Goal: Communication & Community: Answer question/provide support

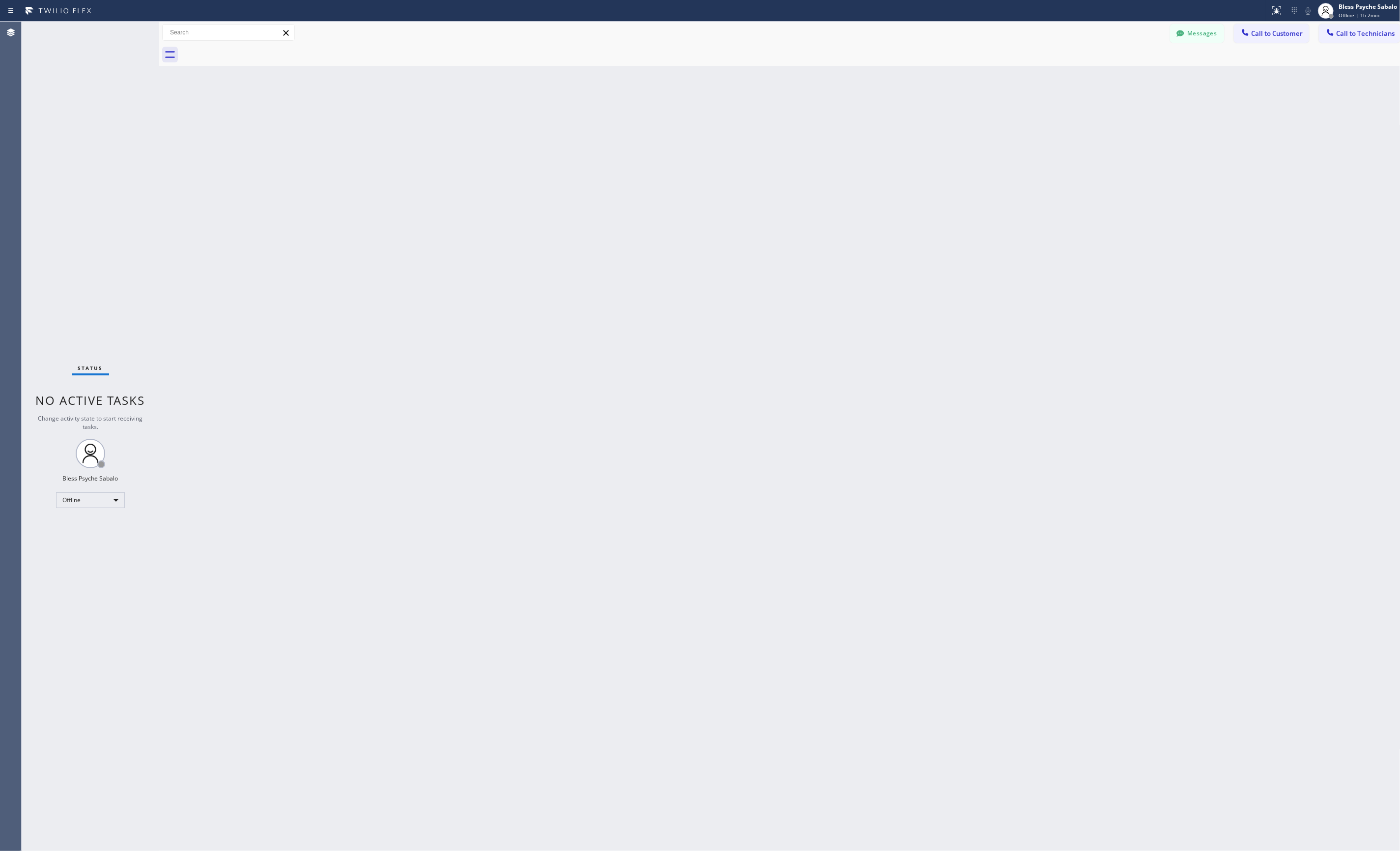
click at [232, 55] on div at bounding box center [795, 54] width 1229 height 22
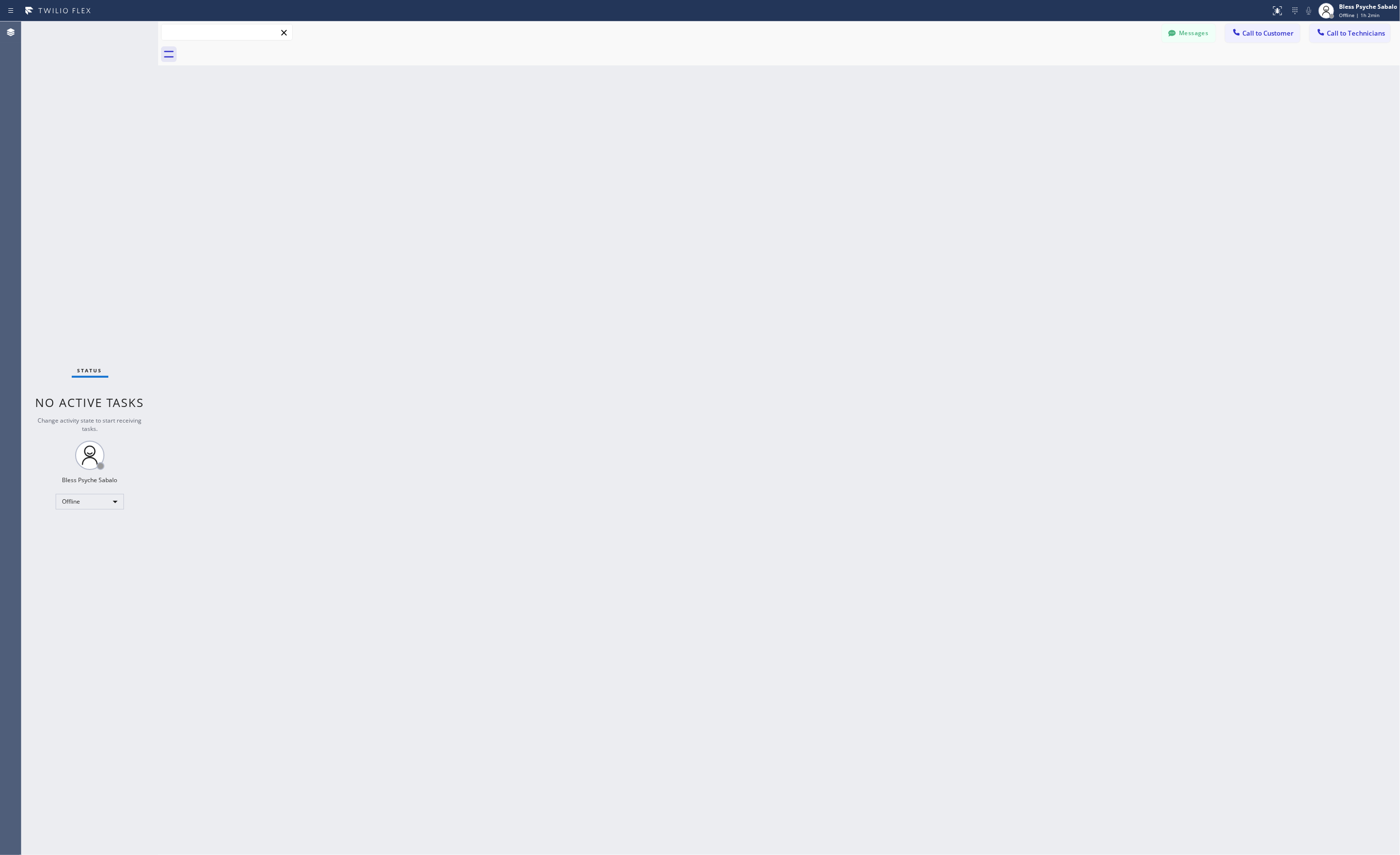
click at [233, 30] on input "text" at bounding box center [227, 32] width 131 height 16
click at [1172, 38] on div at bounding box center [1172, 34] width 12 height 12
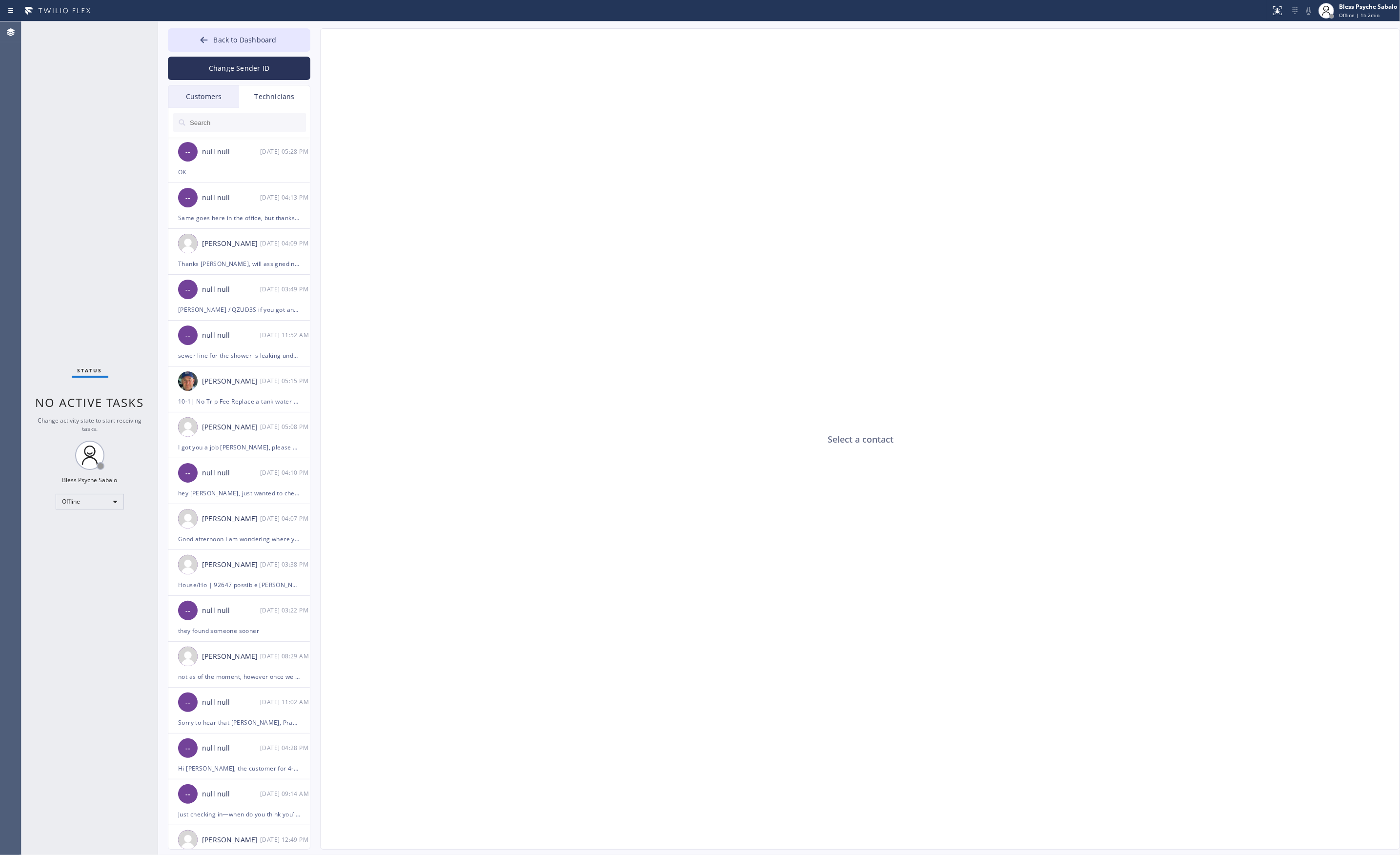
click at [236, 122] on input "text" at bounding box center [247, 122] width 117 height 20
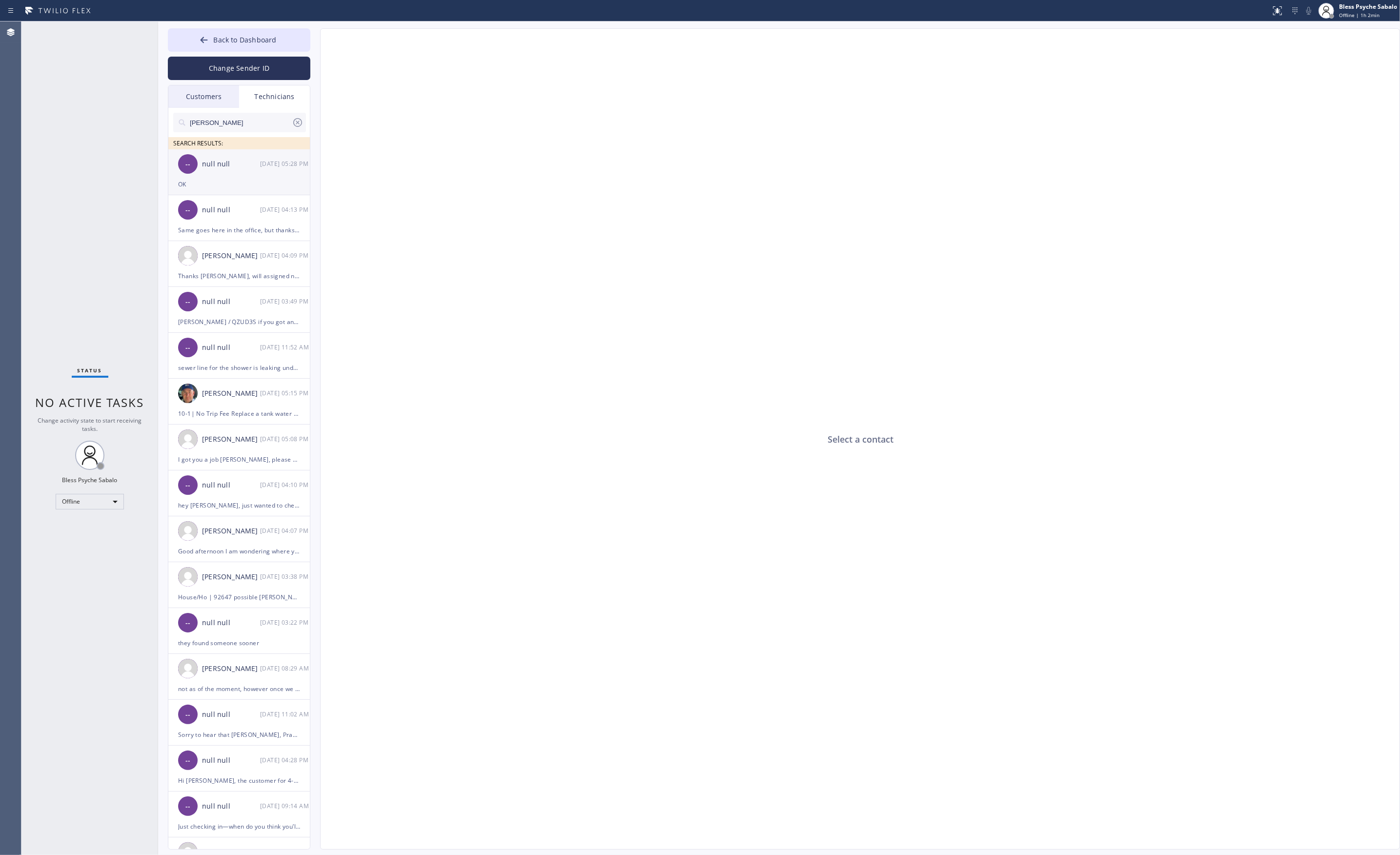
click at [248, 176] on div "-- null null 08/25 05:28 PM" at bounding box center [240, 164] width 143 height 29
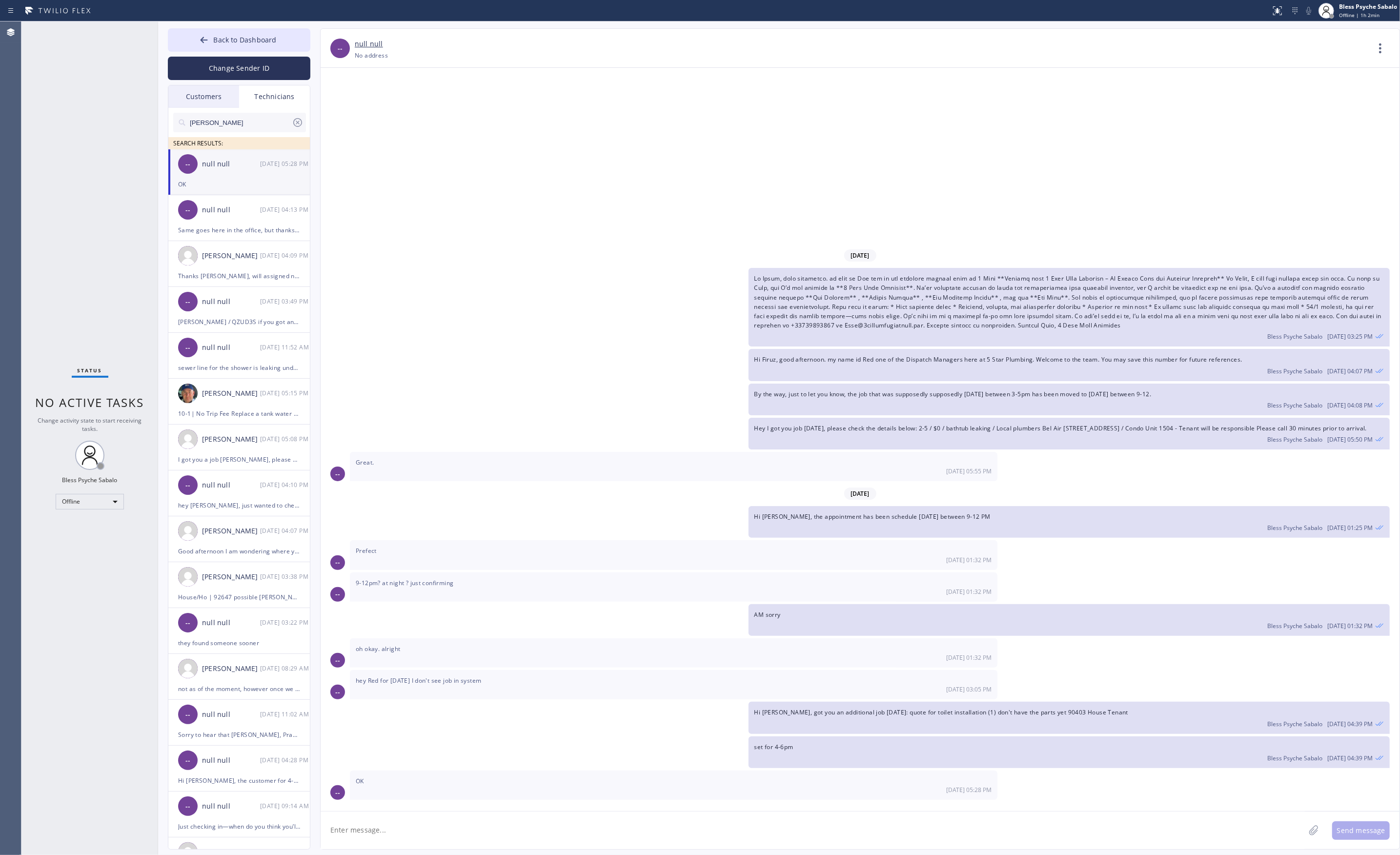
click at [235, 127] on input "cris" at bounding box center [240, 122] width 103 height 20
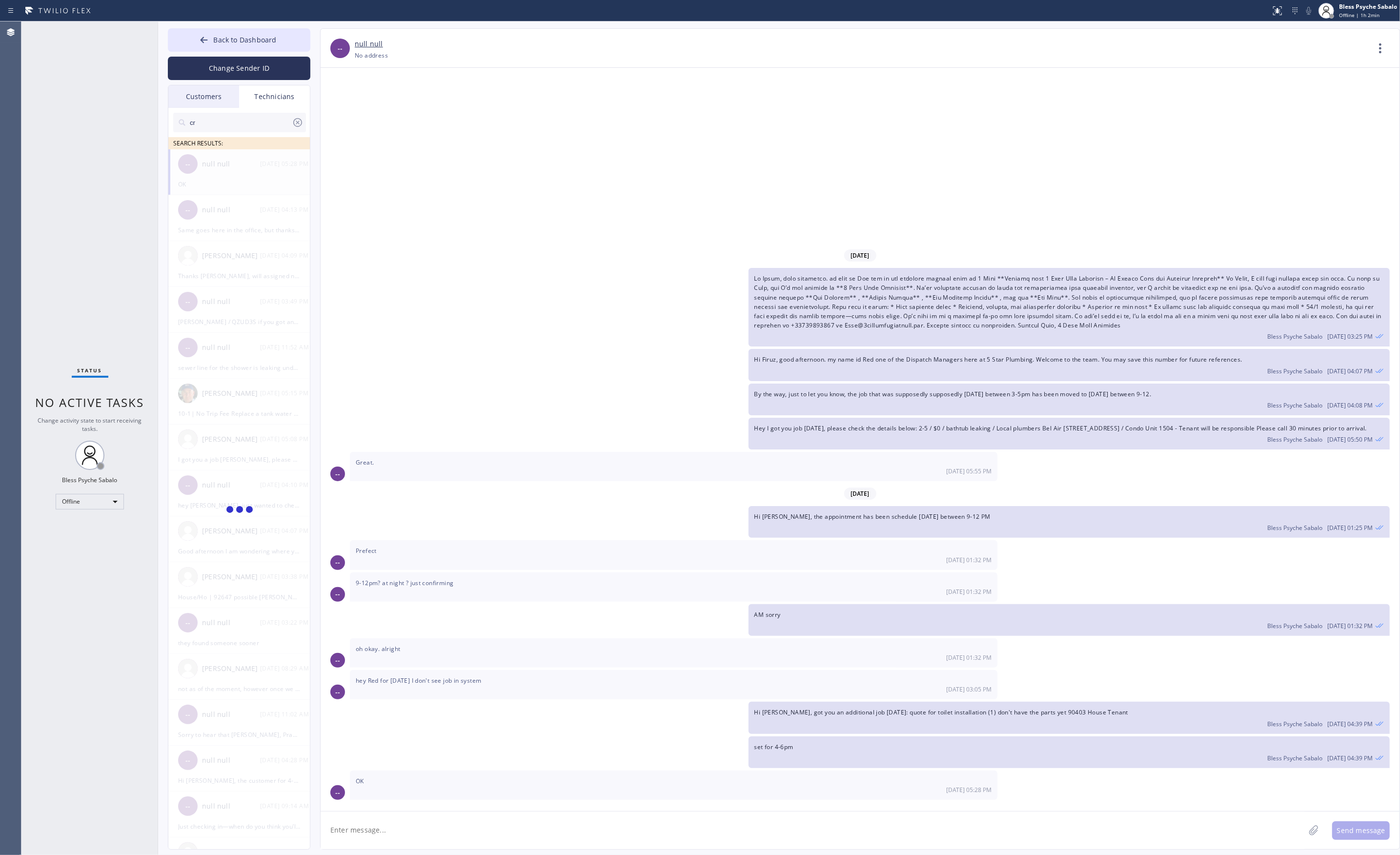
type input "c"
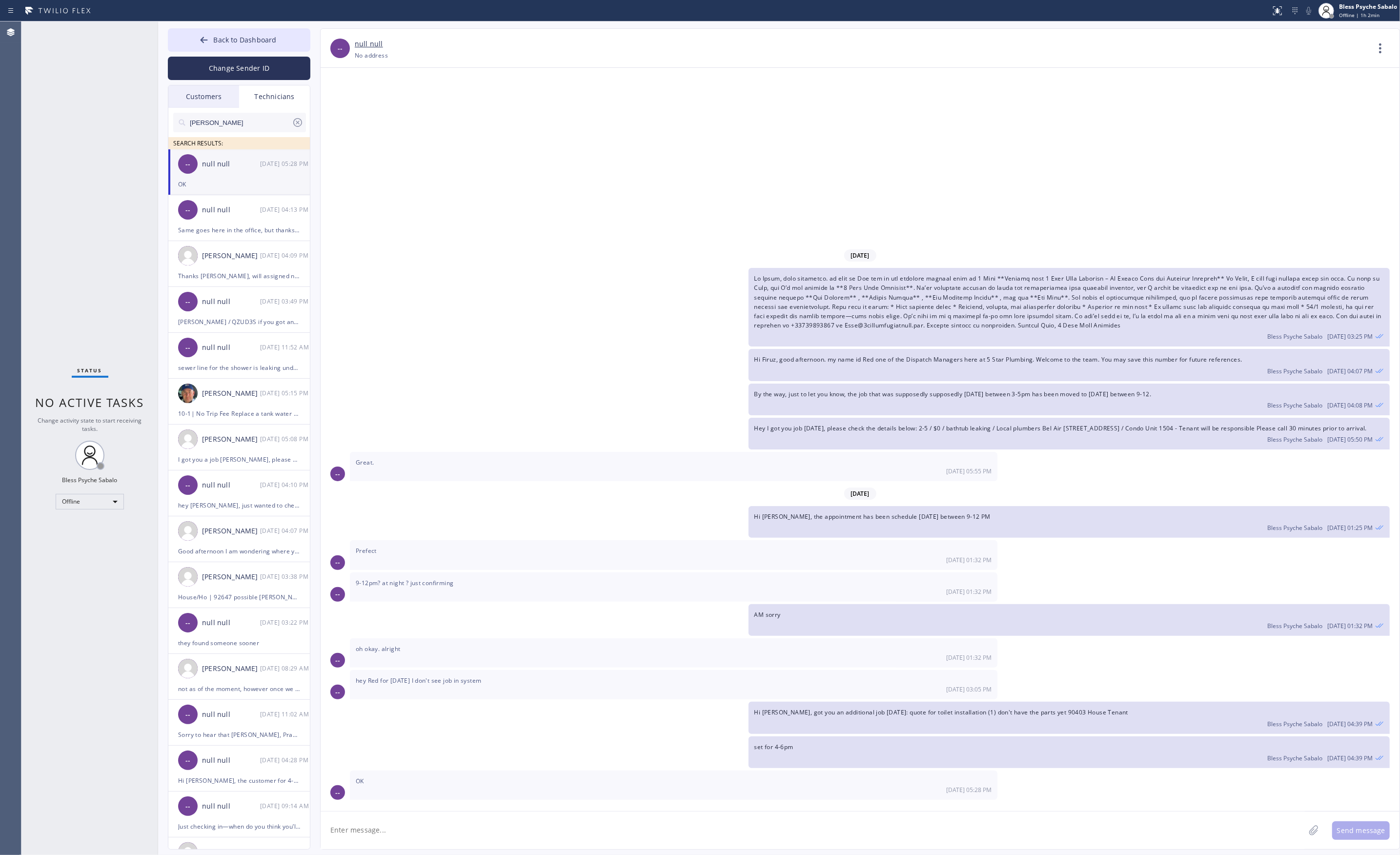
type input "chris"
click at [233, 169] on div "null null" at bounding box center [231, 164] width 58 height 11
click at [184, 213] on div "--" at bounding box center [188, 210] width 20 height 20
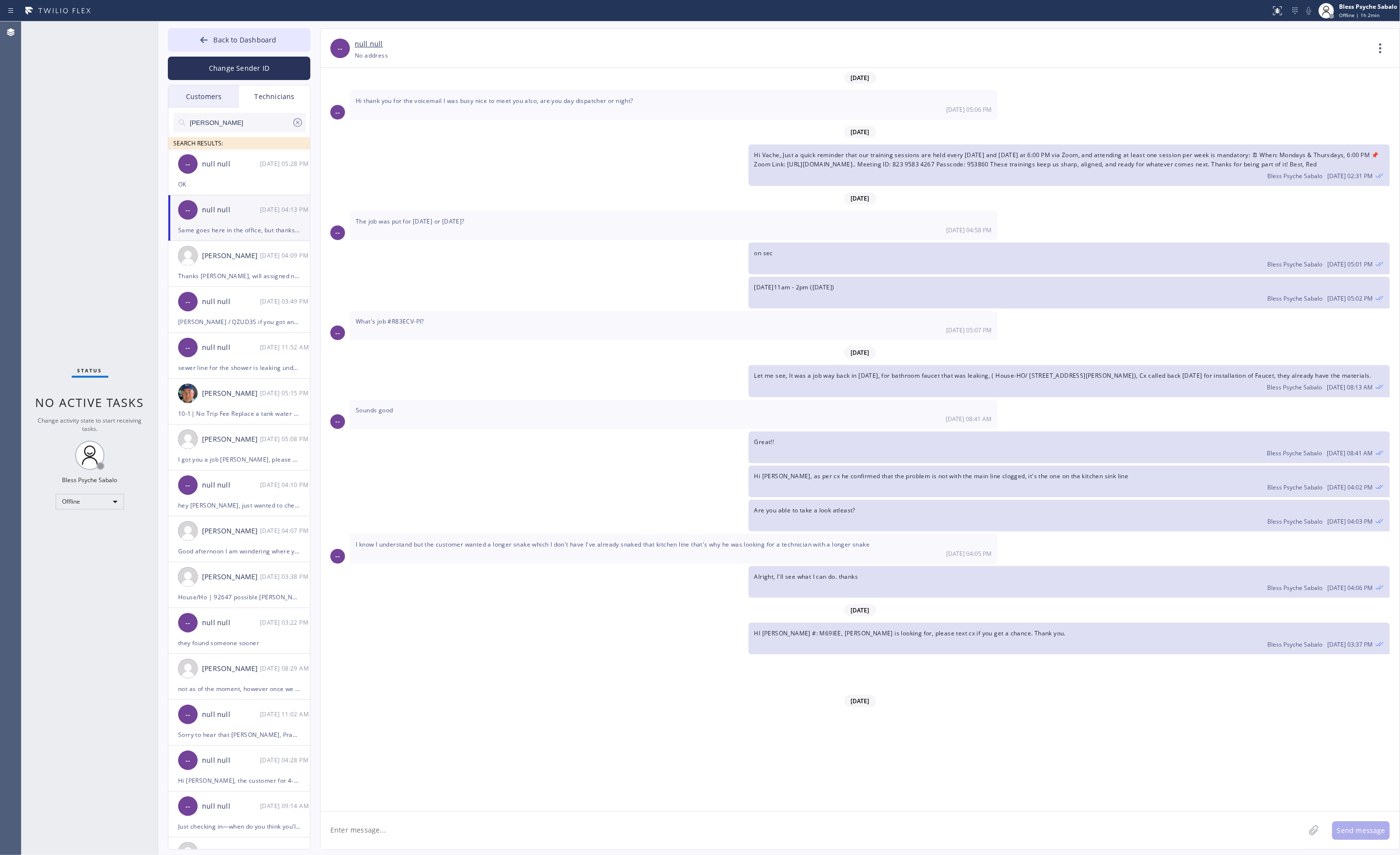
scroll to position [8145, 0]
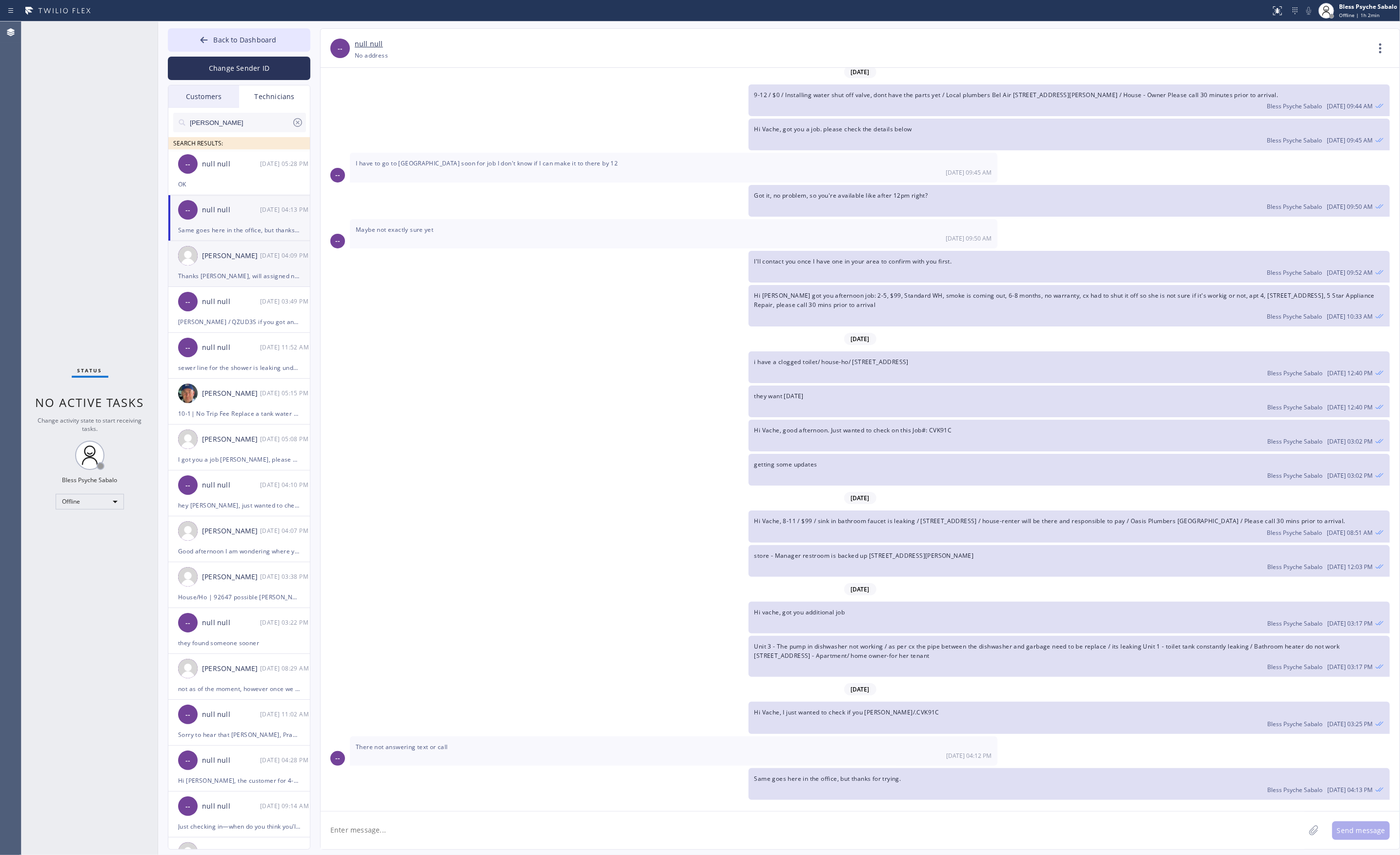
click at [266, 255] on div "08/25 04:09 PM" at bounding box center [285, 255] width 51 height 11
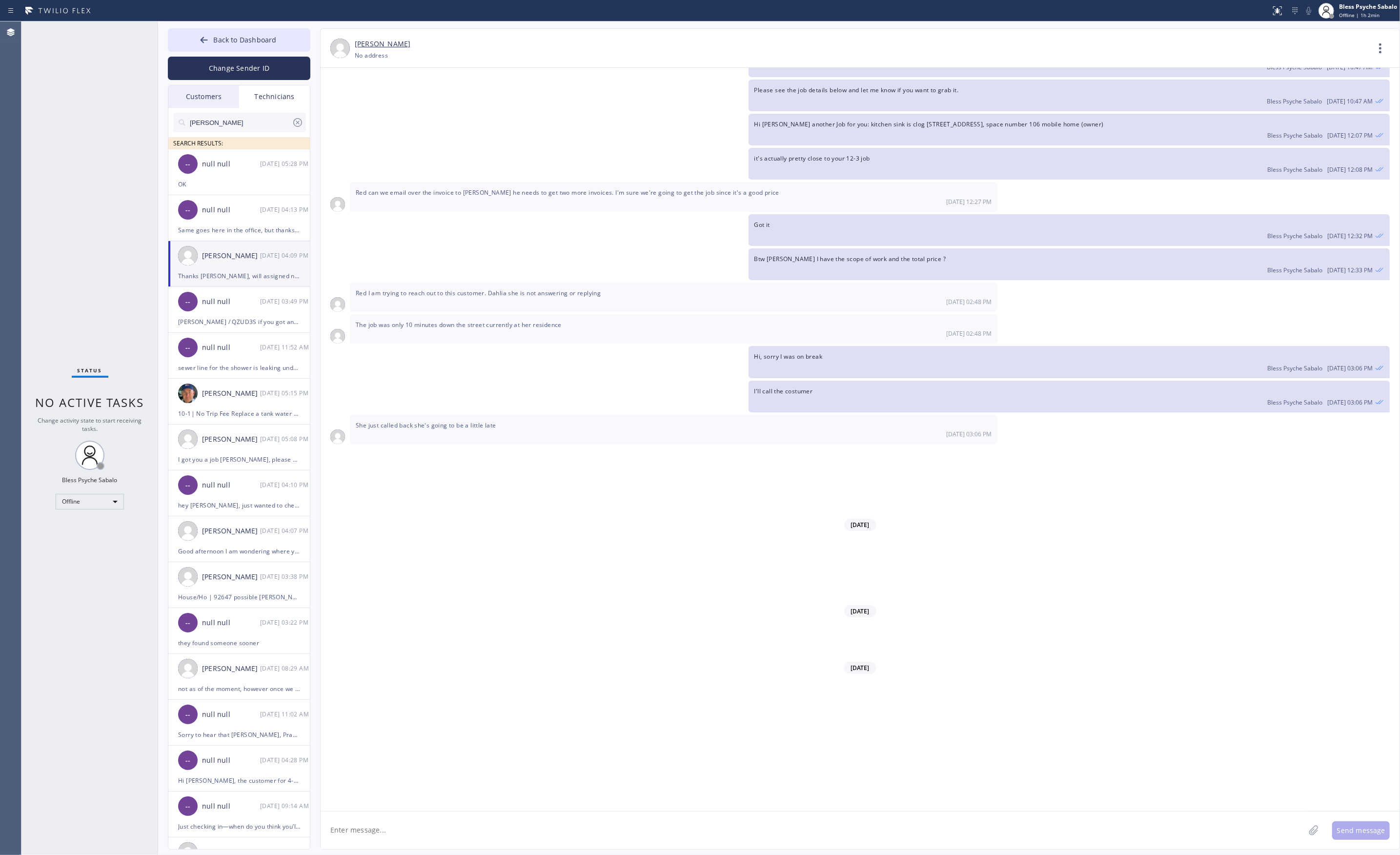
scroll to position [10979, 0]
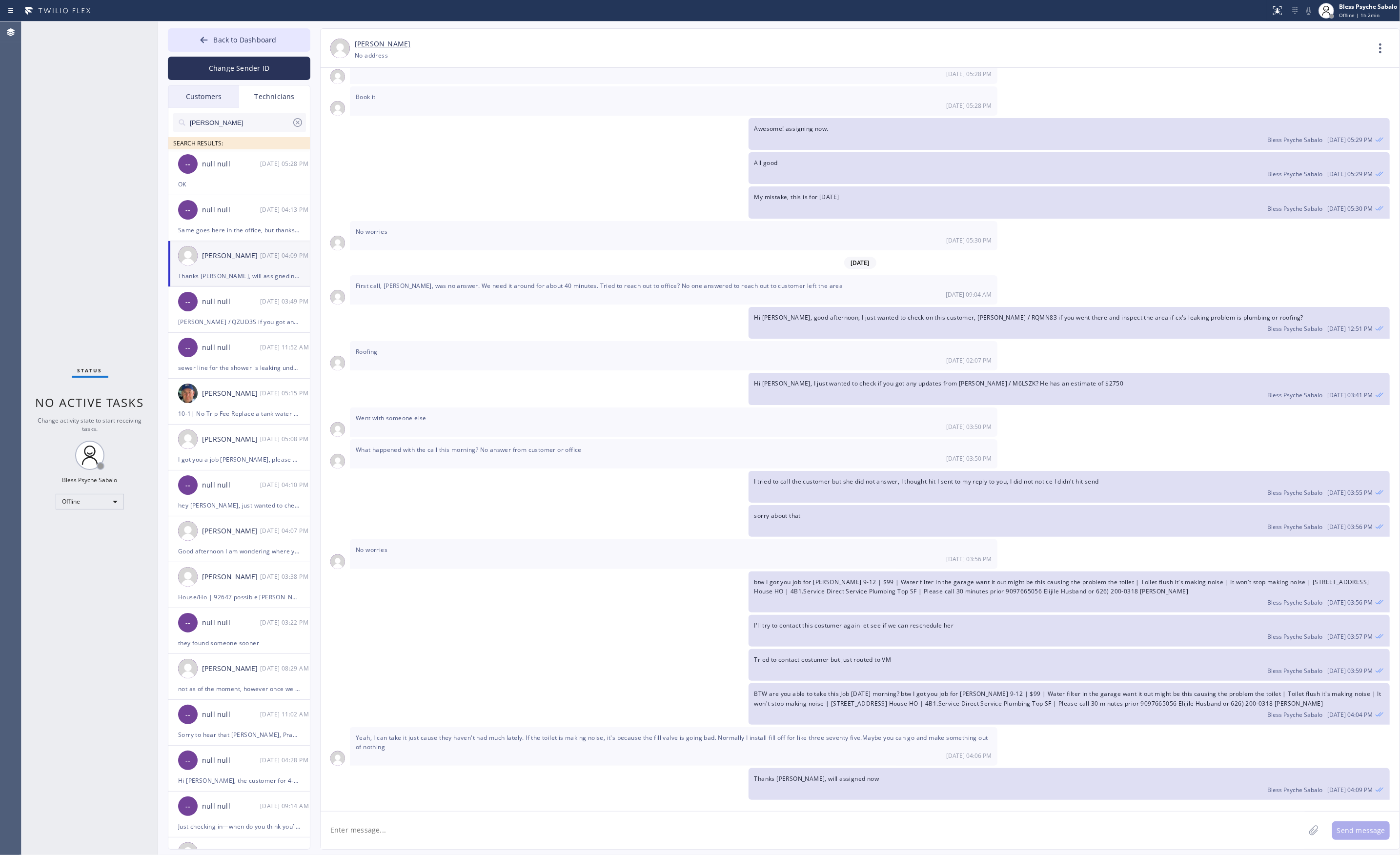
click at [404, 820] on textarea at bounding box center [812, 830] width 984 height 38
click at [367, 830] on textarea at bounding box center [812, 830] width 984 height 38
type textarea "Hi Chris GoodMorning"
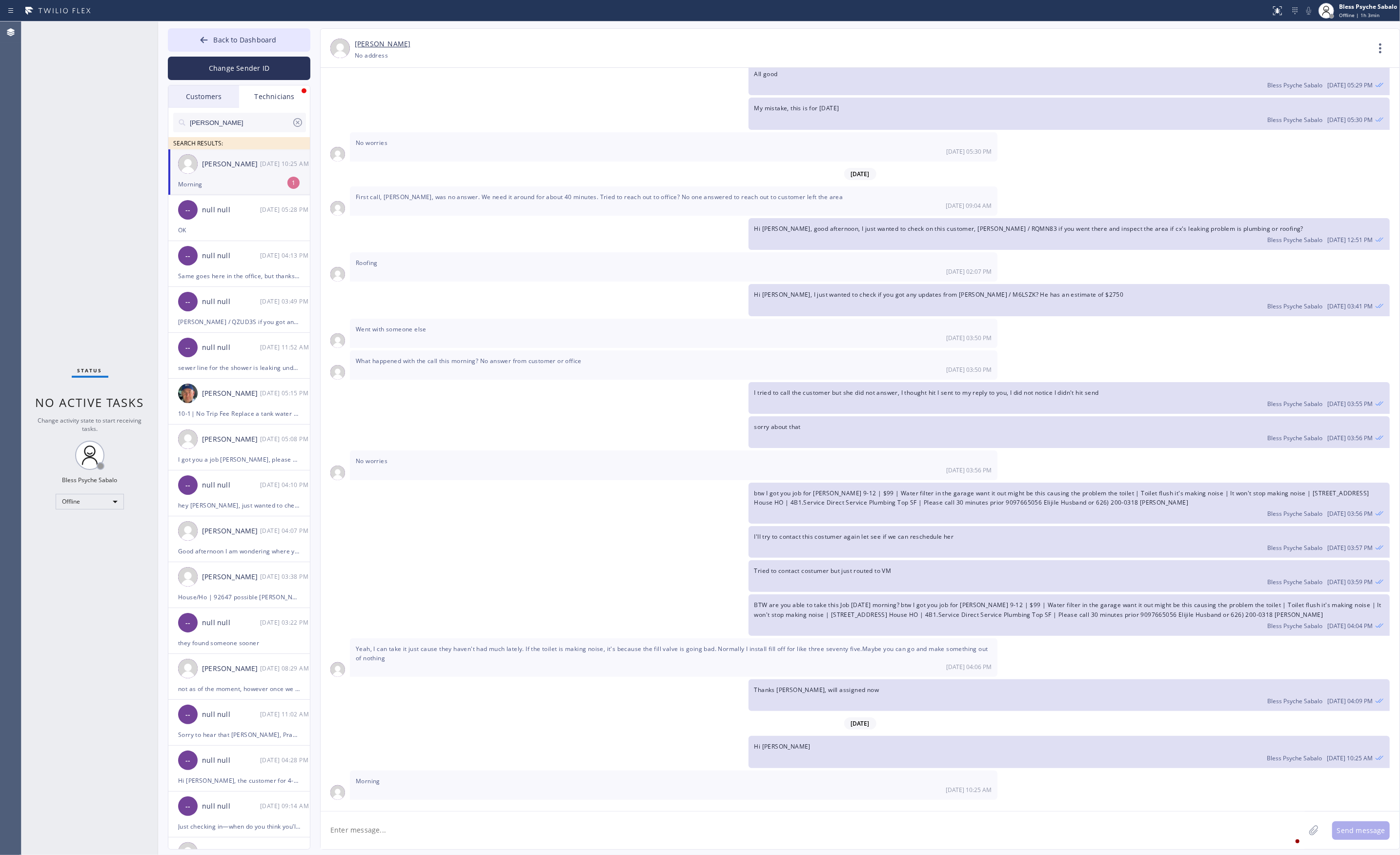
scroll to position [11068, 0]
click at [266, 186] on div "Morning" at bounding box center [239, 184] width 122 height 11
click at [465, 826] on textarea at bounding box center [812, 830] width 984 height 38
click at [437, 824] on textarea at bounding box center [812, 830] width 984 height 38
click at [453, 838] on textarea "please i" at bounding box center [821, 830] width 1002 height 38
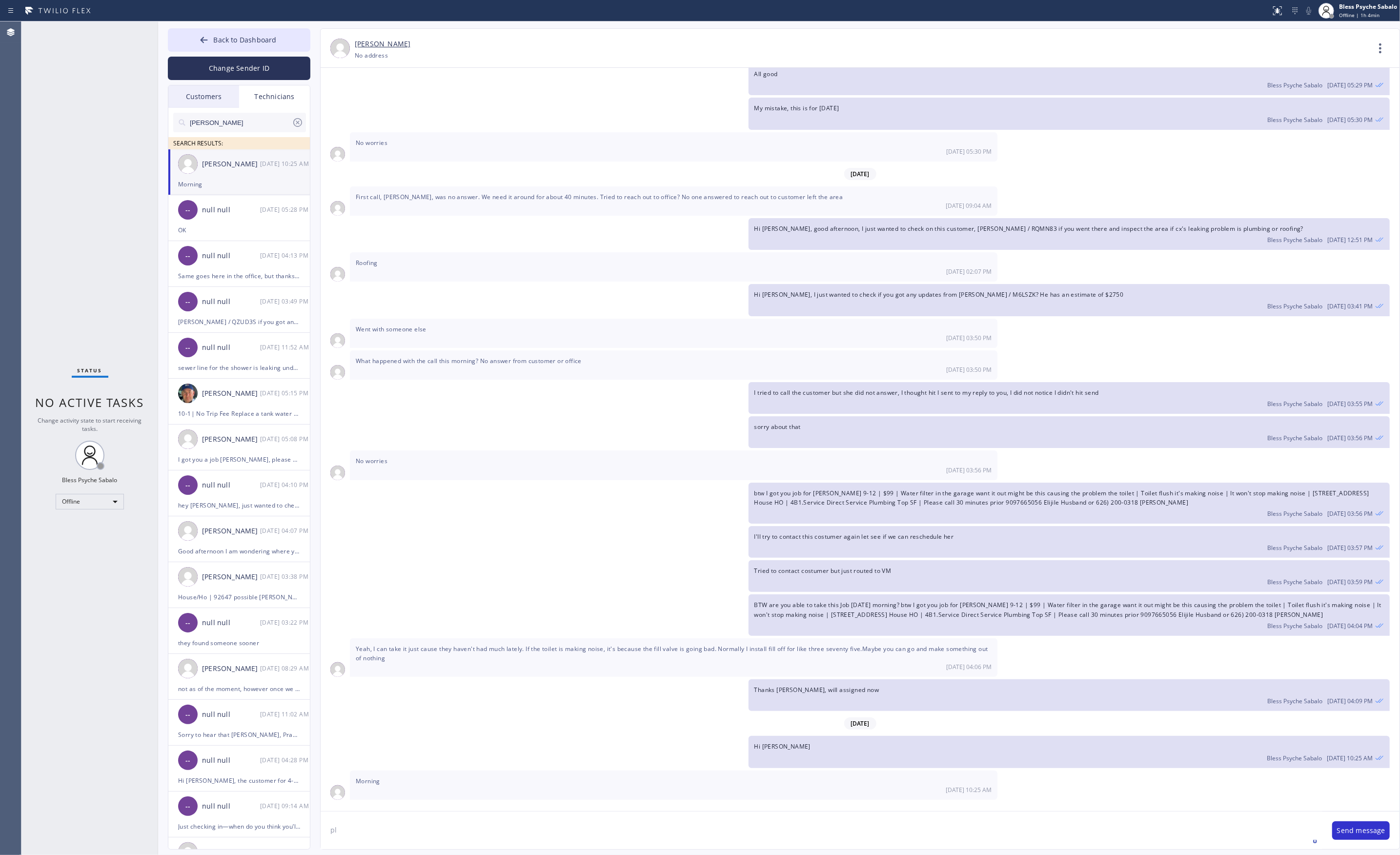
type textarea "p"
type textarea "i"
click at [522, 830] on textarea "i got a job for you Chris Please check below thanks" at bounding box center [821, 830] width 1002 height 38
type textarea "i got a job for you Chris Please check below thanks"
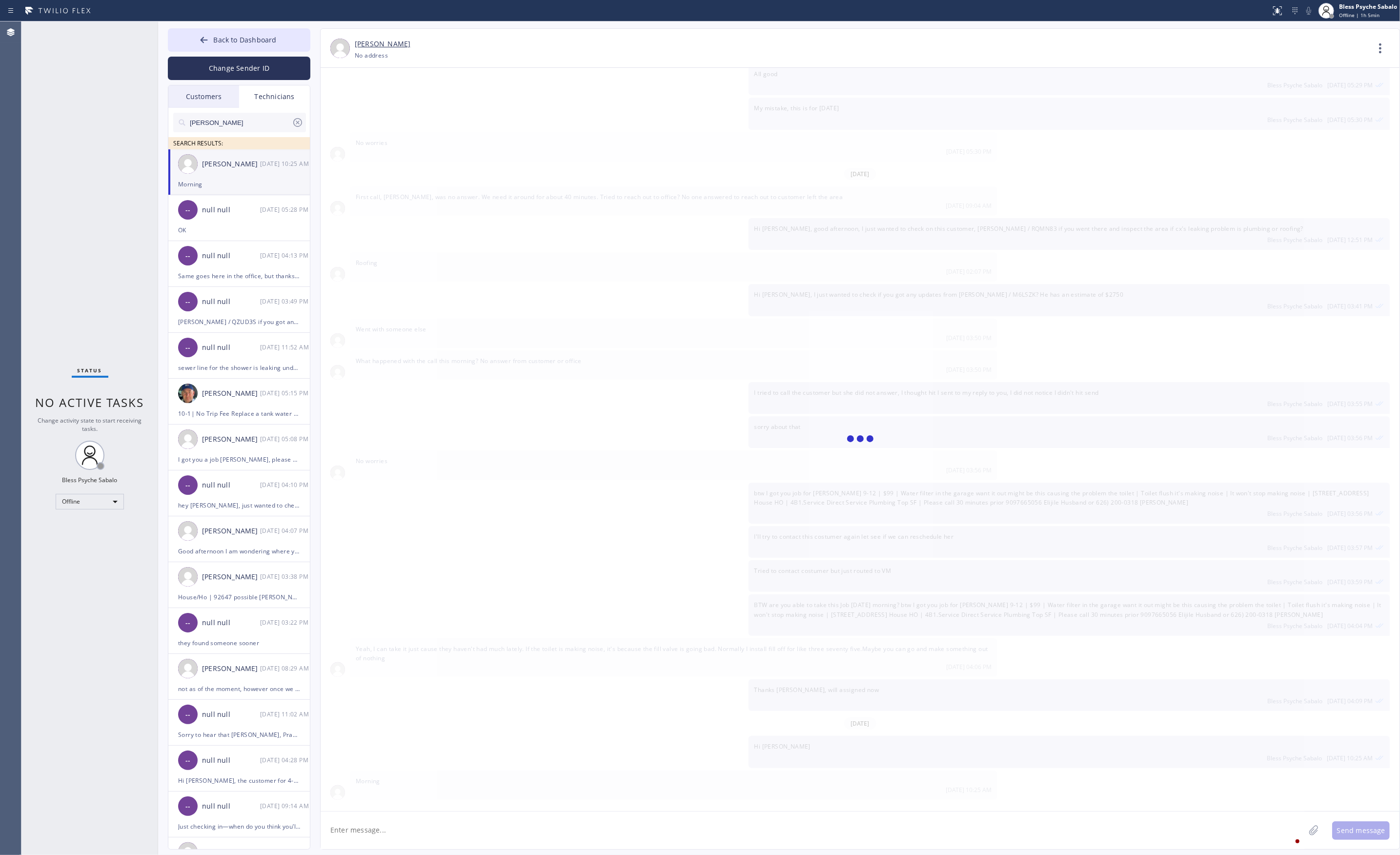
scroll to position [11102, 0]
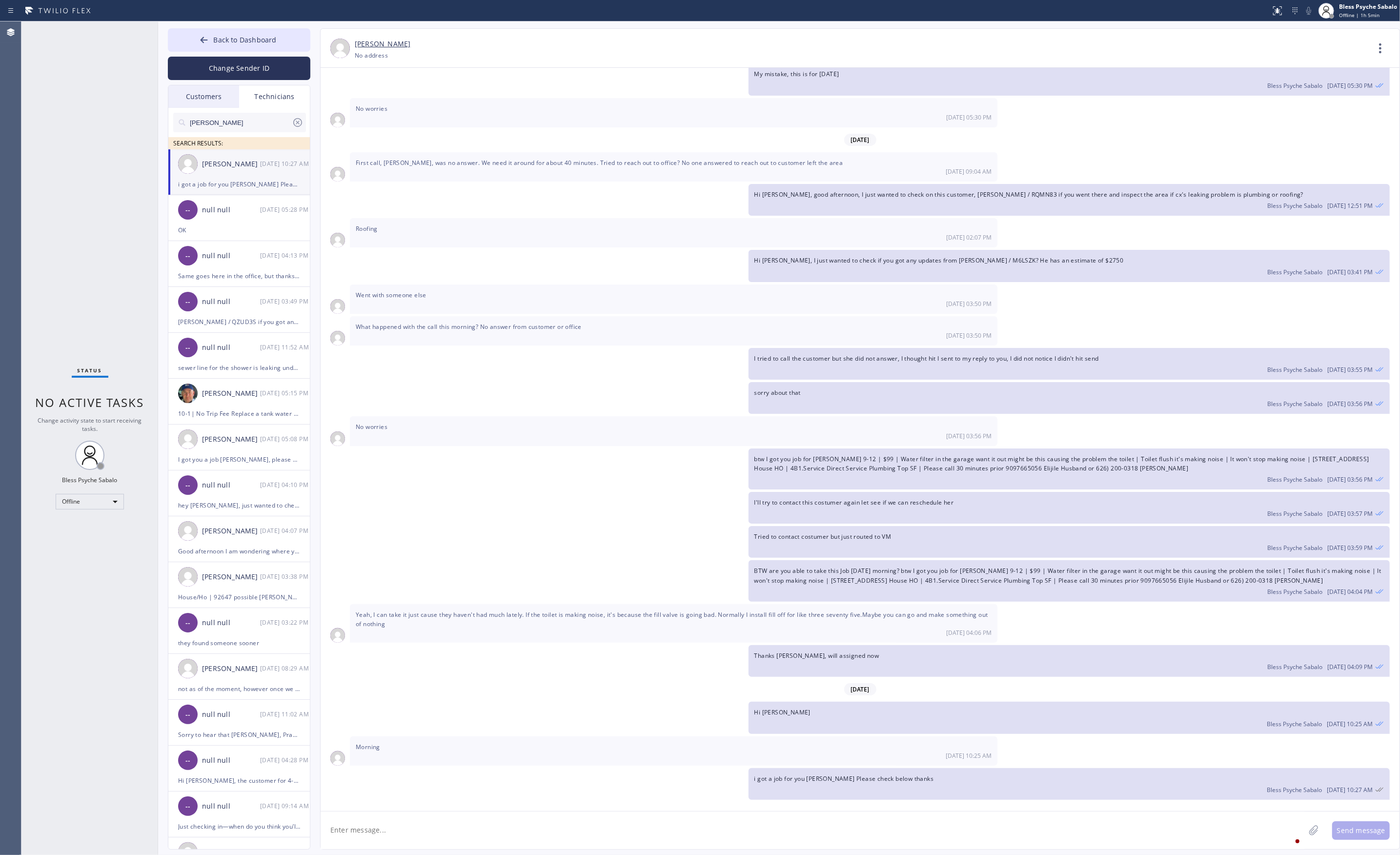
paste textarea "wants a quote on replacing the elbow on the pipe, somebody steal it and right n…"
type textarea "wants a quote on replacing the elbow on the pipe, somebody steal it and right n…"
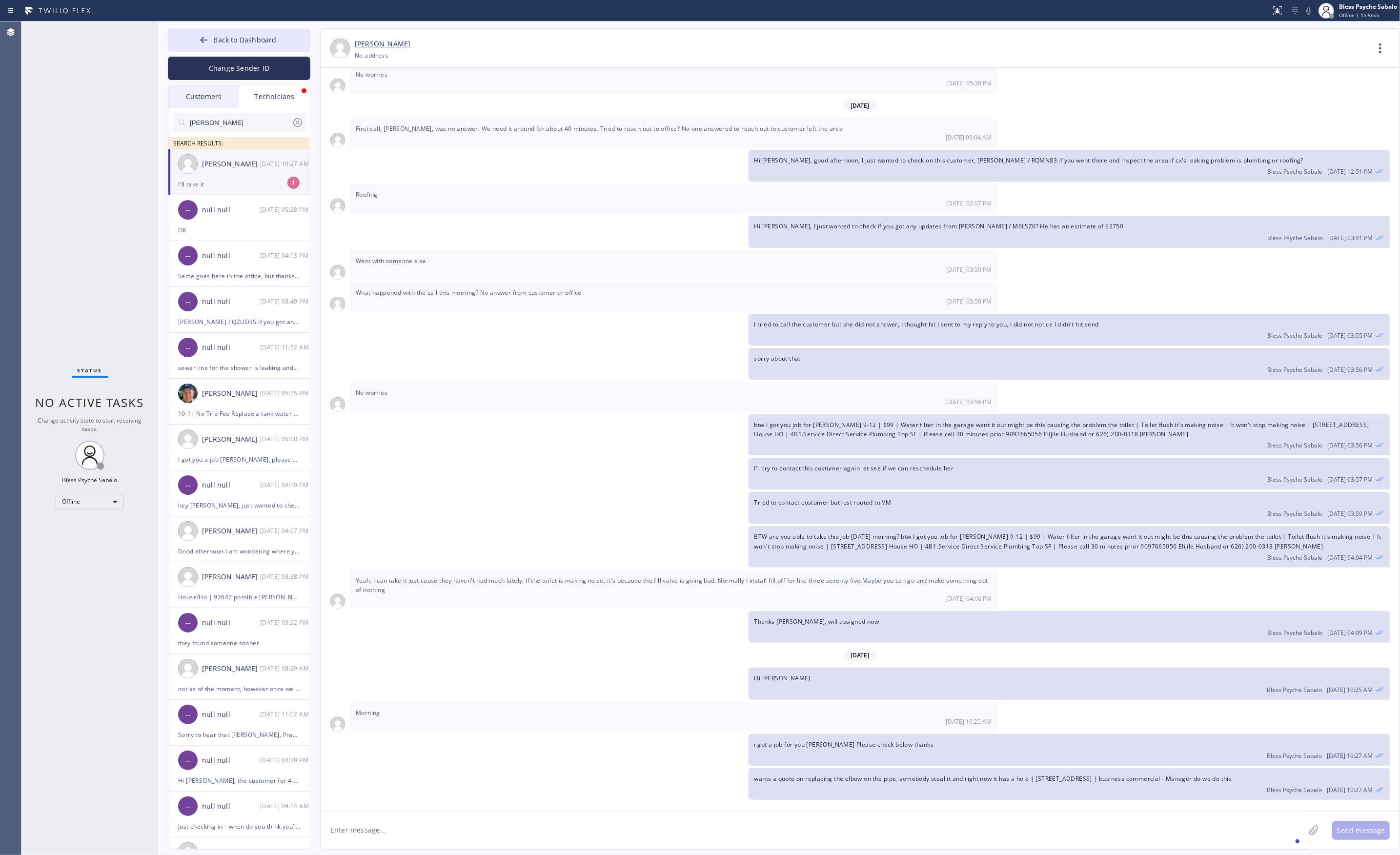
scroll to position [11168, 0]
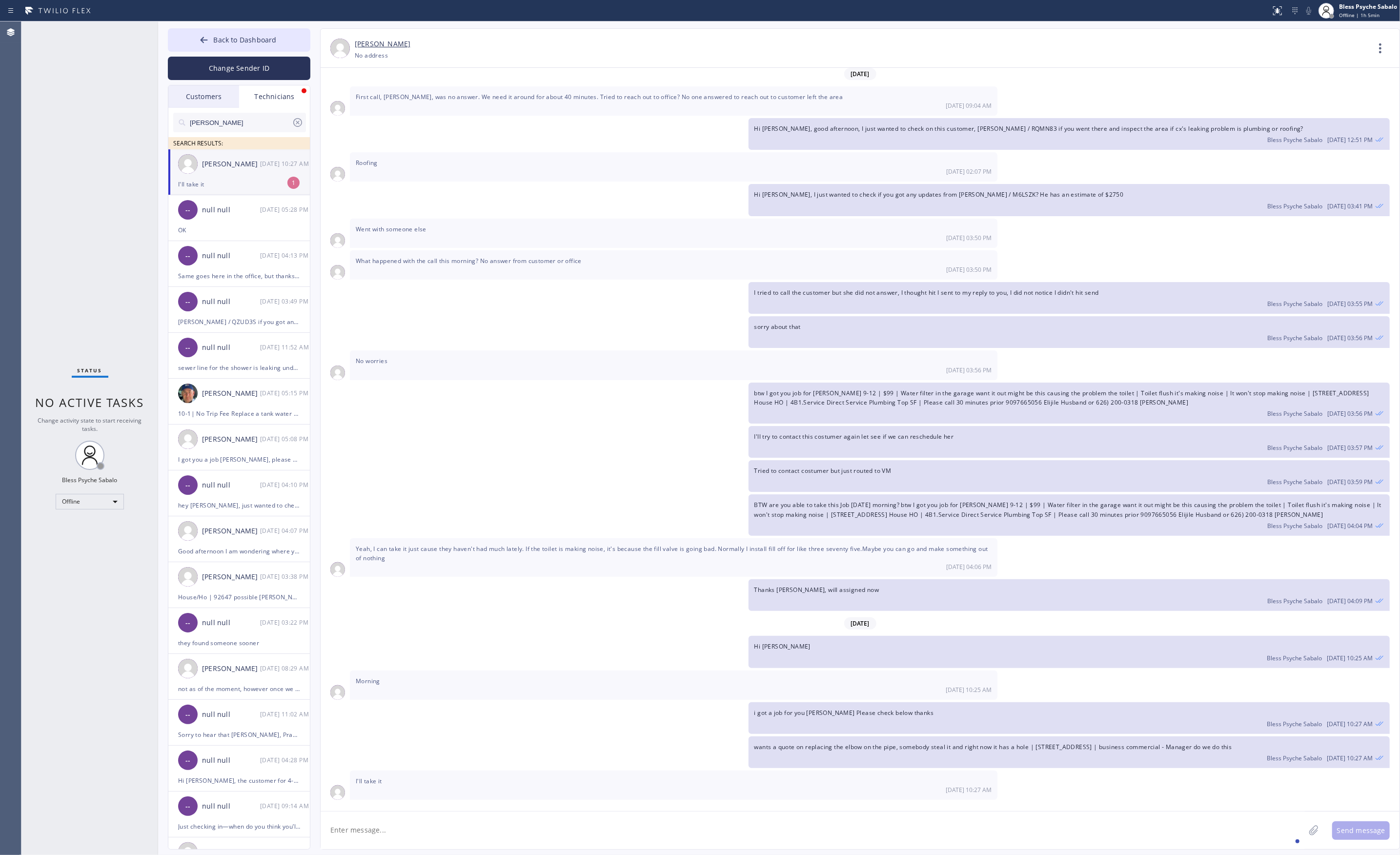
click at [375, 815] on textarea at bounding box center [812, 830] width 984 height 38
type textarea "thanks you chris"
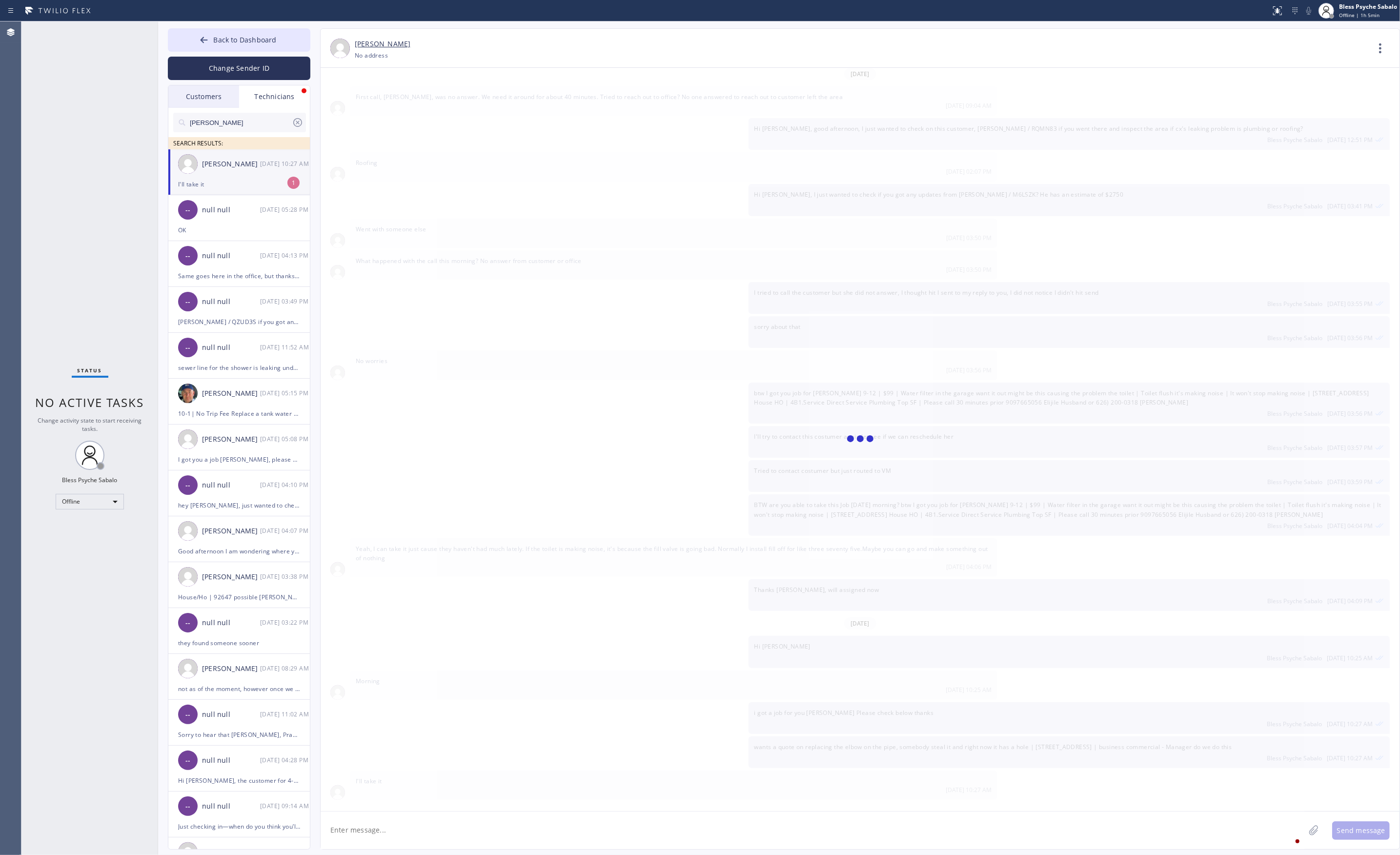
scroll to position [11203, 0]
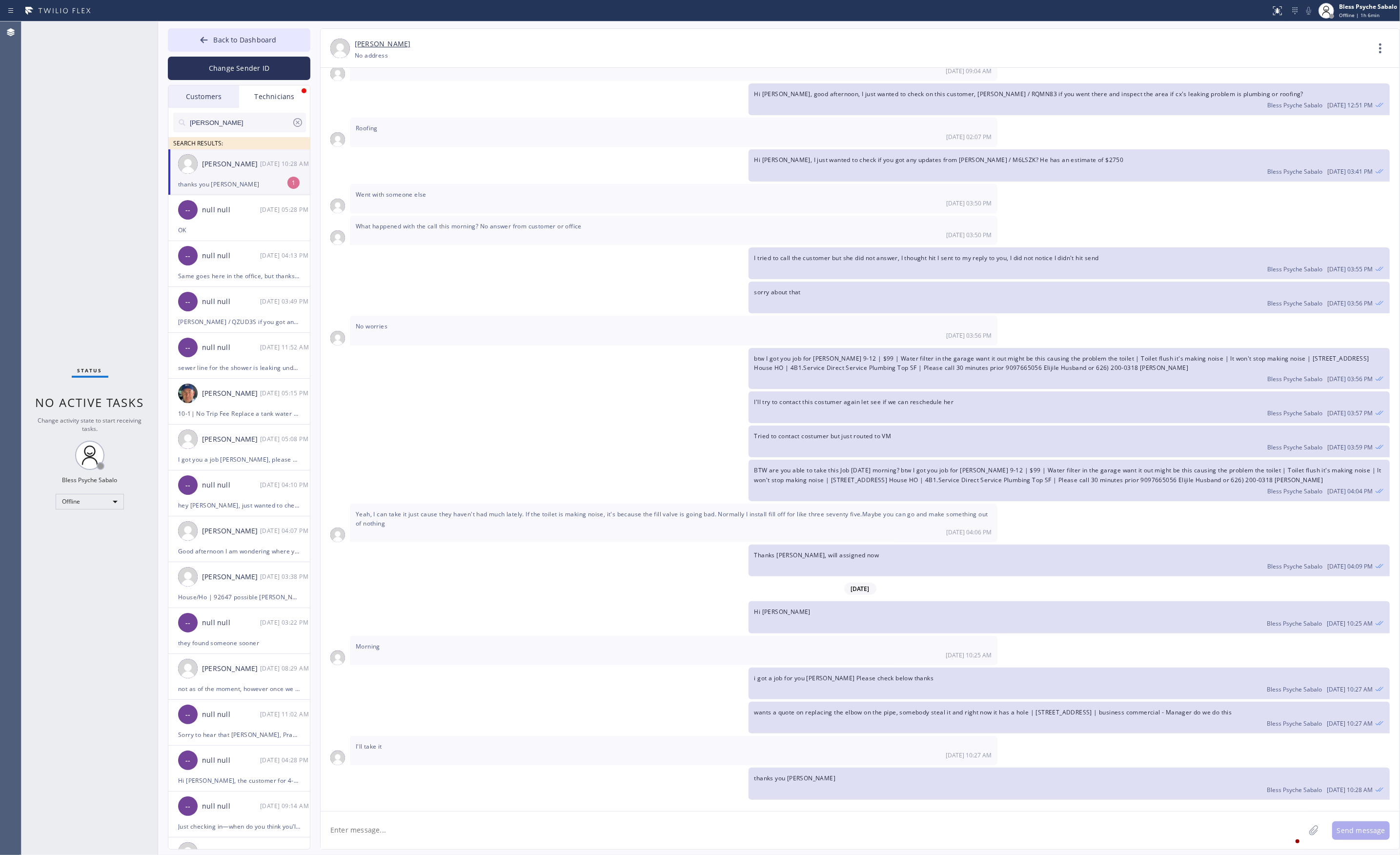
click at [436, 828] on textarea at bounding box center [812, 830] width 984 height 38
type textarea "thats for 1-3pm"
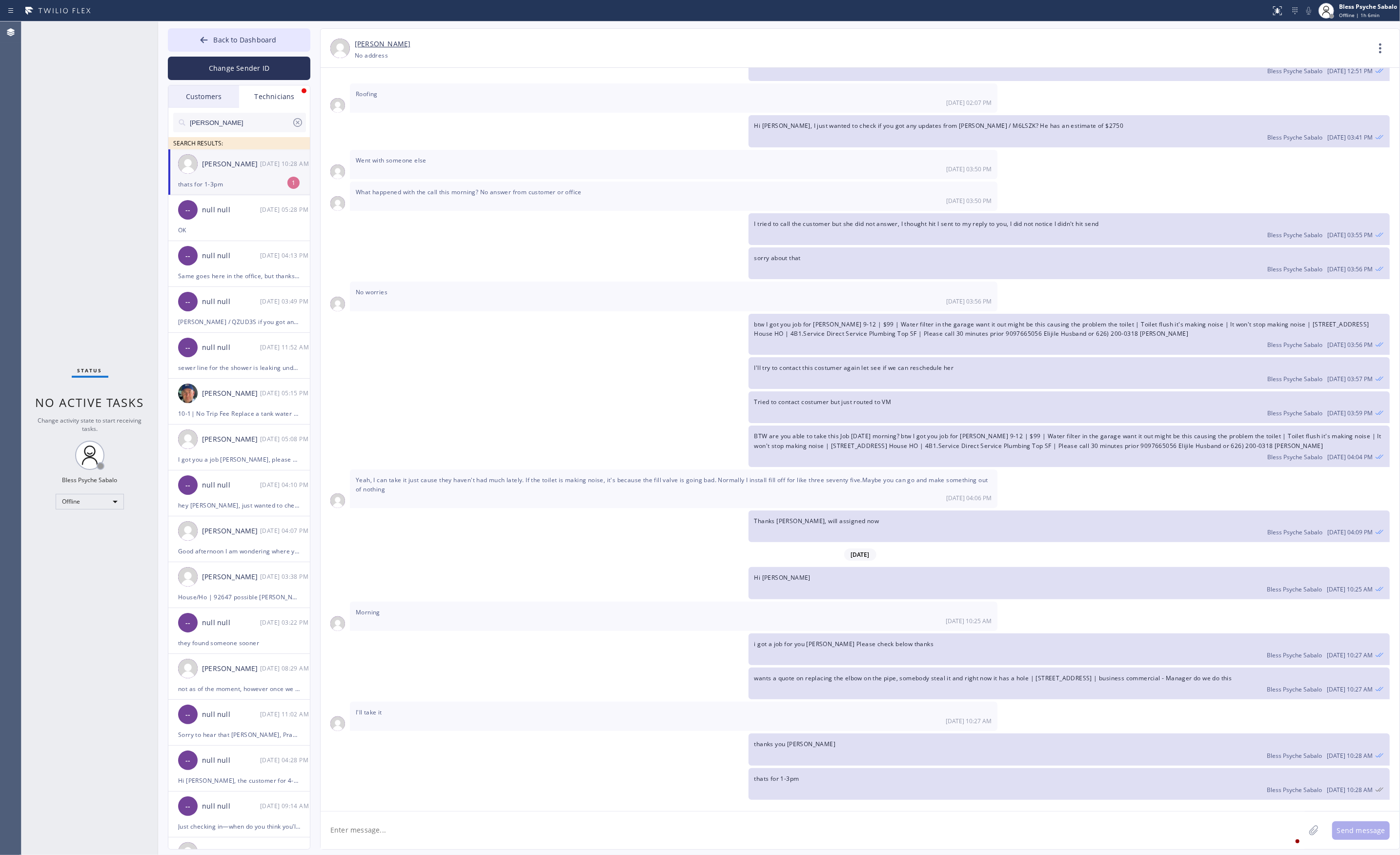
scroll to position [11236, 0]
click at [234, 179] on div "thats for 1-3pm" at bounding box center [239, 184] width 122 height 11
click at [255, 168] on div "[PERSON_NAME]" at bounding box center [231, 164] width 58 height 11
click at [377, 821] on textarea at bounding box center [812, 830] width 984 height 38
type textarea "all good"
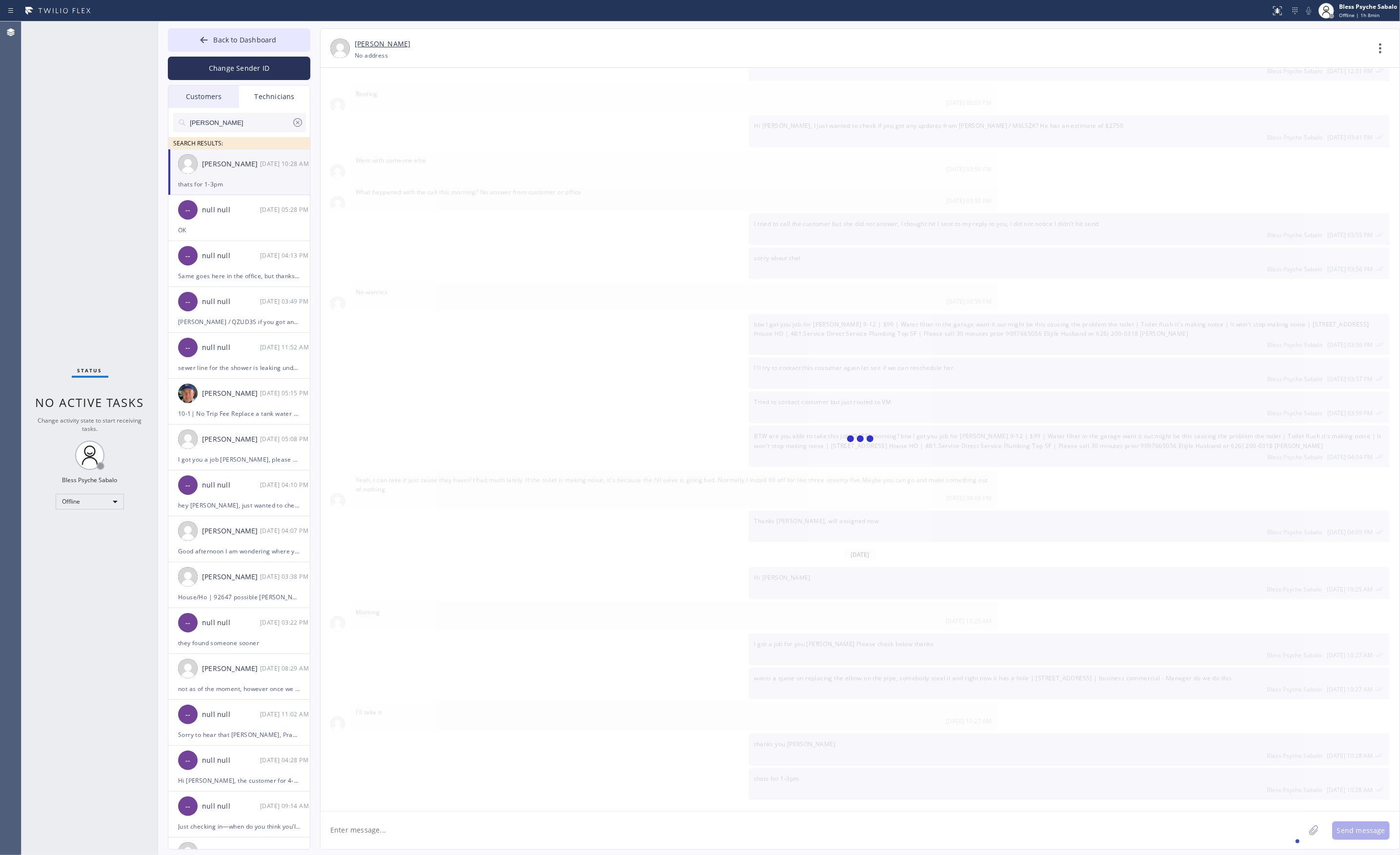
scroll to position [11271, 0]
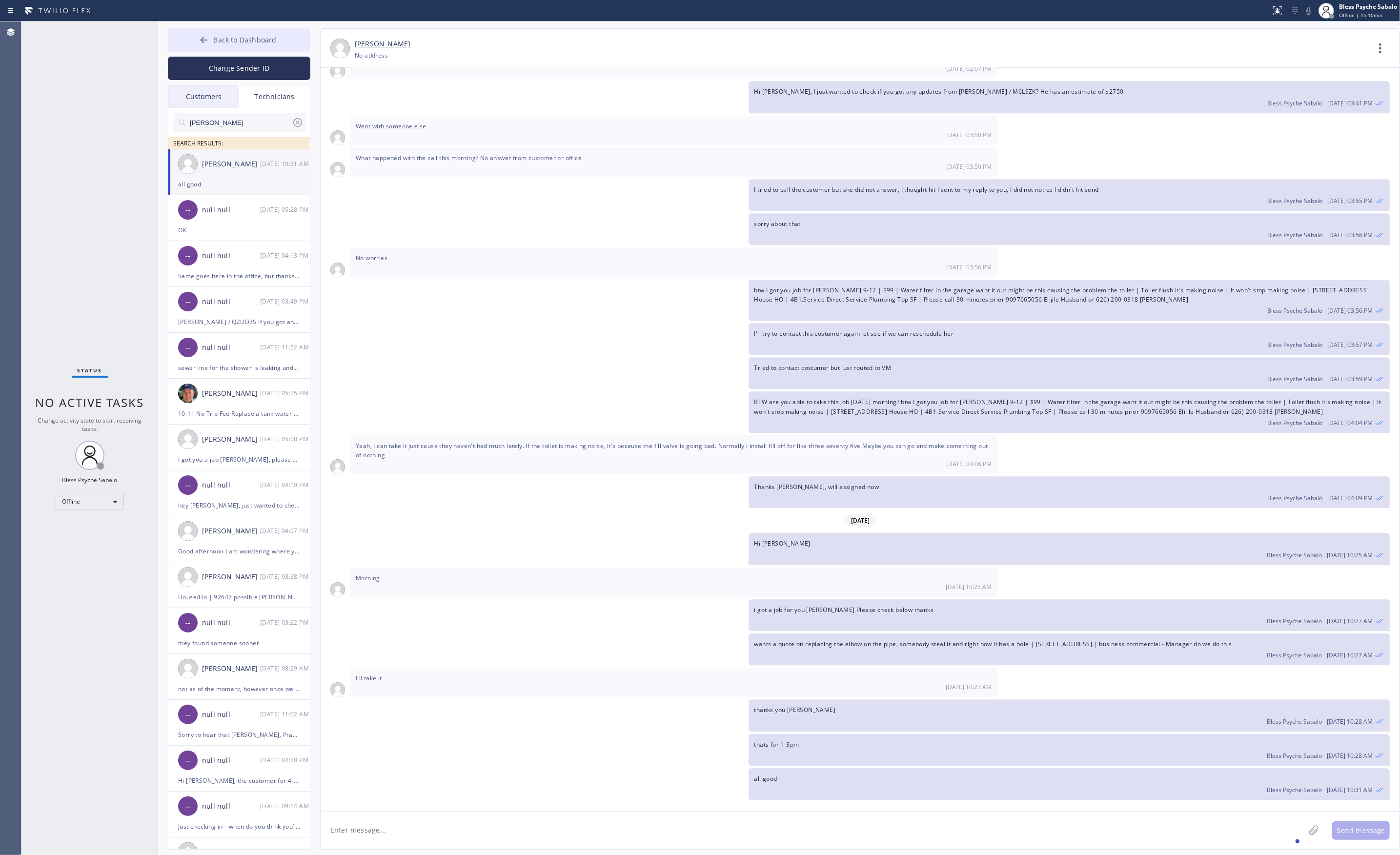
click at [237, 43] on span "Back to Dashboard" at bounding box center [245, 40] width 63 height 9
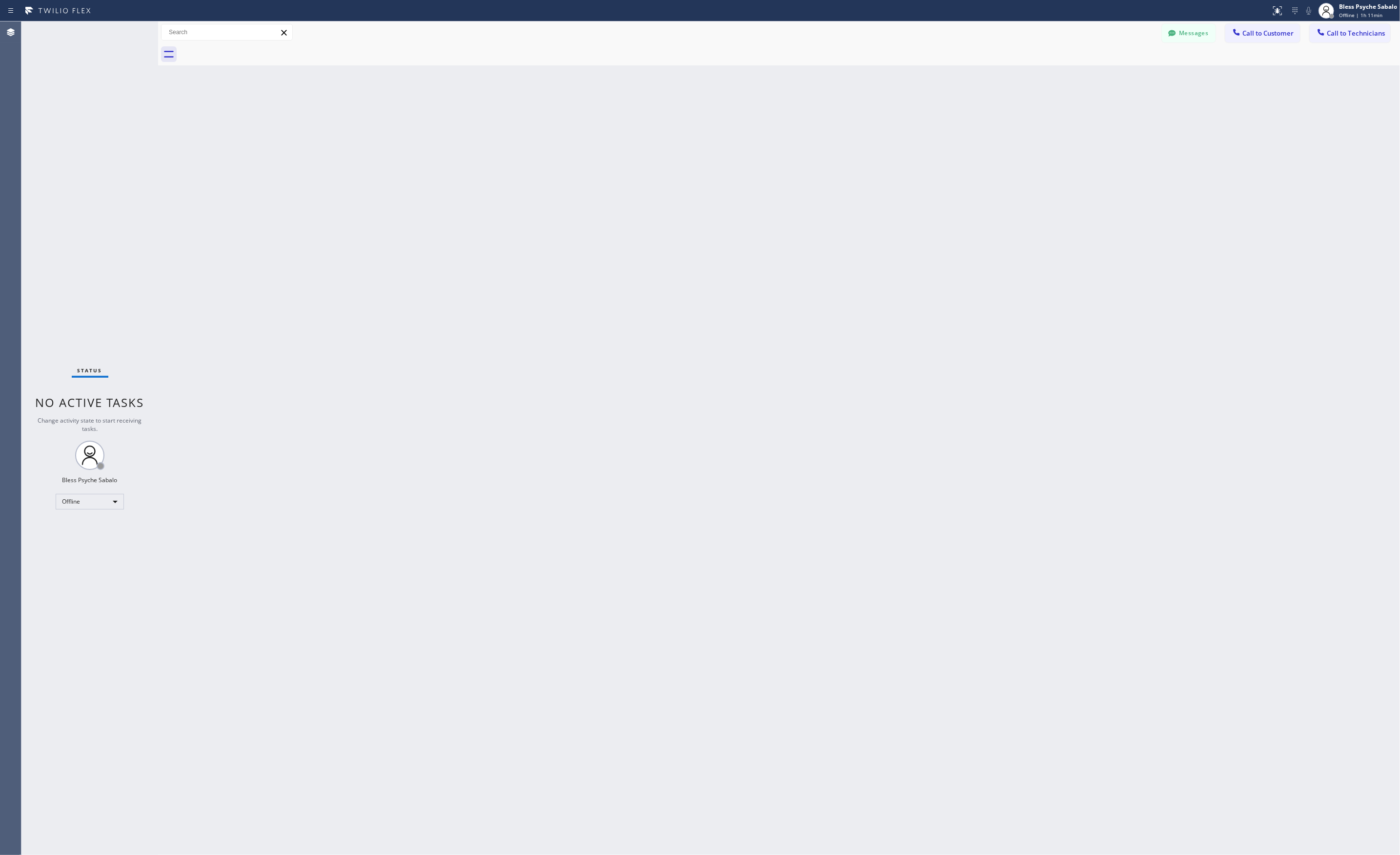
click at [306, 309] on div "Back to Dashboard Change Sender ID Customers Technicians RB Rafael Bayona 08/25…" at bounding box center [779, 438] width 1242 height 833
click at [1194, 32] on button "Messages" at bounding box center [1188, 33] width 54 height 19
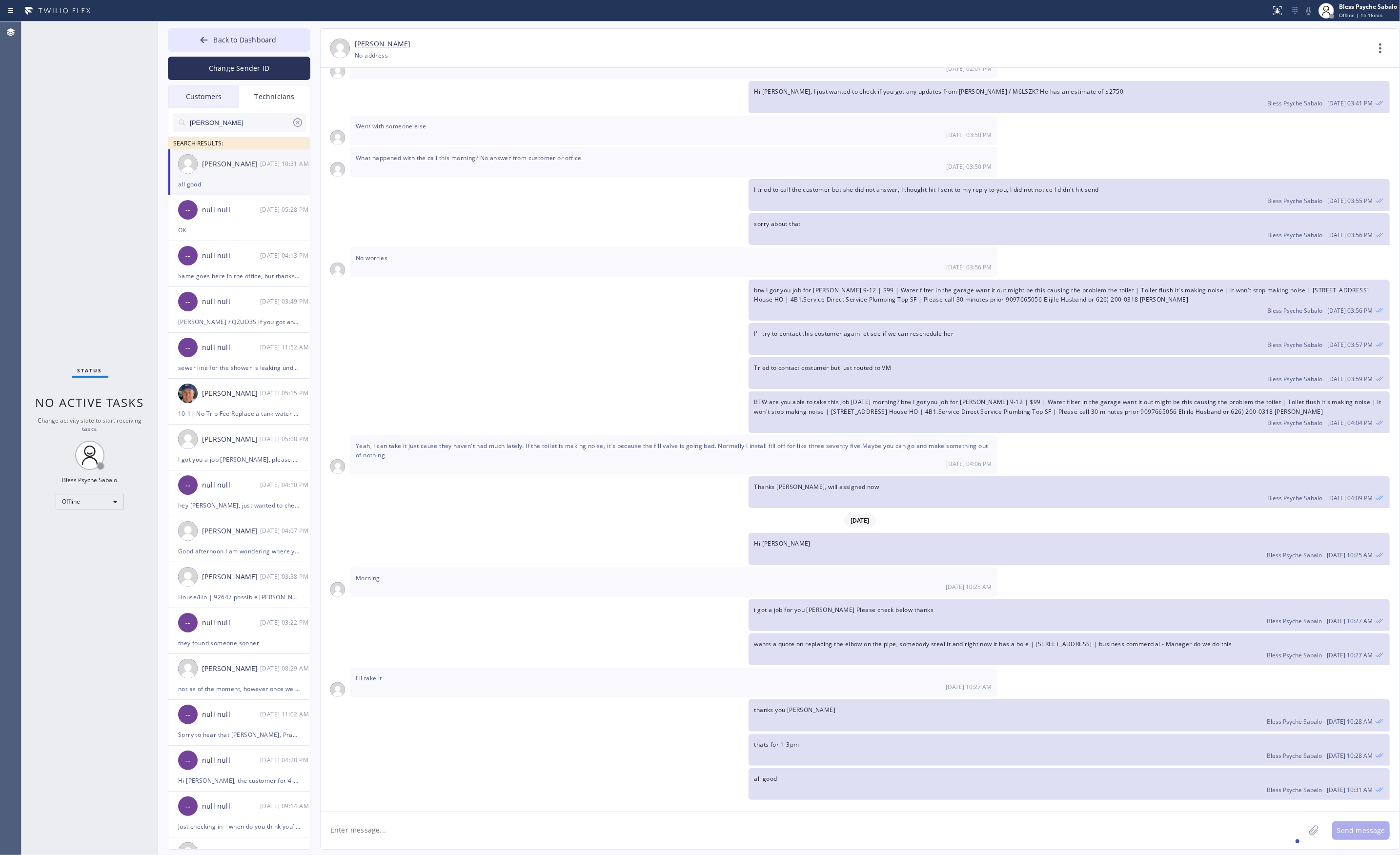
click at [260, 164] on div "[PERSON_NAME]" at bounding box center [231, 164] width 58 height 11
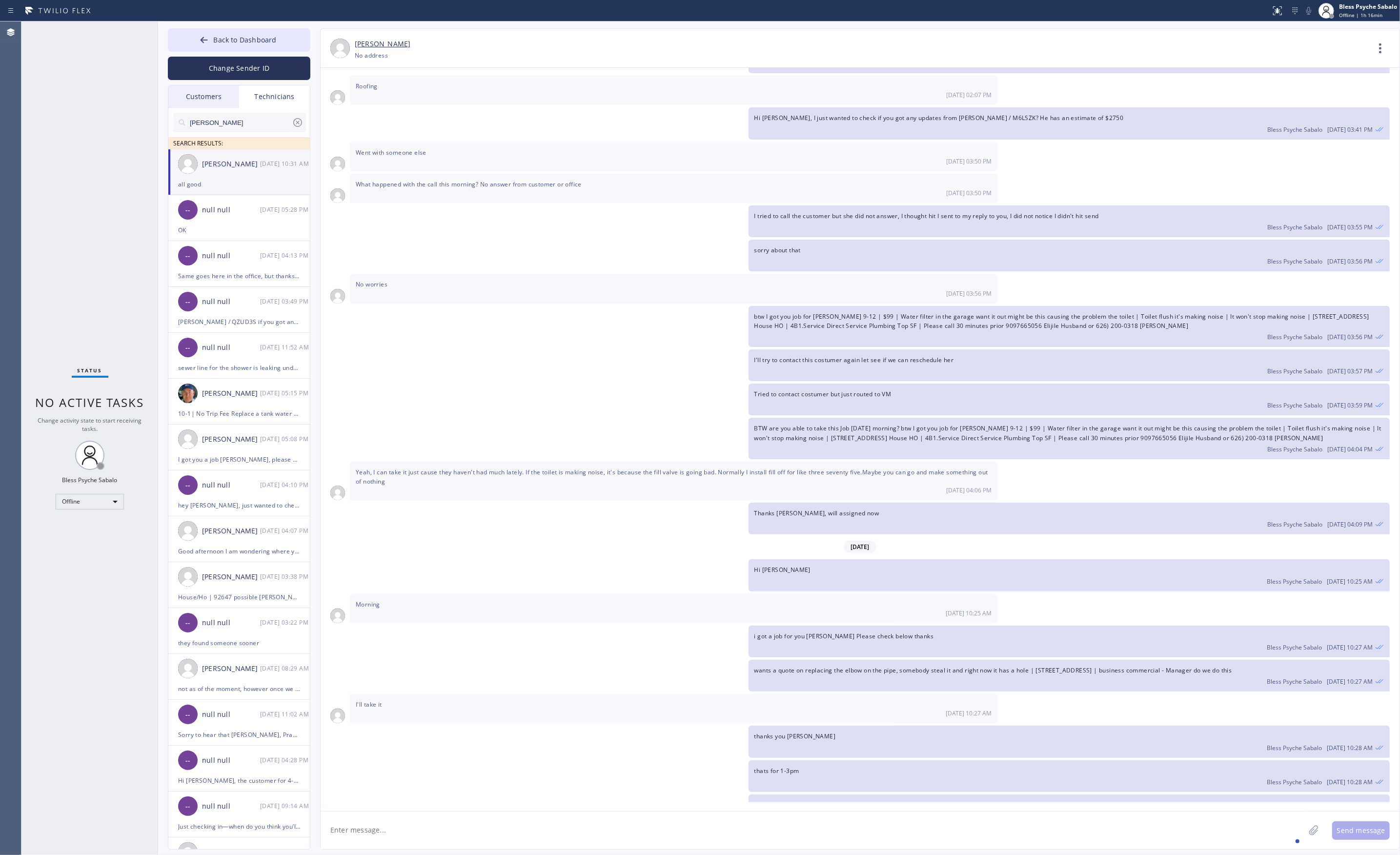
scroll to position [11205, 0]
click at [296, 118] on icon at bounding box center [298, 122] width 12 height 12
click at [280, 101] on div "Technicians" at bounding box center [275, 96] width 71 height 22
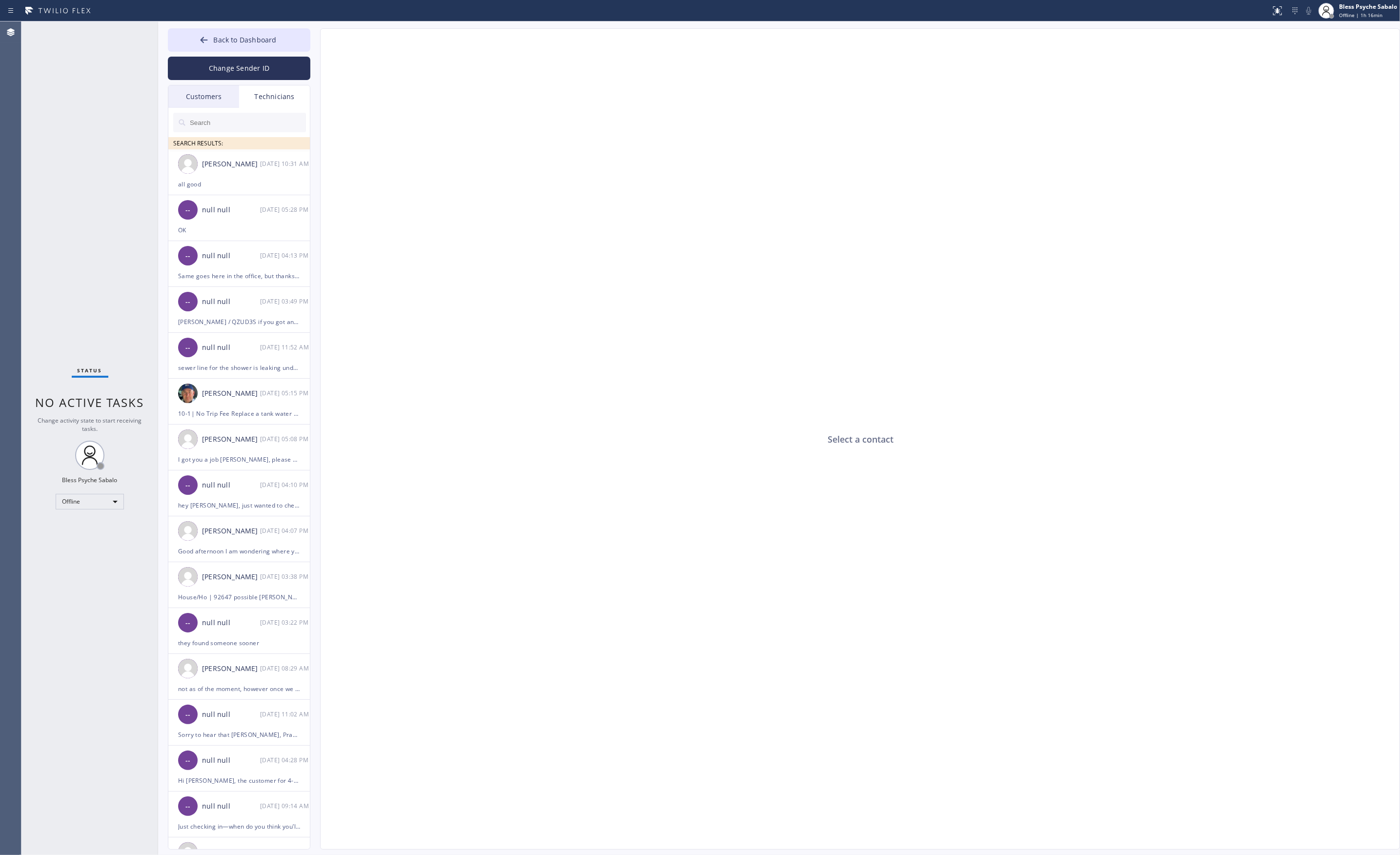
click at [206, 101] on div "Customers" at bounding box center [204, 96] width 71 height 22
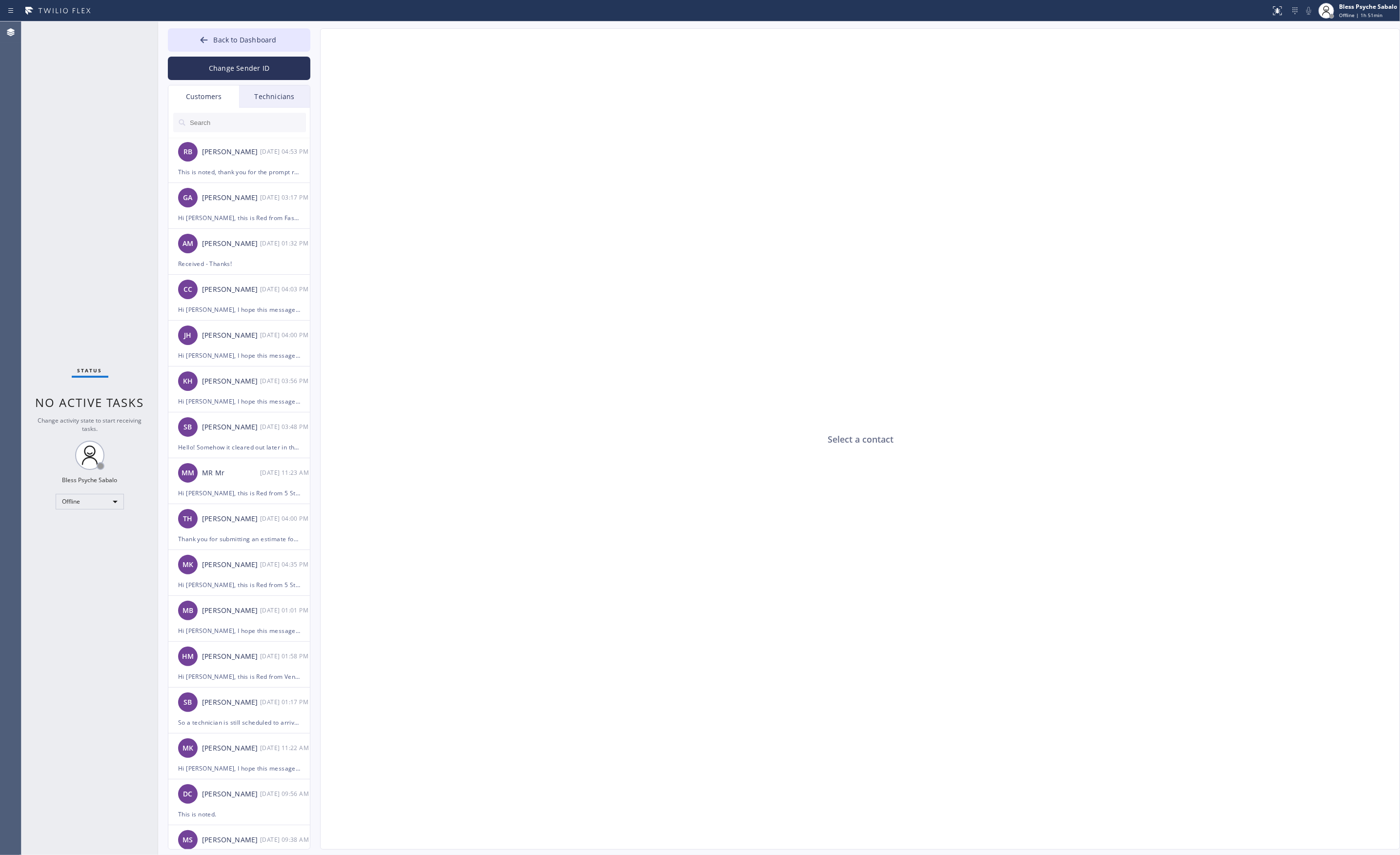
click at [269, 40] on span "Back to Dashboard" at bounding box center [245, 40] width 63 height 9
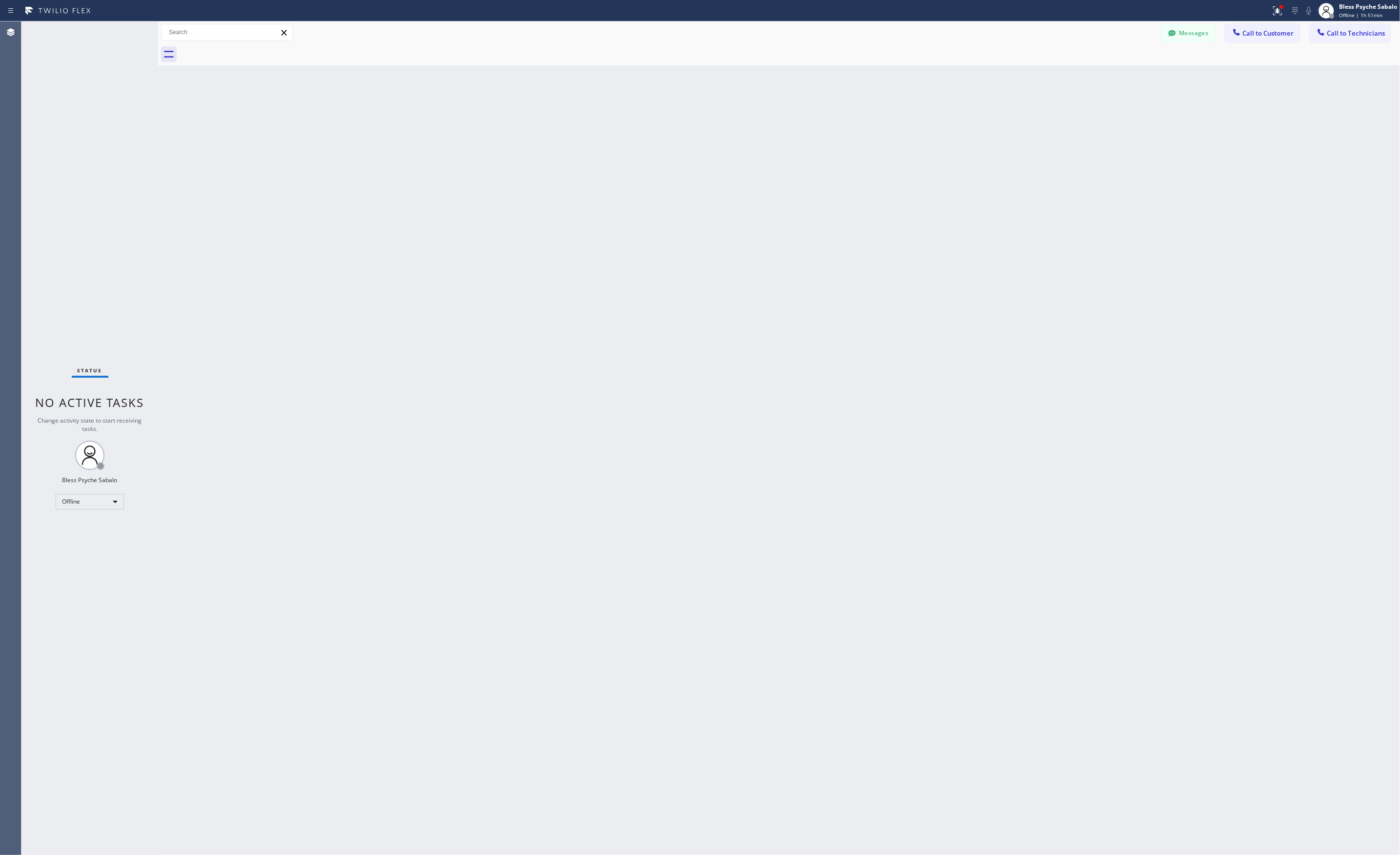
click at [1241, 38] on div at bounding box center [1236, 34] width 12 height 12
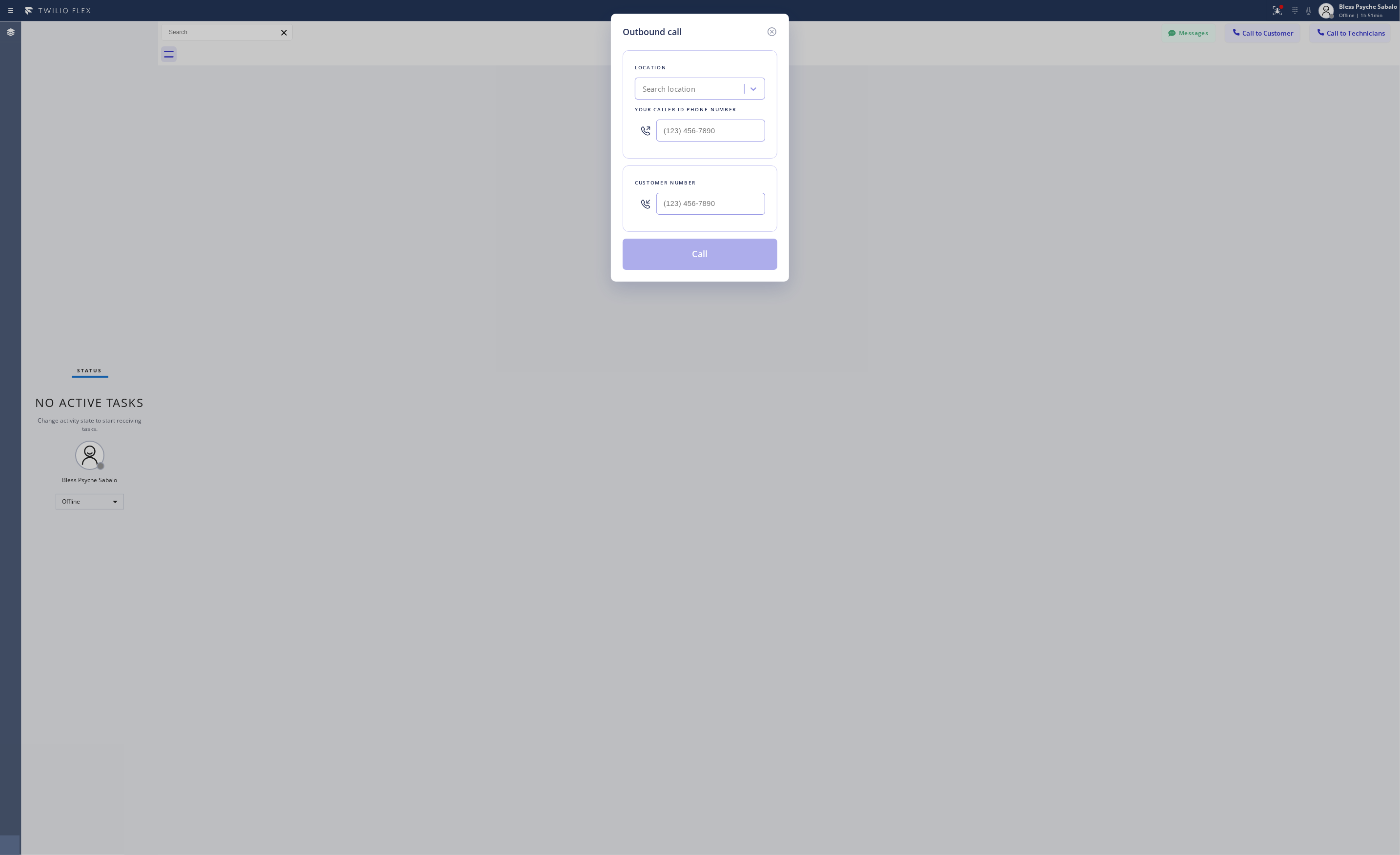
click at [664, 80] on div "Search location" at bounding box center [691, 89] width 106 height 17
paste input "5 Star"
click at [661, 86] on input "5 Star plum" at bounding box center [670, 89] width 55 height 8
type input "5 Star plum"
click at [703, 86] on div "5 Star plum" at bounding box center [691, 89] width 106 height 17
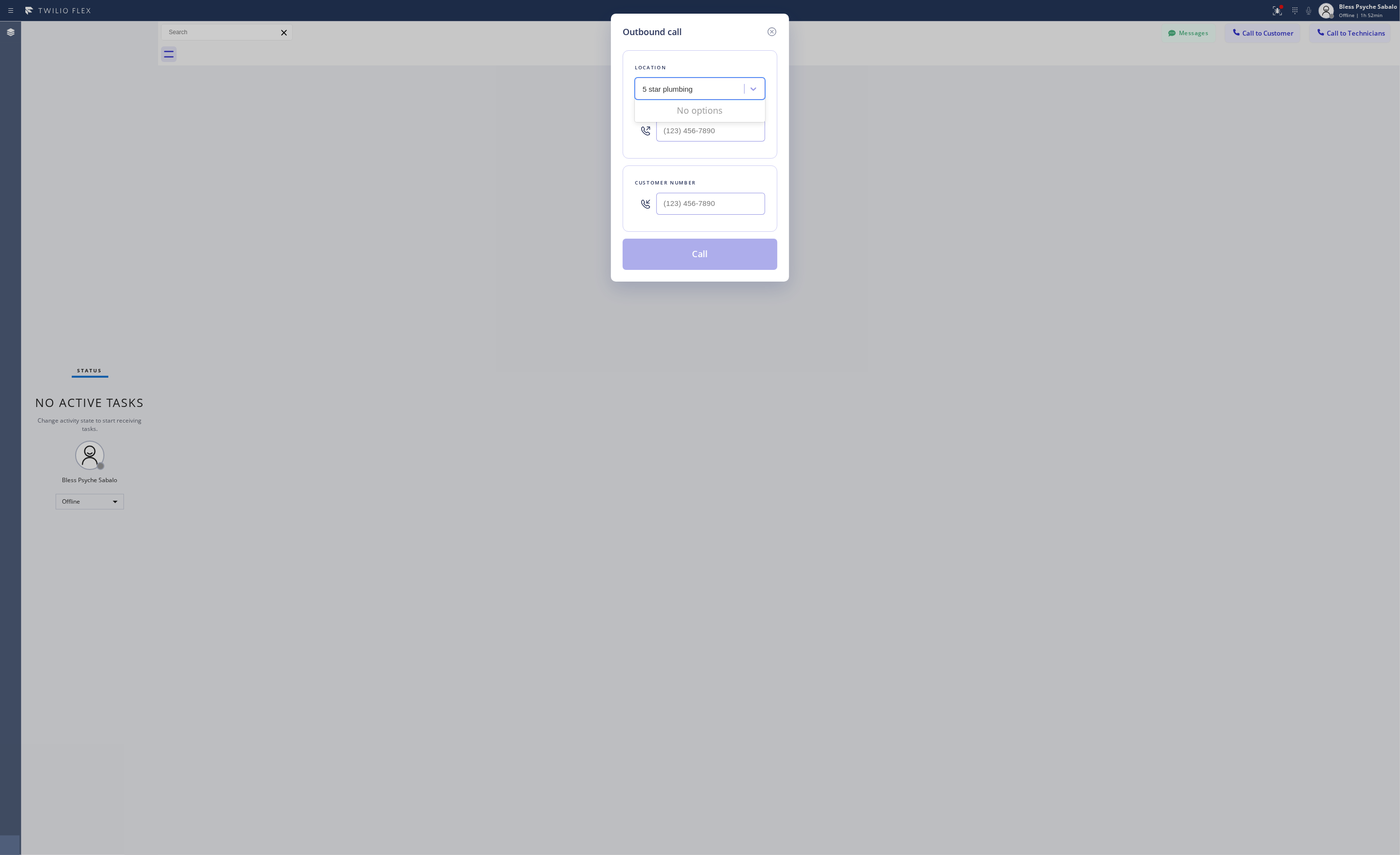
click at [645, 88] on input "5 star plumbing" at bounding box center [668, 89] width 51 height 8
click at [662, 91] on input "5 star plumbing" at bounding box center [668, 89] width 51 height 8
type input "5 star best plumbing"
drag, startPoint x: 654, startPoint y: 81, endPoint x: 556, endPoint y: 72, distance: 98.4
click at [525, 67] on div "Outbound call Location 0 results available. Select is focused ,type to refine l…" at bounding box center [700, 428] width 1400 height 855
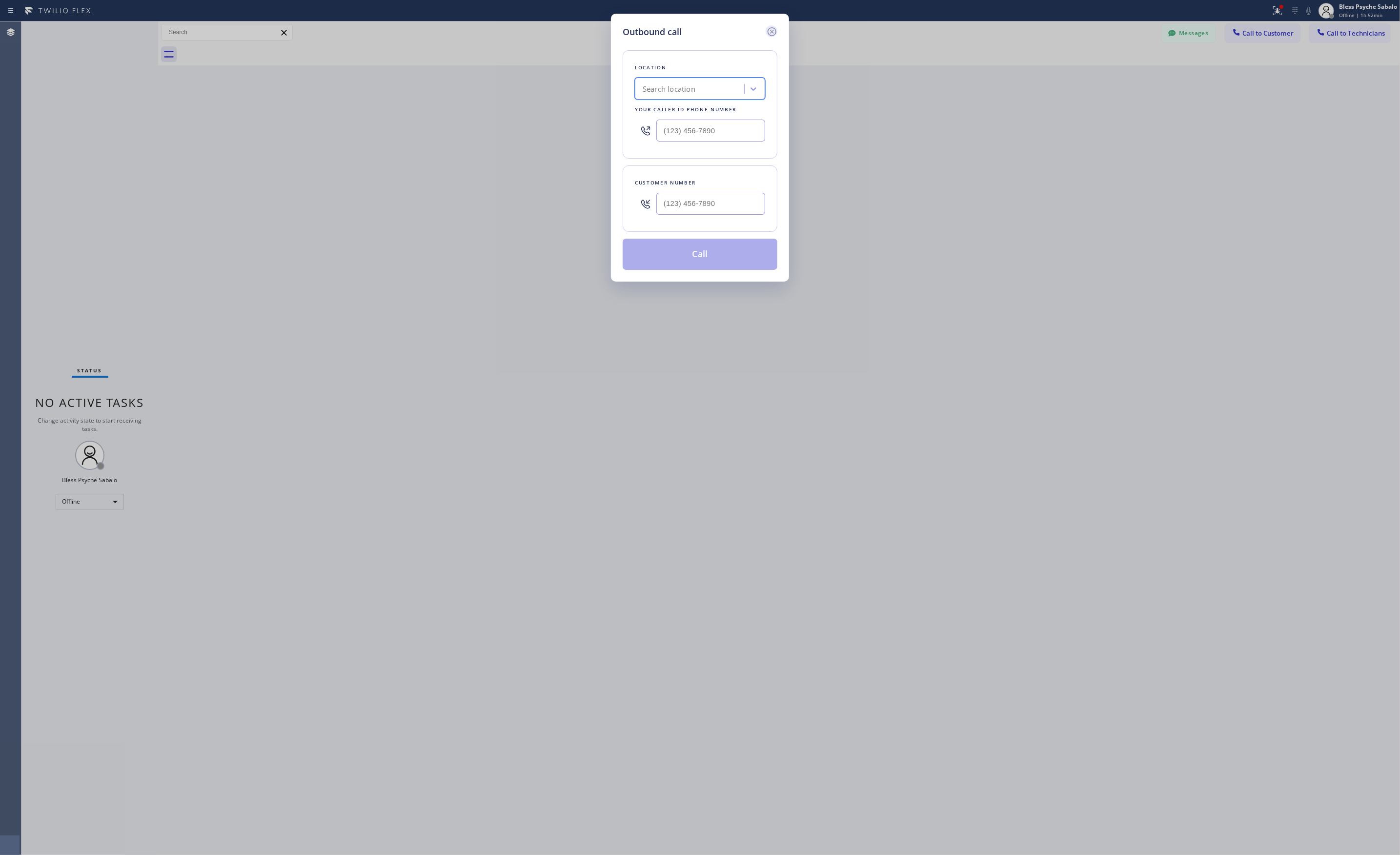
click at [775, 31] on icon at bounding box center [772, 32] width 12 height 12
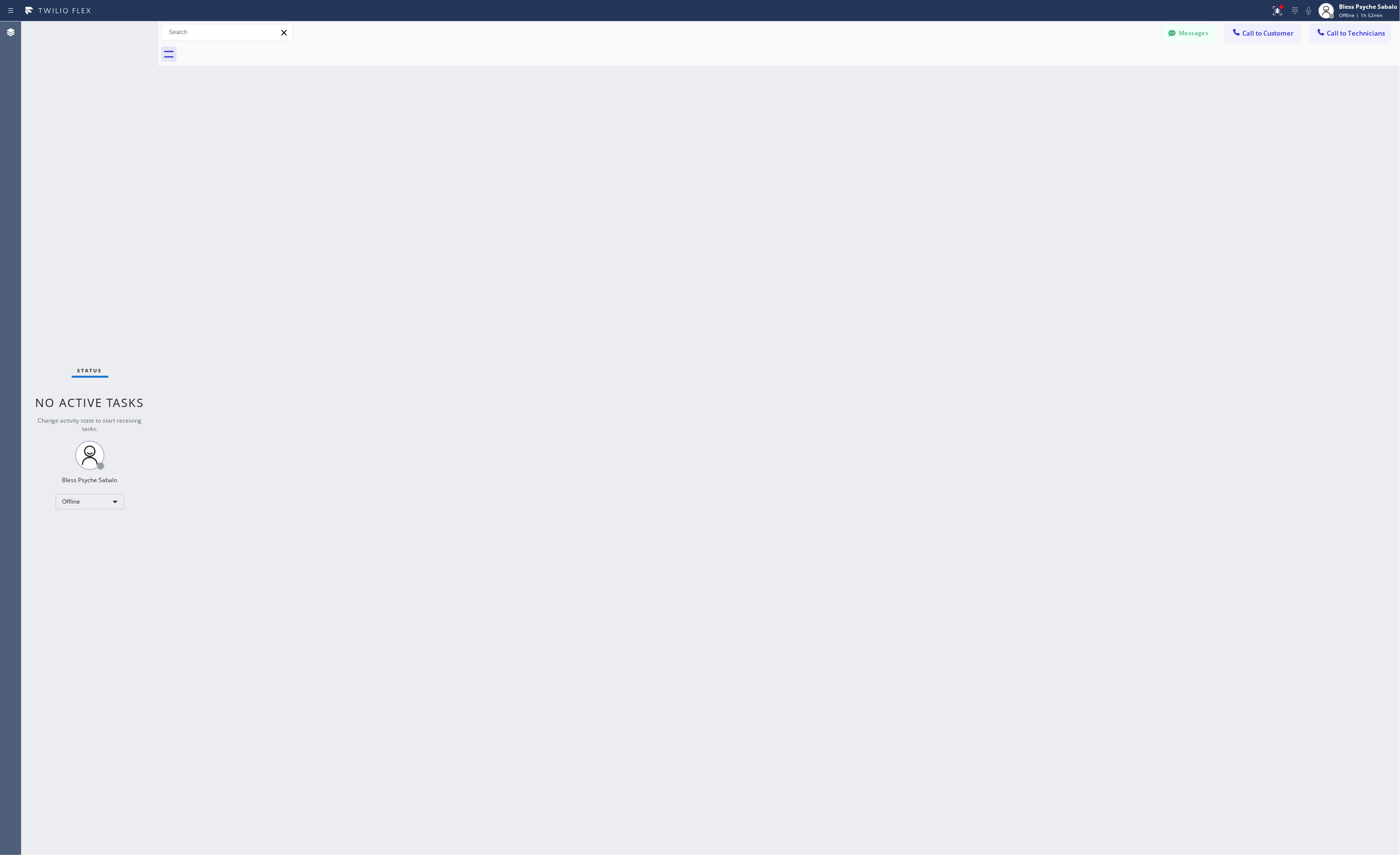
drag, startPoint x: 847, startPoint y: 84, endPoint x: 1100, endPoint y: 50, distance: 255.3
click at [875, 77] on div "Back to Dashboard Change Sender ID Customers Technicians RB Rafael Bayona 08/25…" at bounding box center [779, 438] width 1242 height 833
click at [1194, 32] on button "Messages" at bounding box center [1188, 33] width 54 height 19
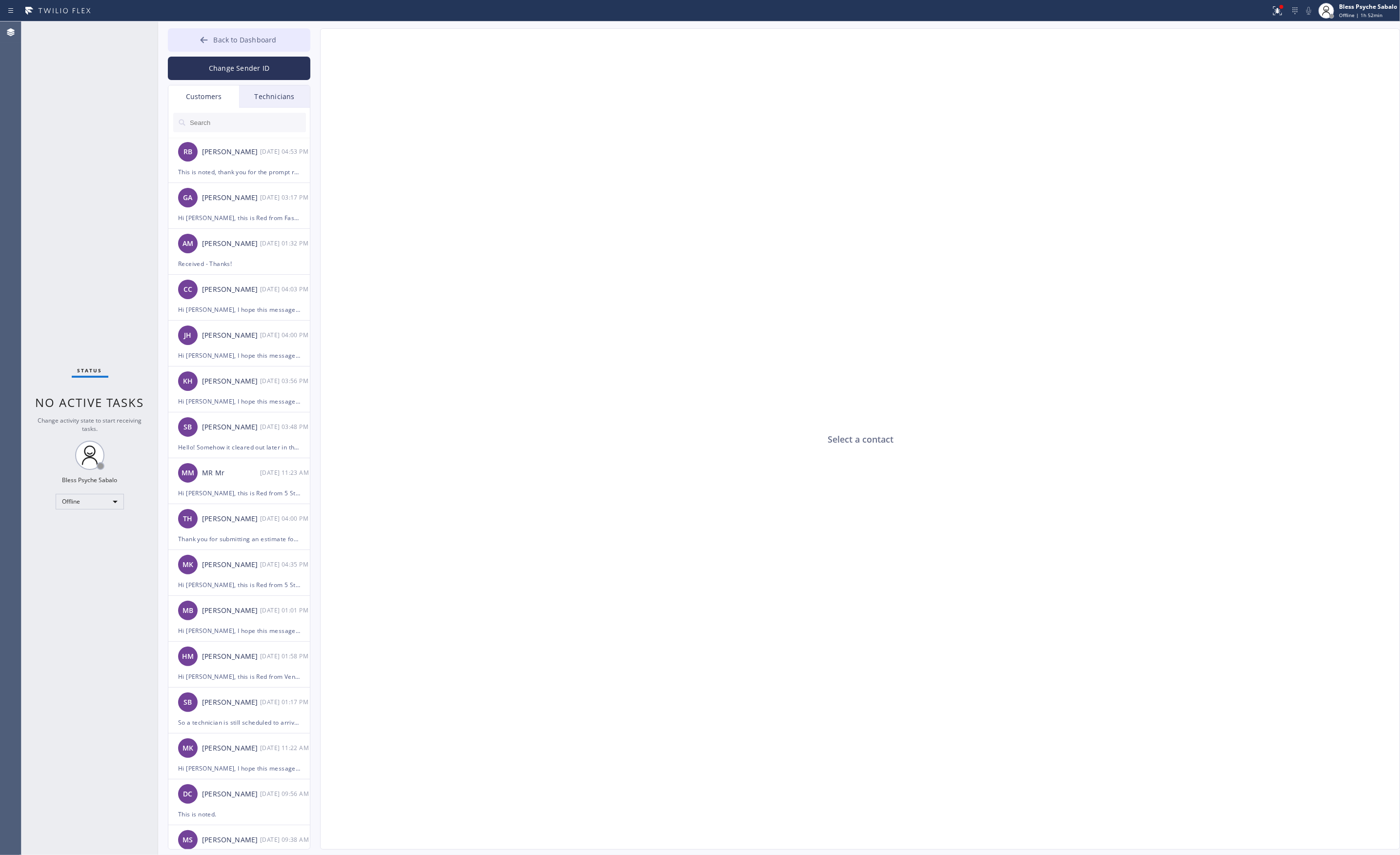
click at [203, 49] on button "Back to Dashboard" at bounding box center [239, 40] width 143 height 23
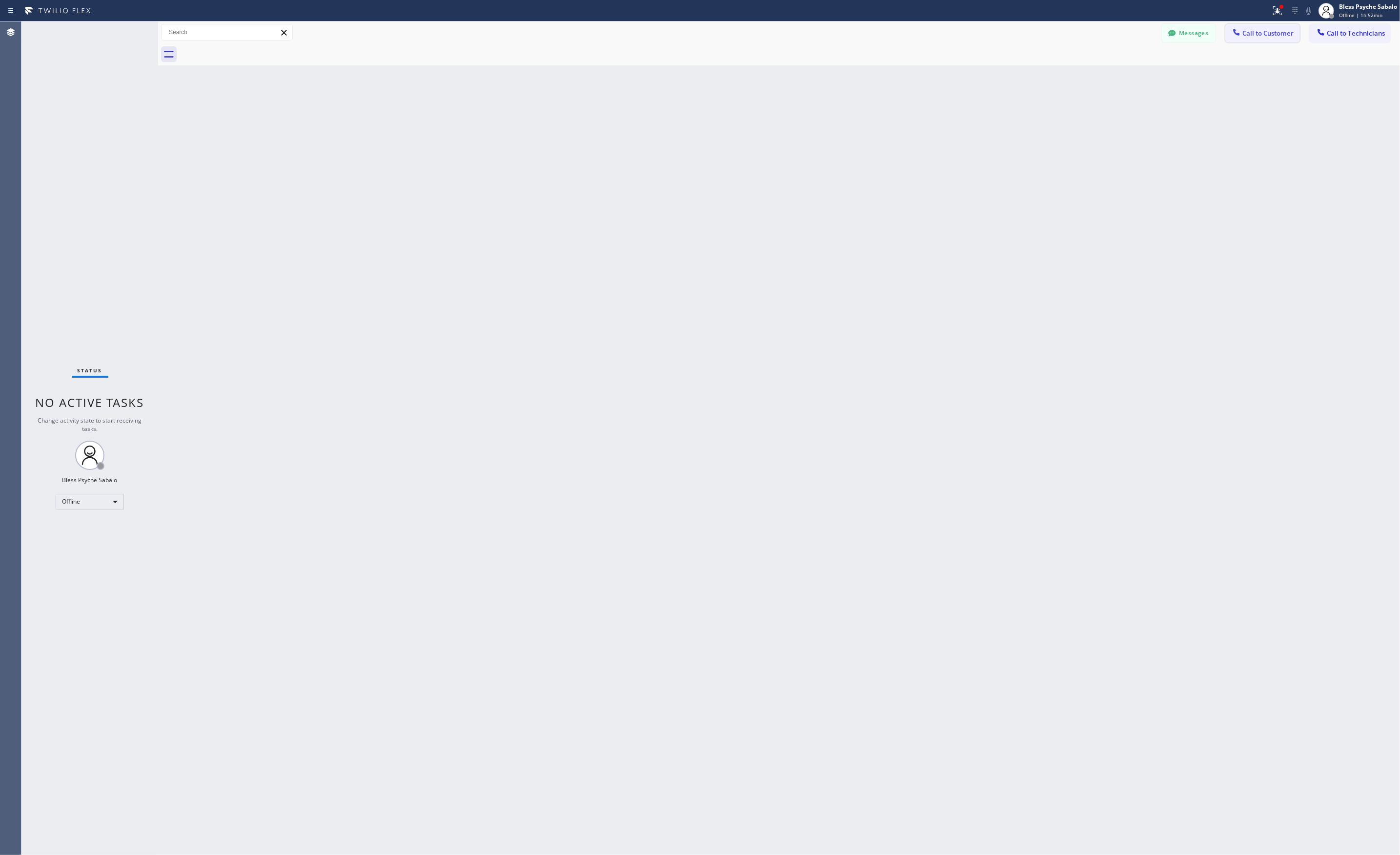
click at [1263, 33] on span "Call to Customer" at bounding box center [1267, 33] width 51 height 9
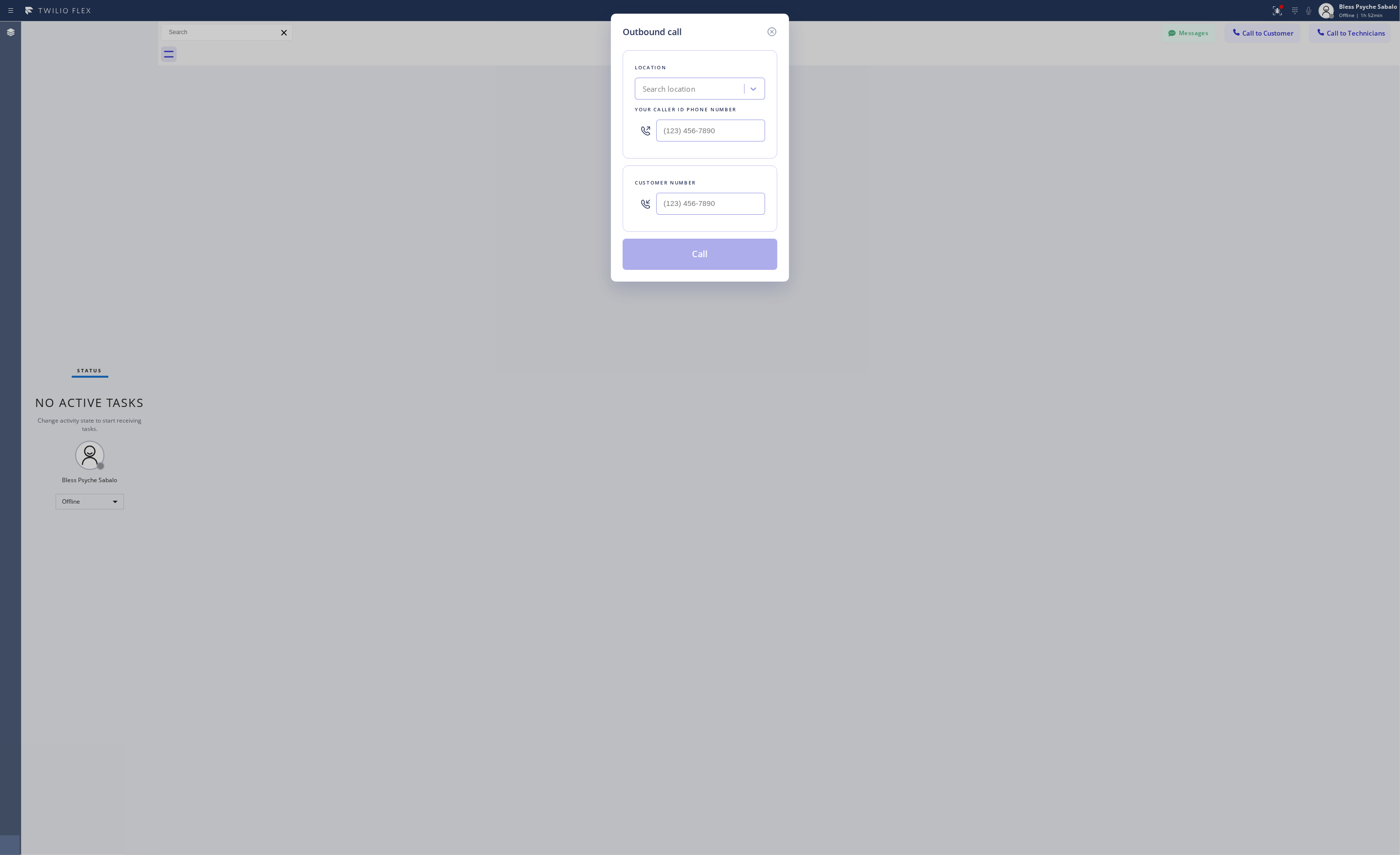
click at [657, 95] on div "Search location" at bounding box center [691, 89] width 106 height 17
type input "5 star"
click at [767, 38] on div at bounding box center [772, 32] width 12 height 13
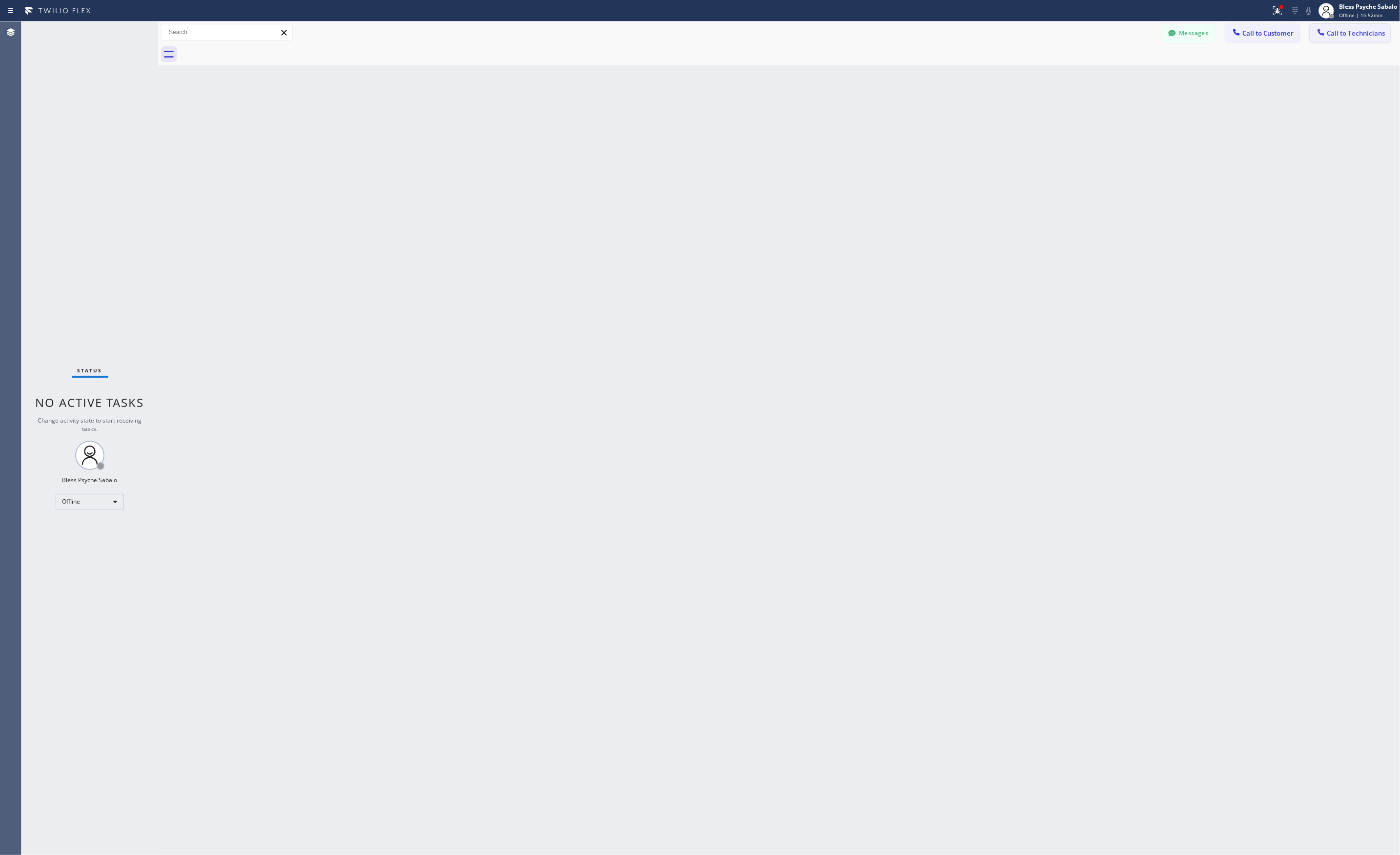
click at [1356, 35] on span "Call to Technicians" at bounding box center [1356, 33] width 58 height 9
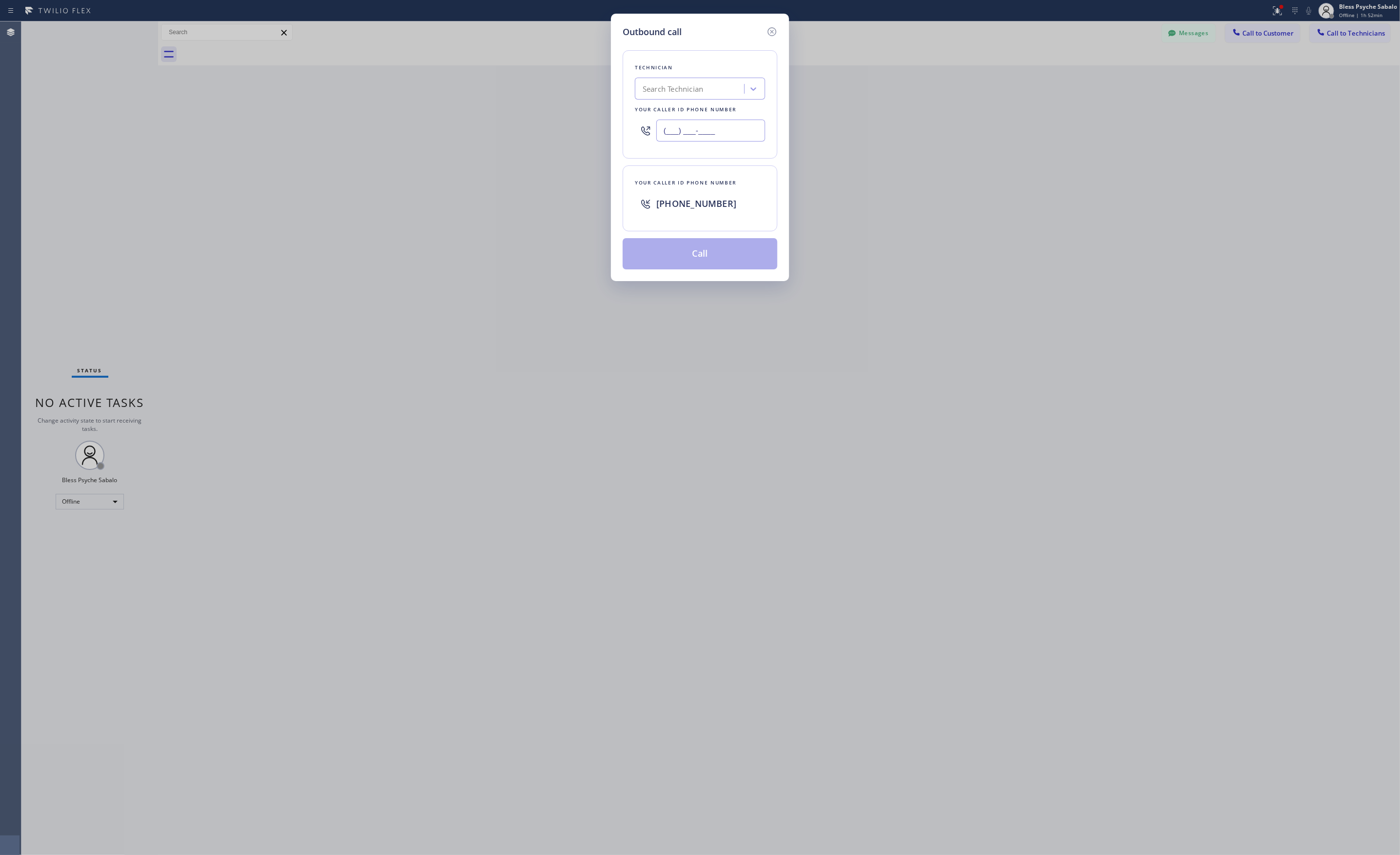
click at [692, 133] on input "(___) ___-____" at bounding box center [710, 130] width 109 height 22
paste input "714) 281-1361"
type input "(714) 281-1361"
click at [672, 247] on button "Call" at bounding box center [700, 254] width 155 height 31
click at [803, 56] on div "Outbound call Technician Search Technician Your caller id phone number (714) 28…" at bounding box center [700, 428] width 1400 height 855
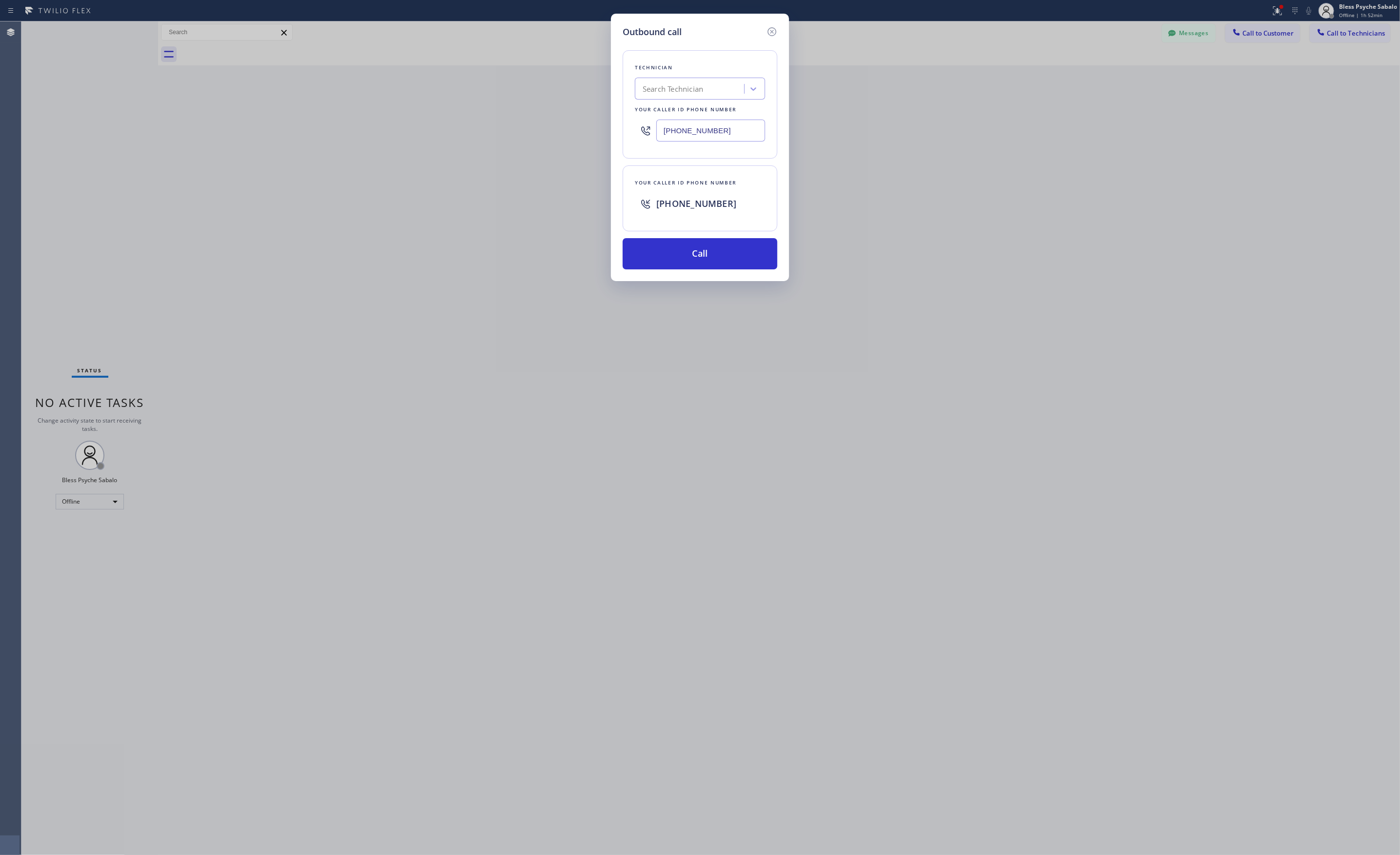
click at [803, 56] on div "Outbound call Technician Search Technician Your caller id phone number (714) 28…" at bounding box center [700, 428] width 1400 height 855
click at [766, 28] on icon at bounding box center [772, 32] width 12 height 12
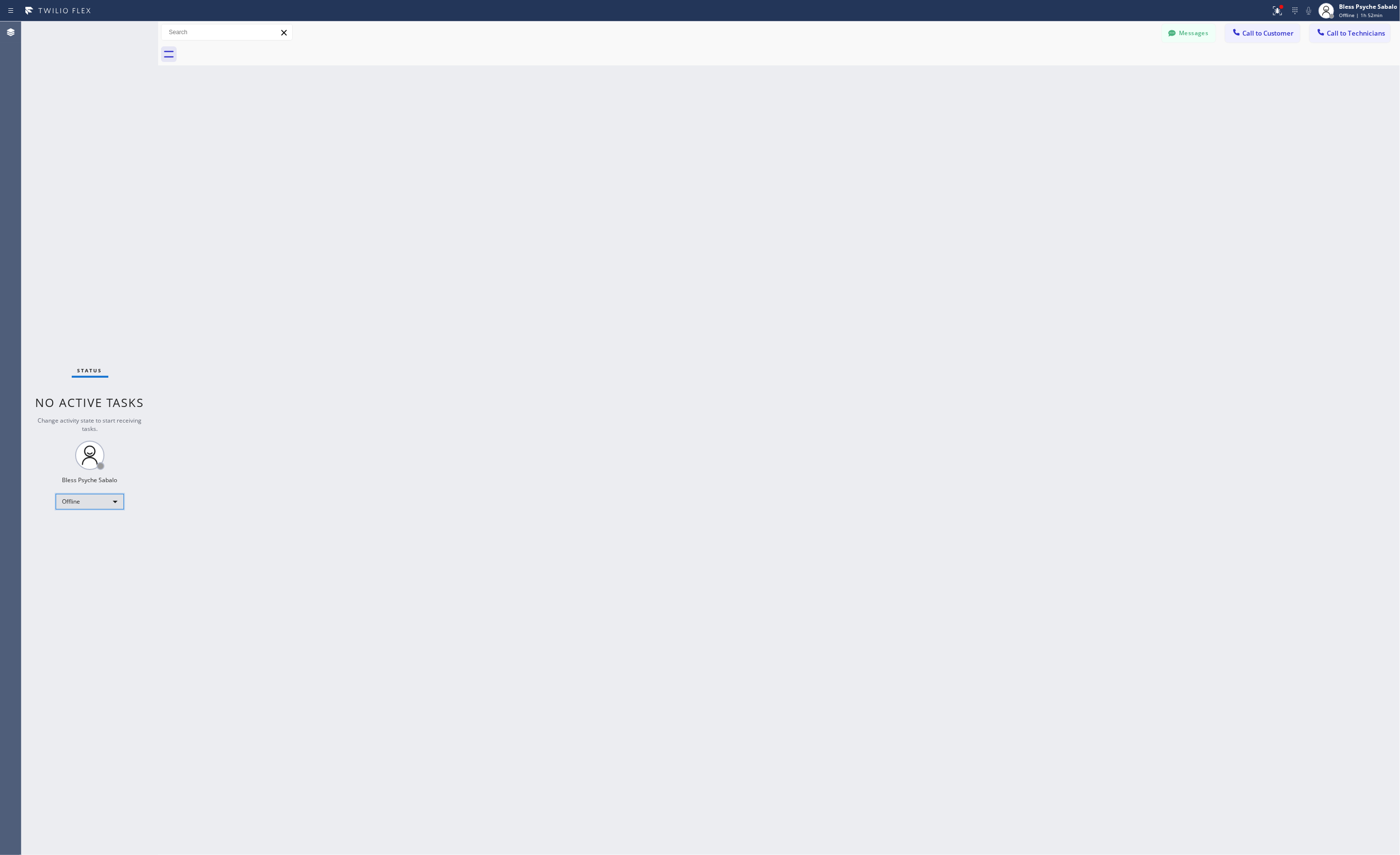
click at [119, 493] on div "Offline" at bounding box center [90, 501] width 68 height 16
click at [84, 535] on li "Unavailable" at bounding box center [89, 540] width 66 height 12
click at [1351, 30] on span "Call to Technicians" at bounding box center [1356, 33] width 58 height 9
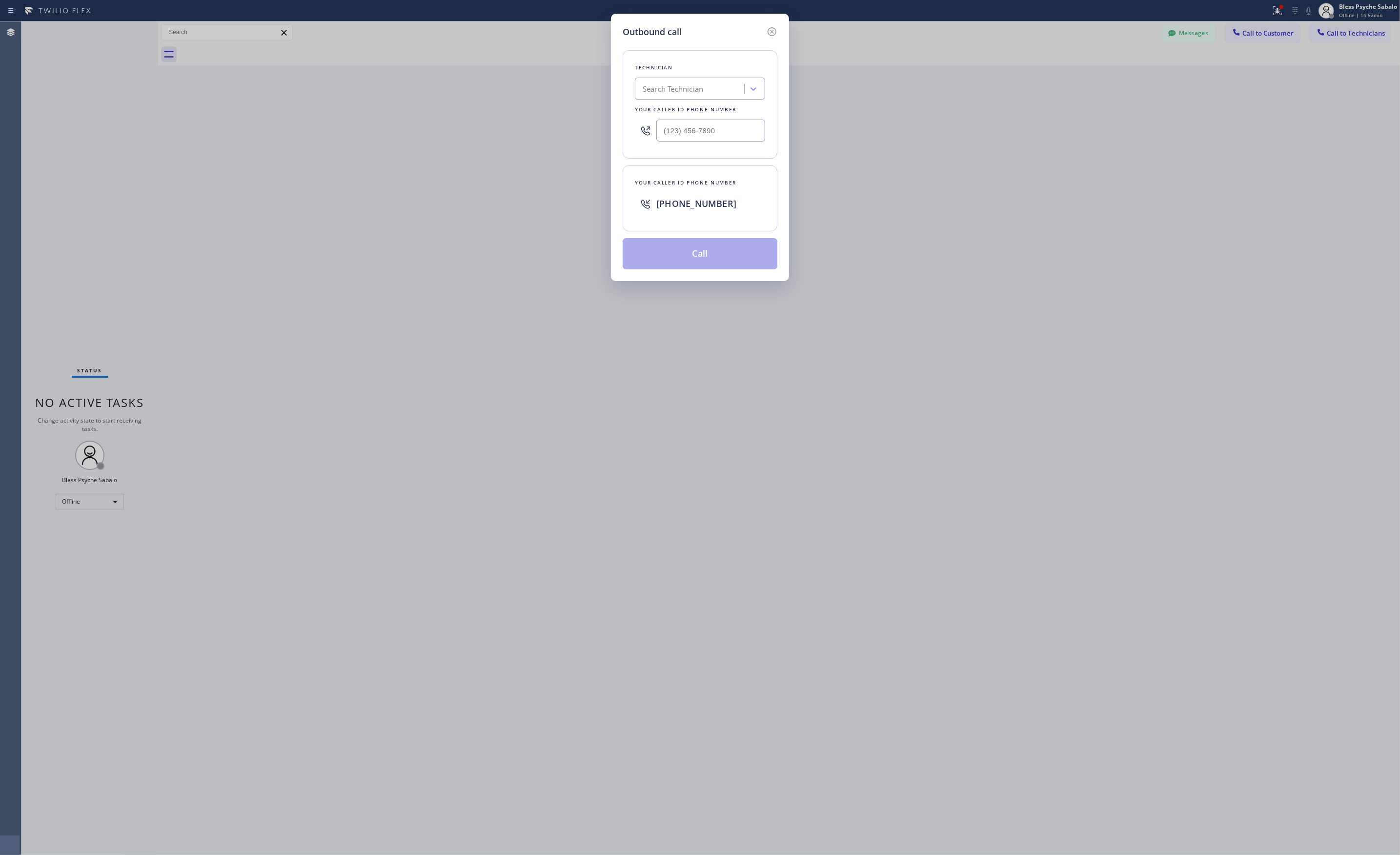
click at [697, 100] on div "Technician Search Technician Your caller id phone number" at bounding box center [700, 104] width 155 height 109
click at [688, 130] on input "text" at bounding box center [710, 130] width 109 height 22
paste input "714) 281-1361"
click at [696, 241] on button "Call" at bounding box center [700, 254] width 155 height 31
click at [778, 30] on div "Outbound call Technician Search Technician Your caller id phone number (714) 28…" at bounding box center [700, 147] width 178 height 267
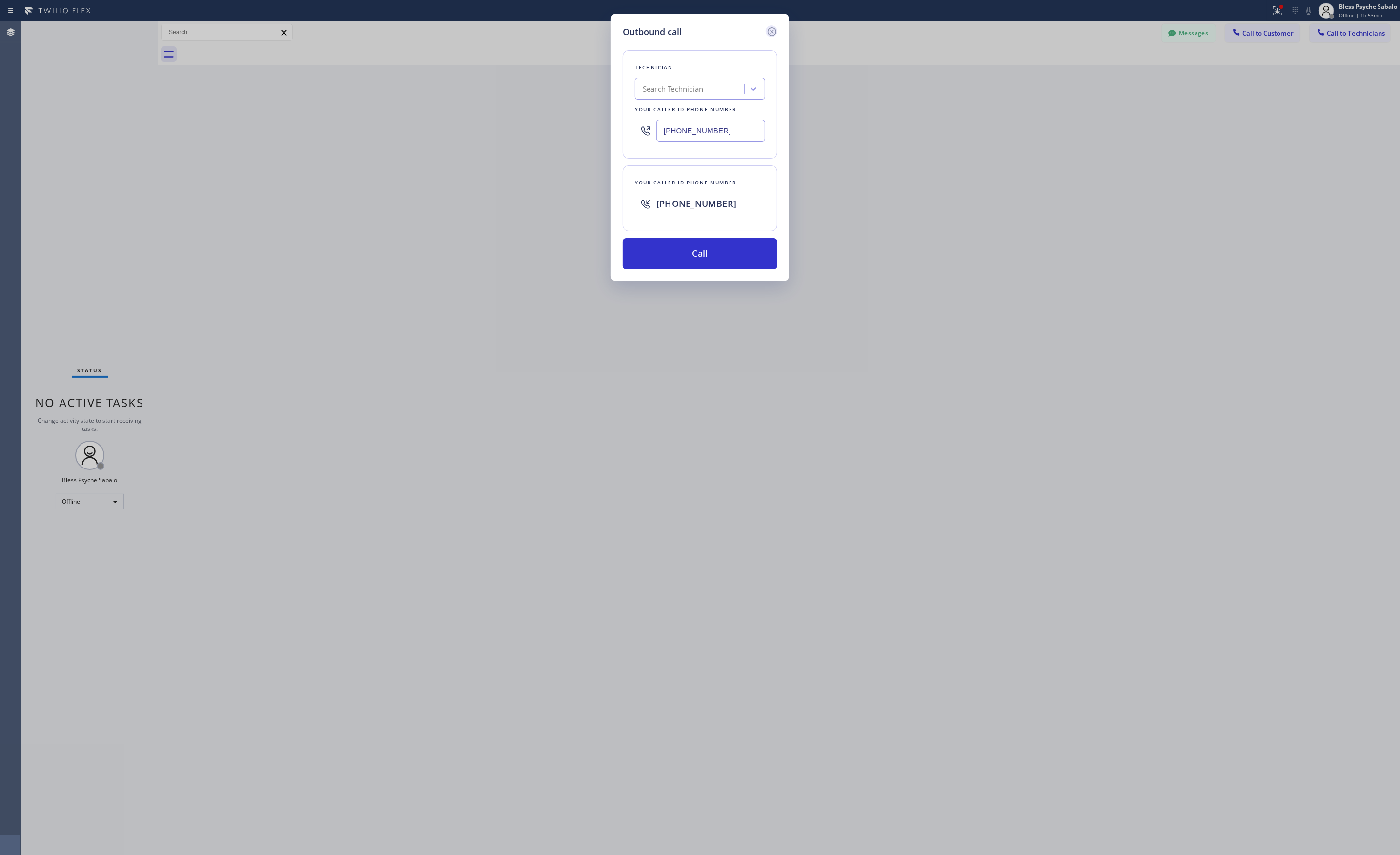
click at [769, 30] on icon at bounding box center [772, 32] width 12 height 12
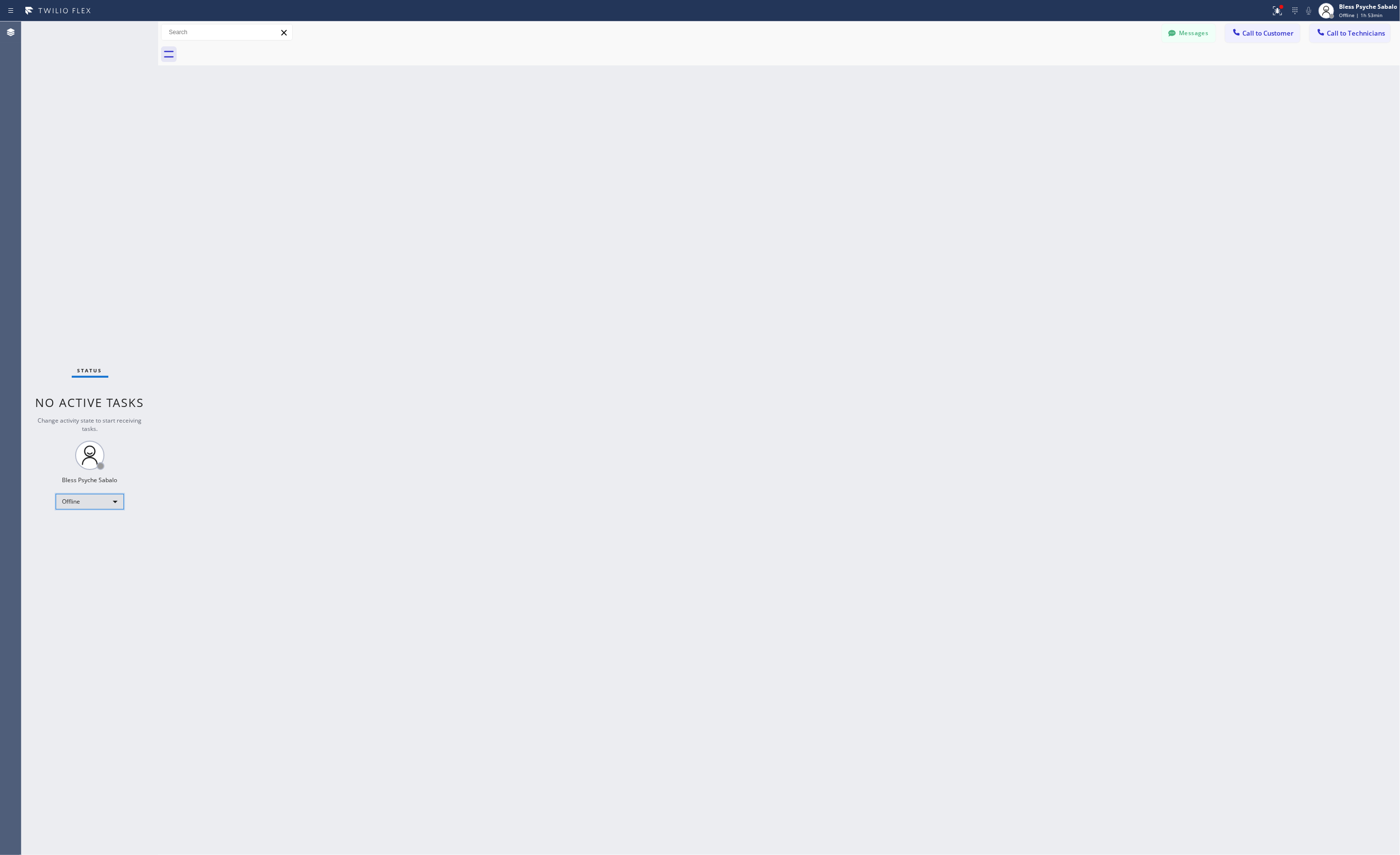
click at [85, 498] on div "Offline" at bounding box center [90, 501] width 68 height 16
click at [88, 538] on li "Unavailable" at bounding box center [89, 540] width 66 height 12
click at [1337, 29] on span "Call to Technicians" at bounding box center [1356, 33] width 58 height 9
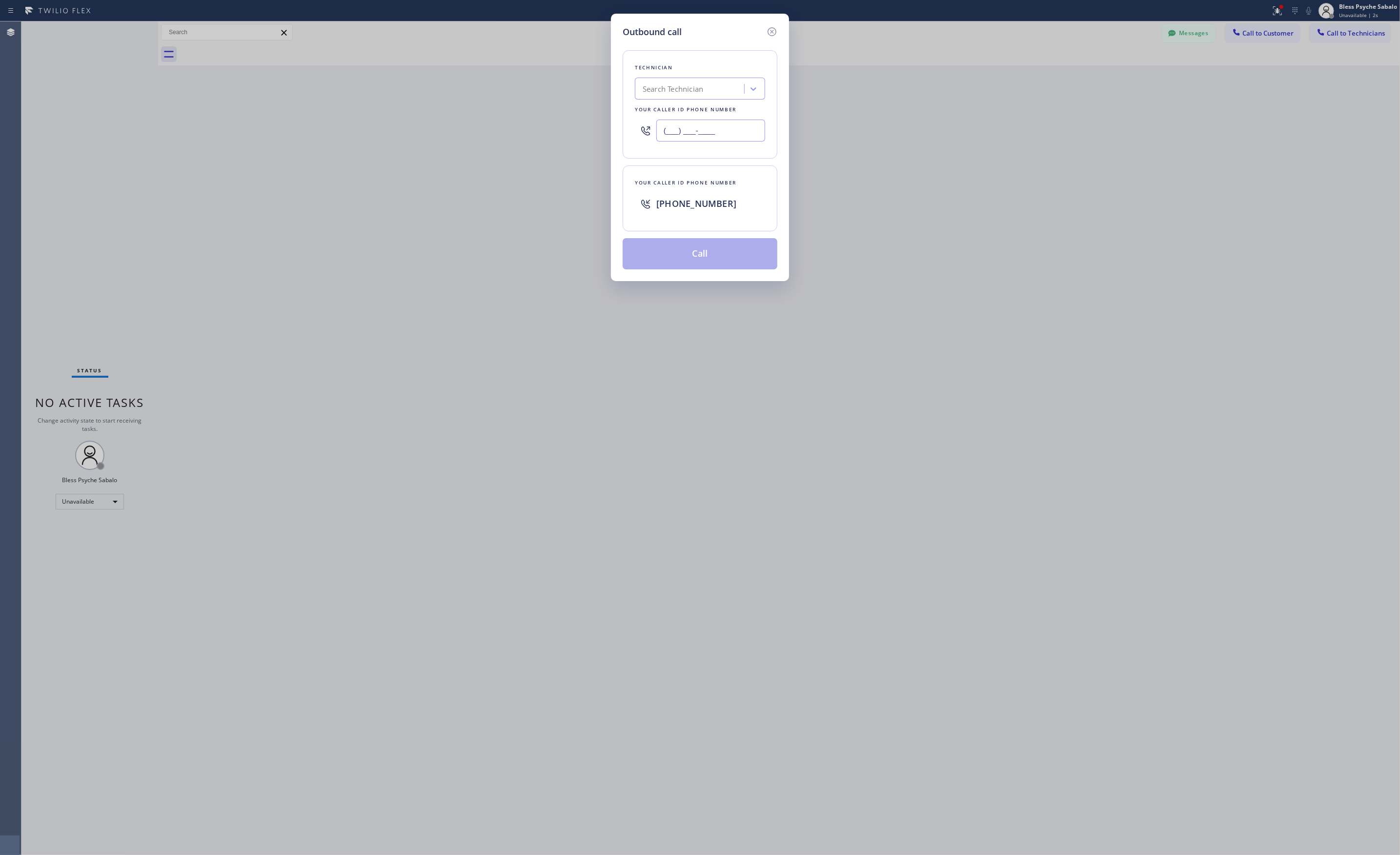
click at [717, 137] on input "(___) ___-____" at bounding box center [710, 130] width 109 height 22
paste input "714) 281-1361"
type input "(714) 281-1361"
click at [697, 245] on button "Call" at bounding box center [700, 254] width 155 height 31
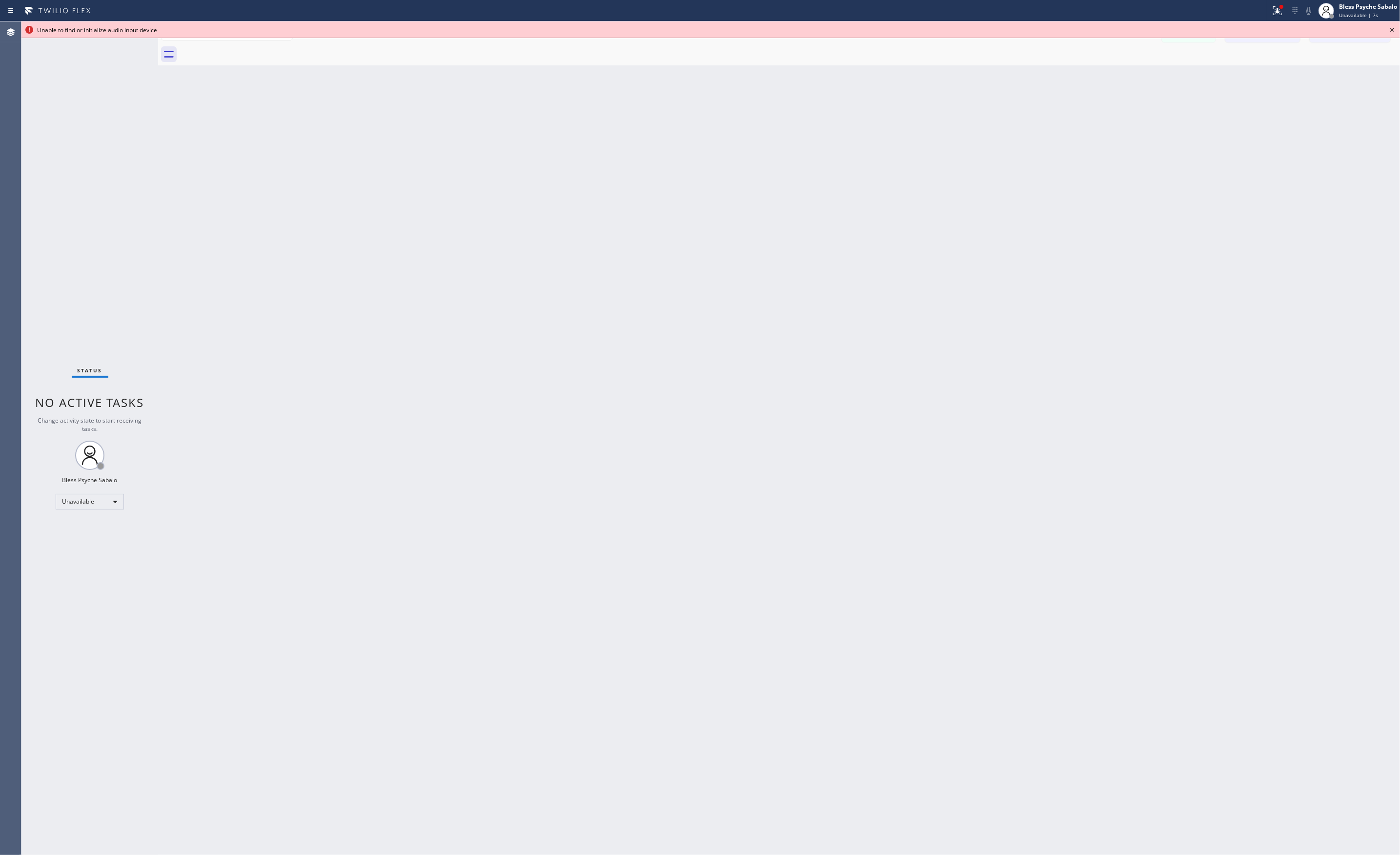
click at [1387, 29] on icon at bounding box center [1392, 30] width 12 height 12
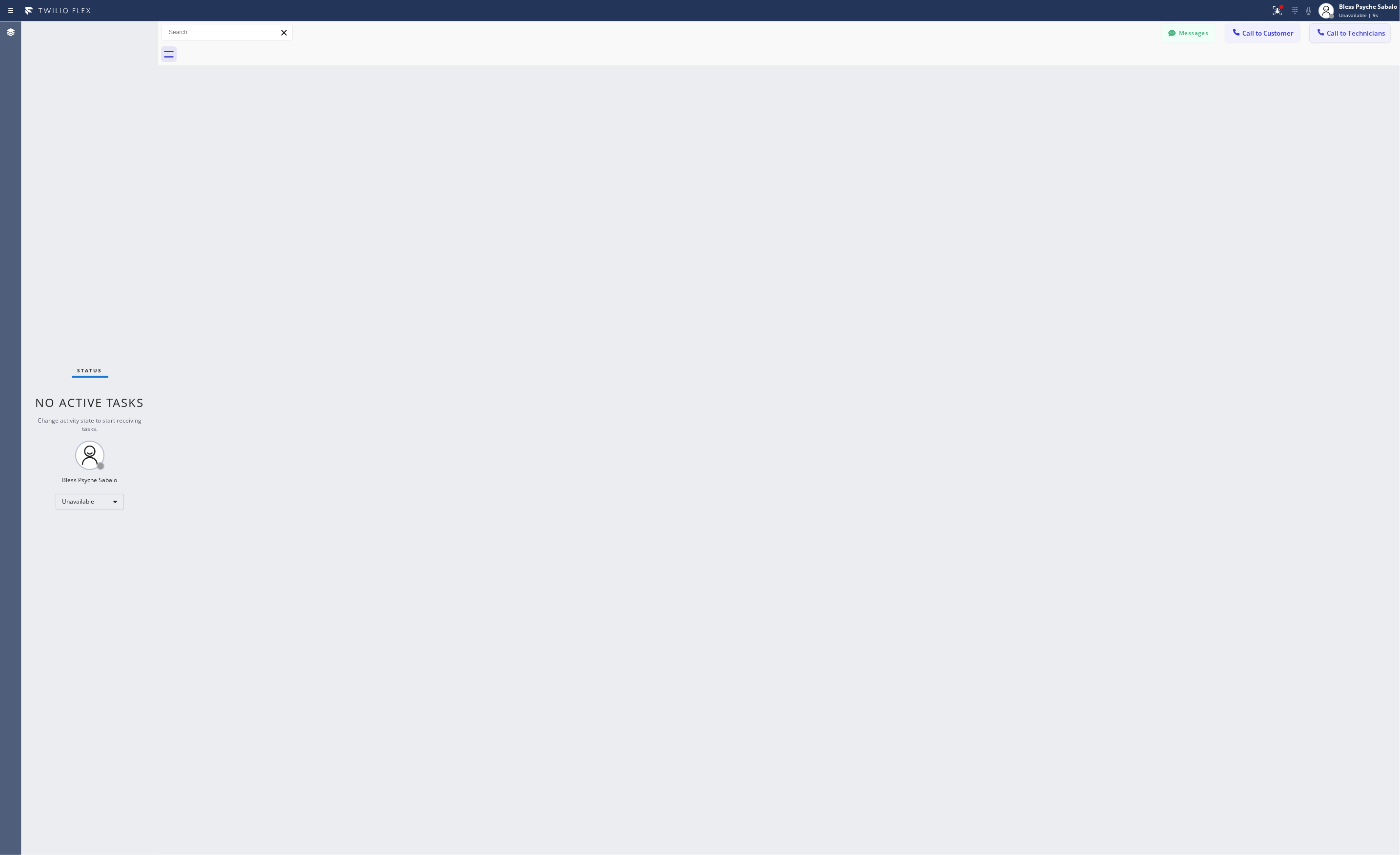
click at [1365, 34] on span "Call to Technicians" at bounding box center [1356, 33] width 58 height 9
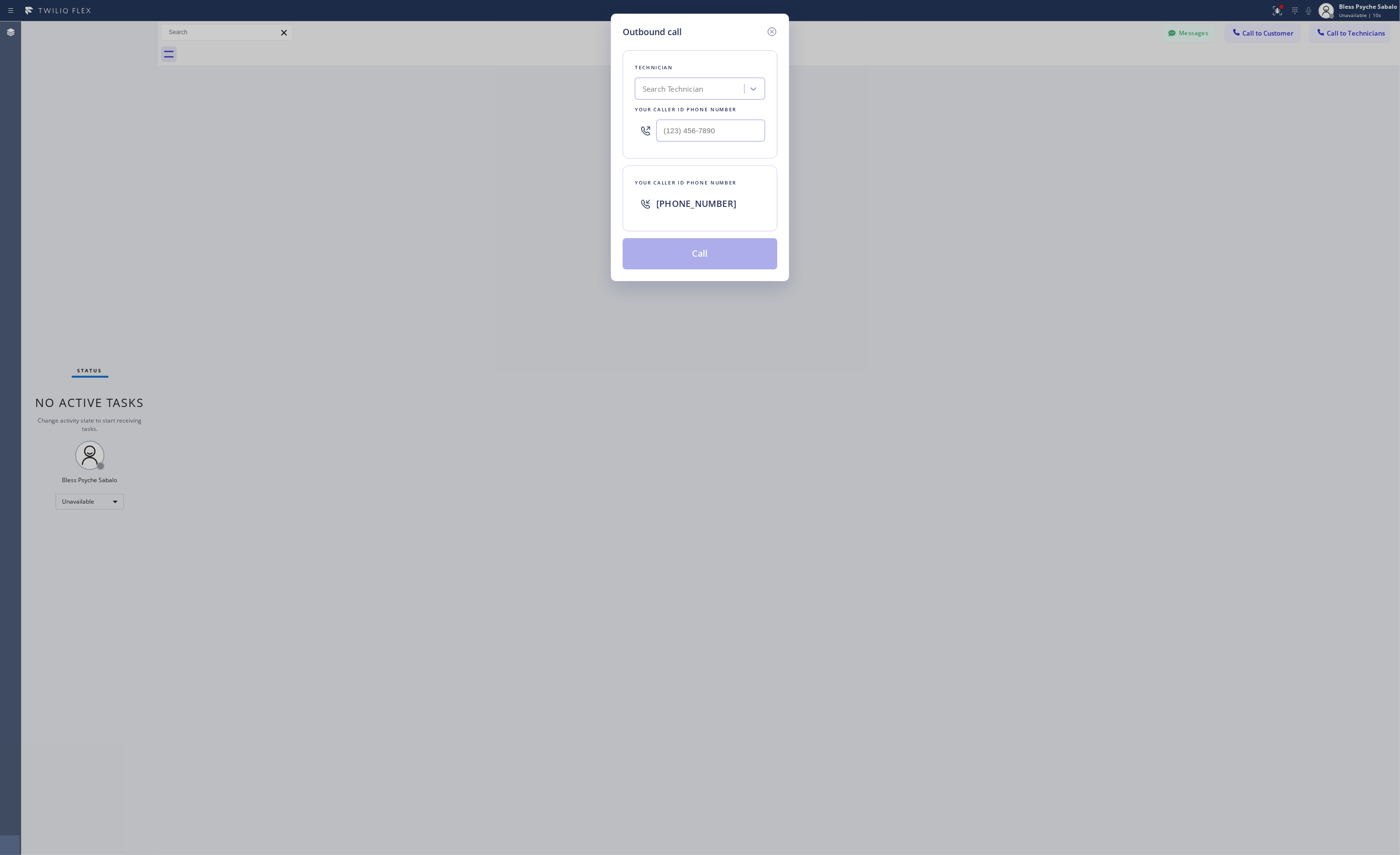
click at [719, 143] on div at bounding box center [700, 130] width 130 height 32
click at [722, 135] on input "(___) ___-____" at bounding box center [710, 130] width 109 height 22
paste input "714) 281-1361"
type input "(714) 281-1361"
click at [696, 241] on button "Call" at bounding box center [700, 254] width 155 height 31
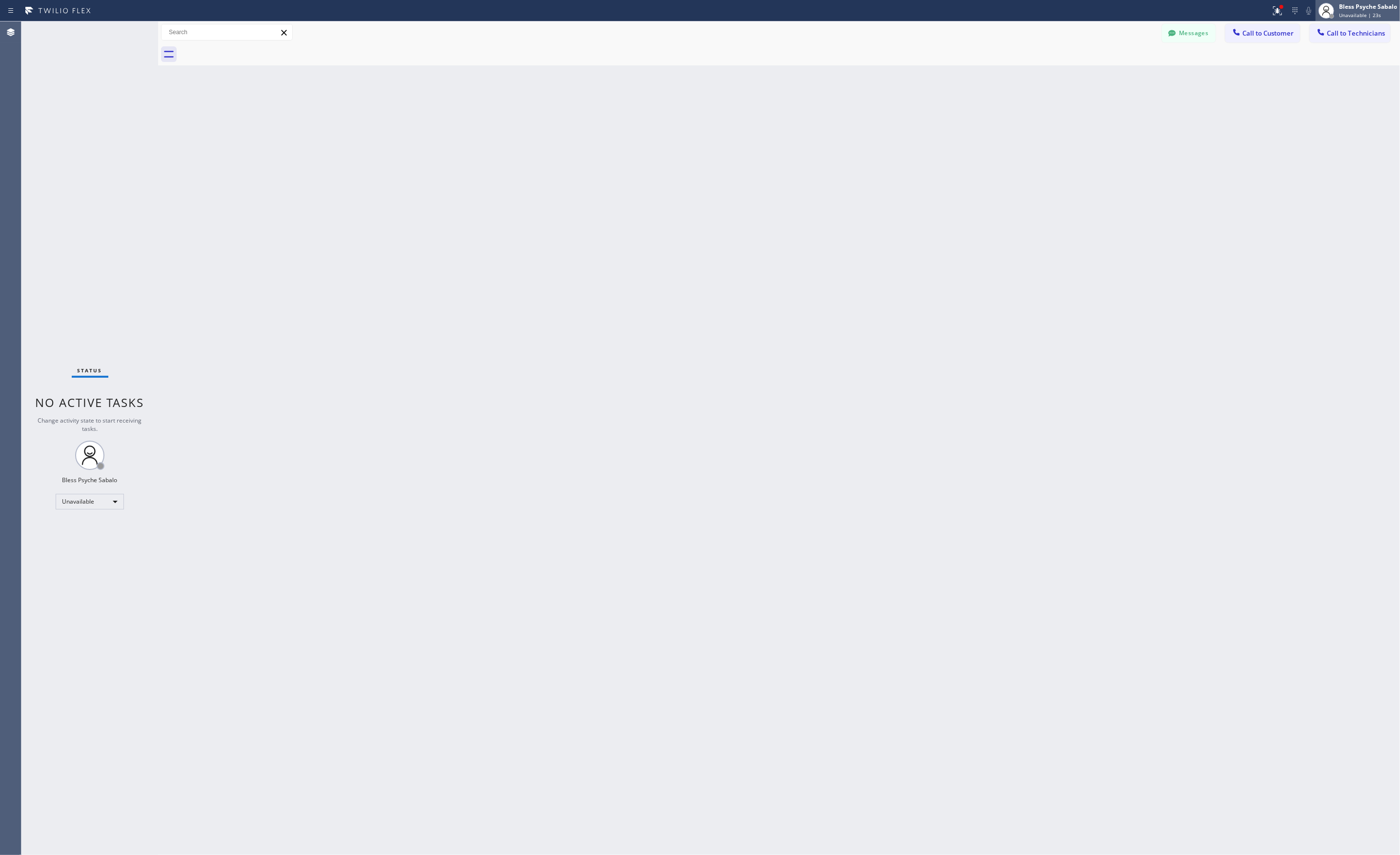
click at [1327, 14] on icon at bounding box center [1326, 11] width 12 height 12
click at [1323, 88] on button "Log out" at bounding box center [1351, 95] width 98 height 22
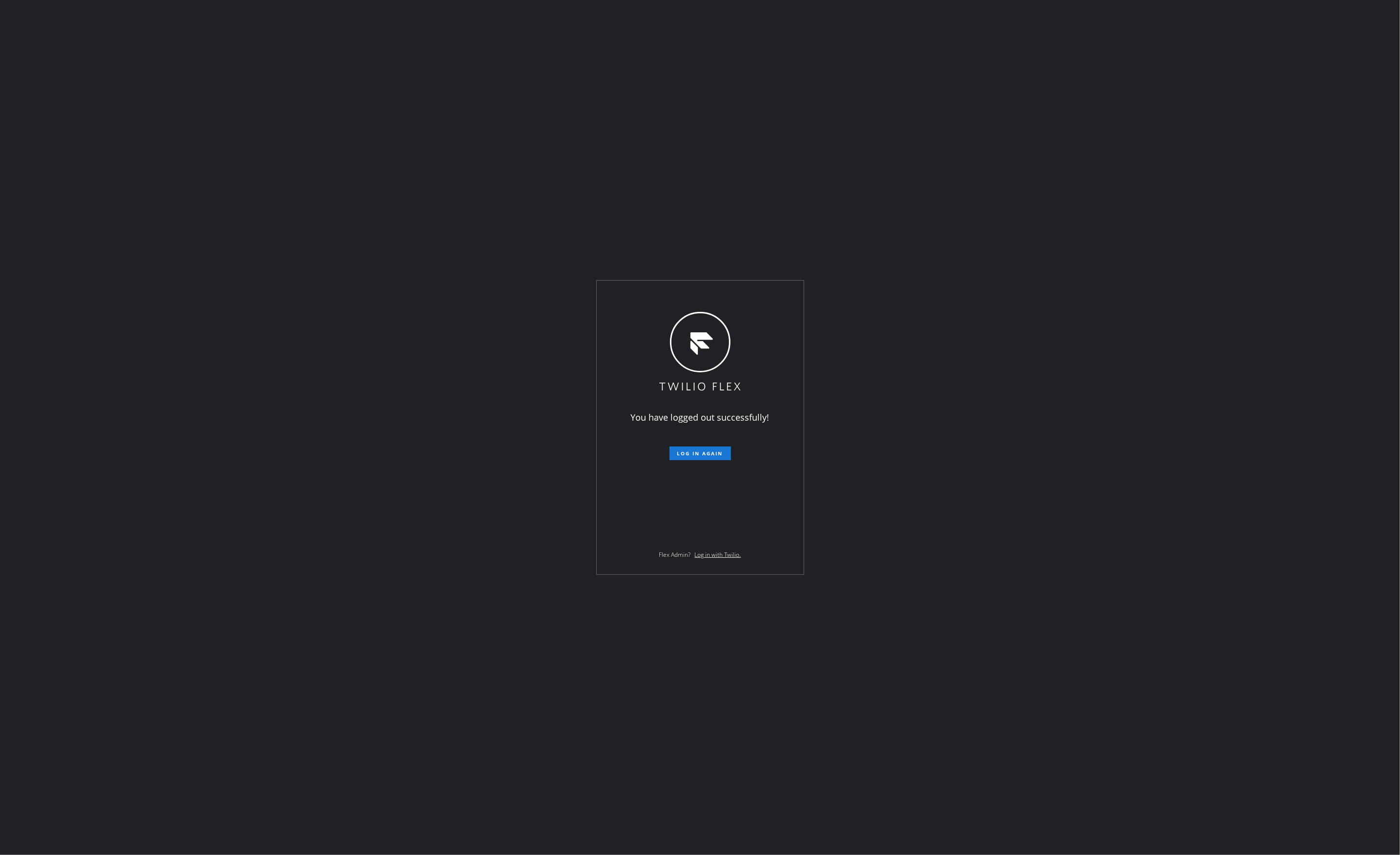
click at [699, 460] on div "You have logged out successfully! Log in again Flex Admin? Log in with Twilio." at bounding box center [700, 428] width 207 height 294
click at [699, 459] on button "Log in again" at bounding box center [700, 453] width 62 height 14
click at [189, 112] on div "Loading ..." at bounding box center [700, 428] width 1400 height 855
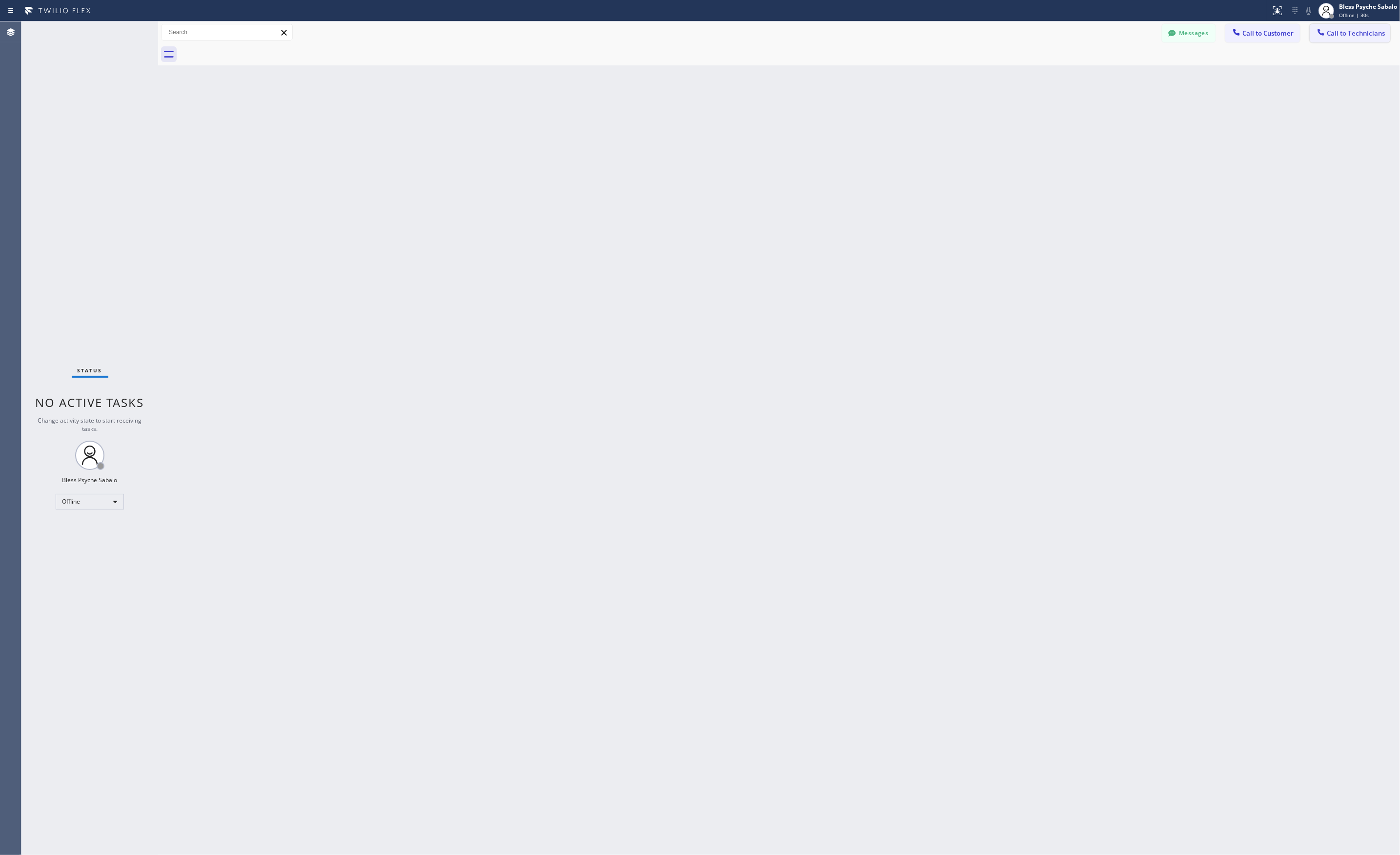
click at [1345, 41] on button "Call to Technicians" at bounding box center [1350, 33] width 80 height 19
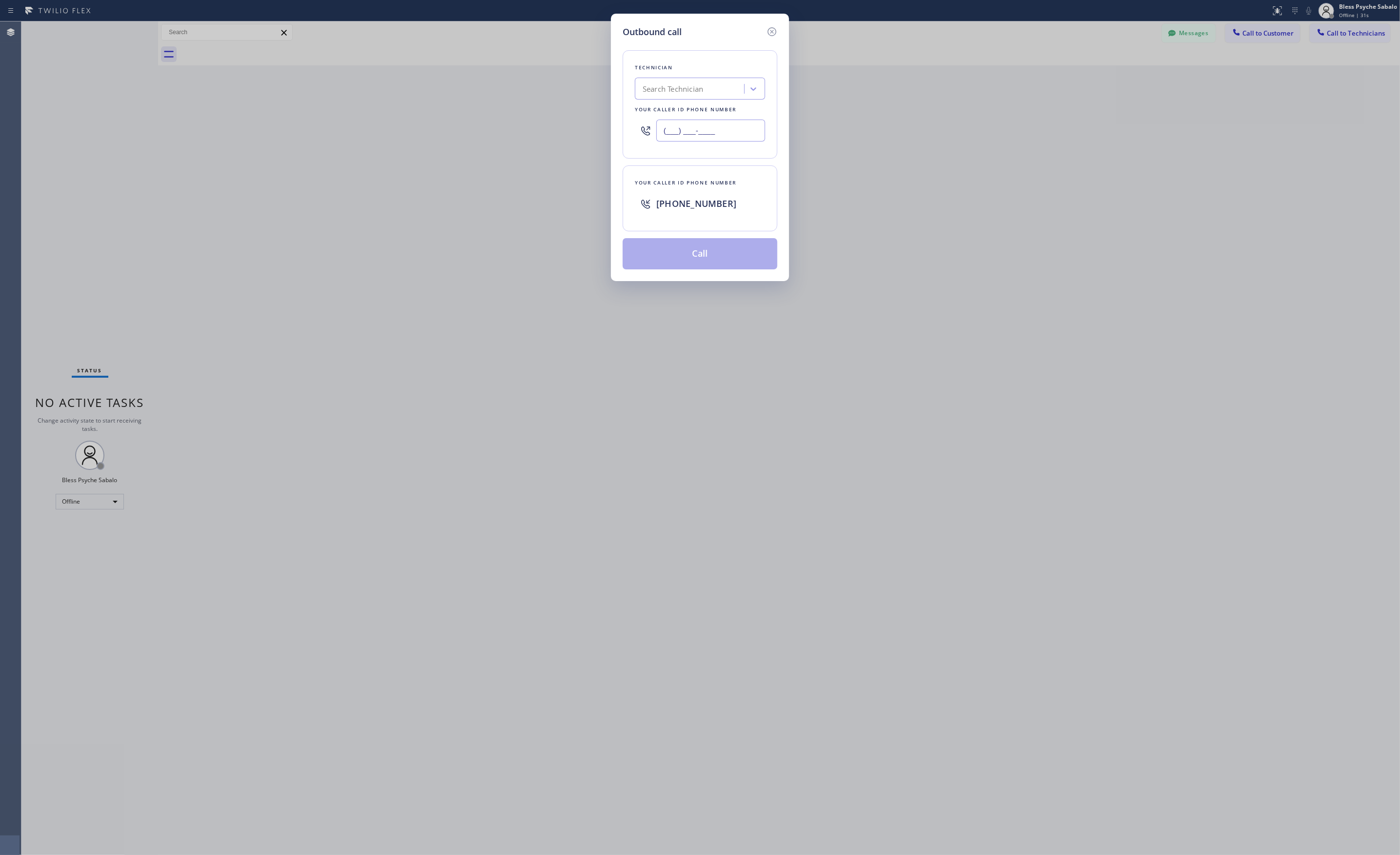
click at [704, 133] on input "(___) ___-____" at bounding box center [710, 130] width 109 height 22
paste input "714) 281-1361"
click at [700, 245] on button "Call" at bounding box center [700, 254] width 155 height 31
drag, startPoint x: 774, startPoint y: 28, endPoint x: 761, endPoint y: 31, distance: 13.3
click at [774, 28] on icon at bounding box center [772, 32] width 12 height 12
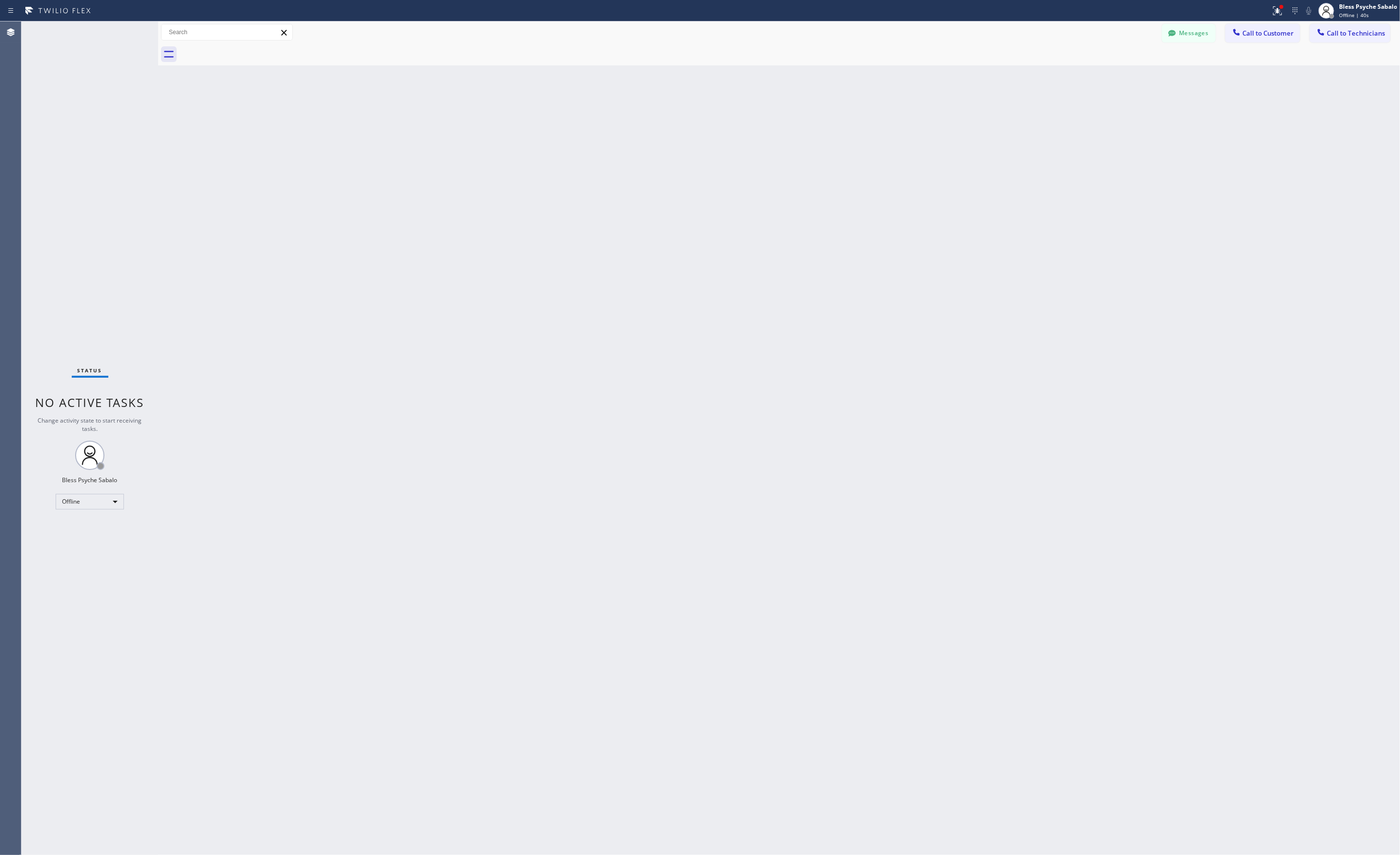
click at [79, 490] on div "Status No active tasks Change activity state to start receiving tasks. Bless Ps…" at bounding box center [90, 438] width 137 height 833
click at [79, 499] on div "Offline" at bounding box center [90, 501] width 68 height 16
click at [87, 537] on li "Unavailable" at bounding box center [89, 540] width 66 height 12
click at [1359, 38] on button "Call to Technicians" at bounding box center [1350, 33] width 80 height 19
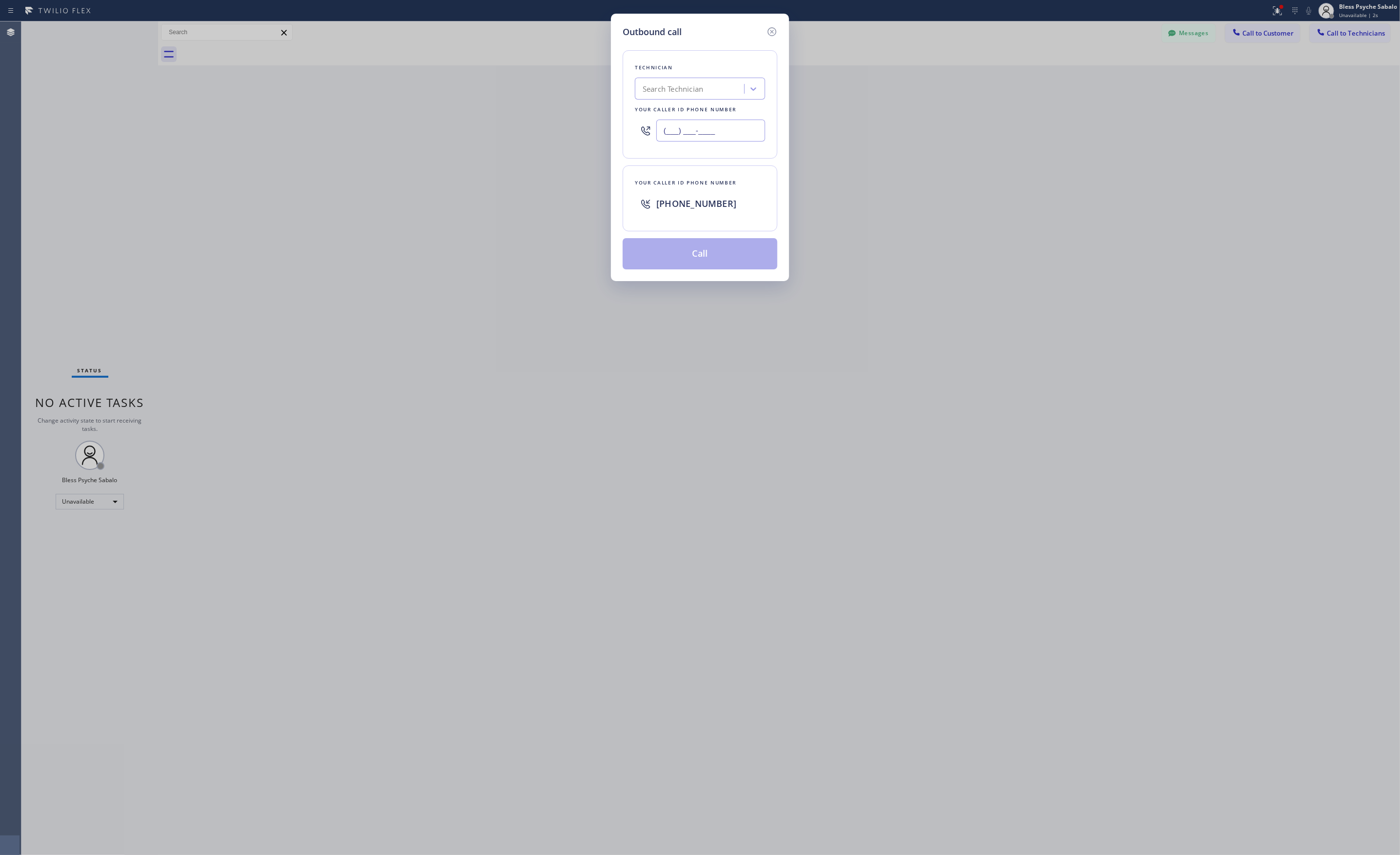
click at [721, 139] on input "(___) ___-____" at bounding box center [710, 130] width 109 height 22
paste input "714) 281-1361"
click at [709, 255] on button "Call" at bounding box center [700, 254] width 155 height 31
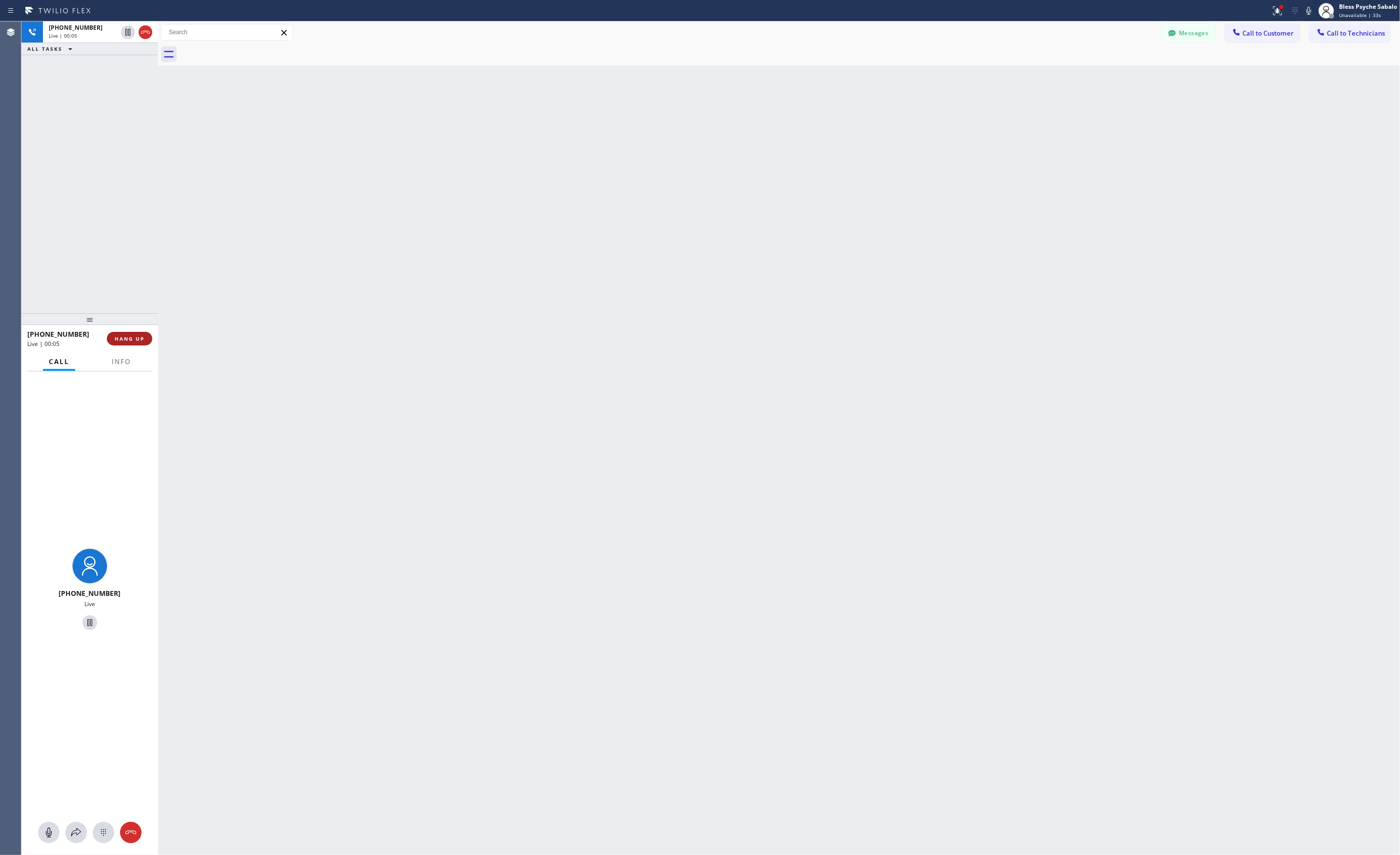
click at [130, 342] on span "HANG UP" at bounding box center [130, 338] width 30 height 7
drag, startPoint x: 125, startPoint y: 356, endPoint x: 125, endPoint y: 365, distance: 9.0
click at [125, 357] on span "Info" at bounding box center [121, 362] width 19 height 9
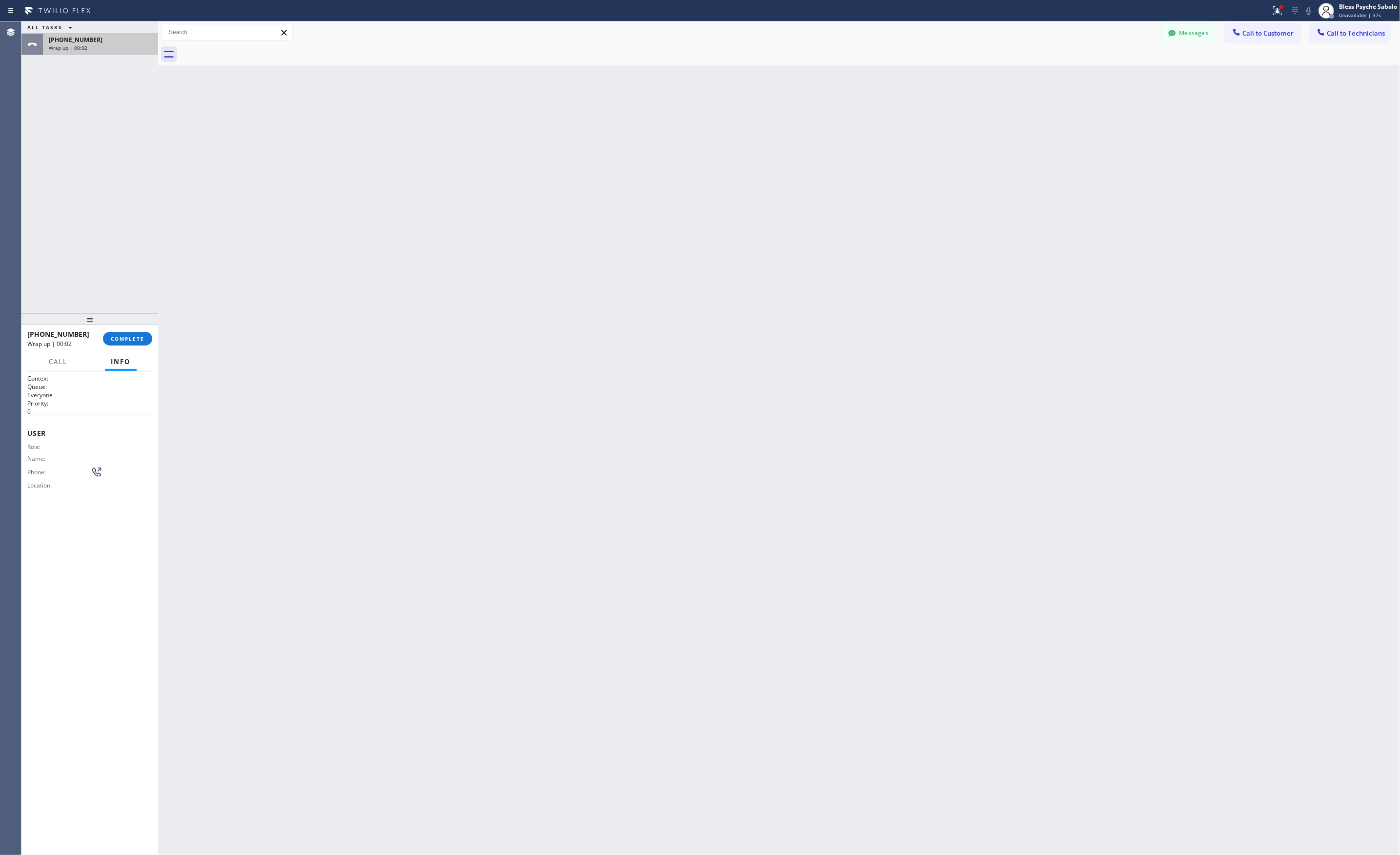
click at [125, 48] on div "Wrap up | 00:02" at bounding box center [100, 47] width 104 height 7
click at [114, 338] on span "COMPLETE" at bounding box center [128, 338] width 34 height 7
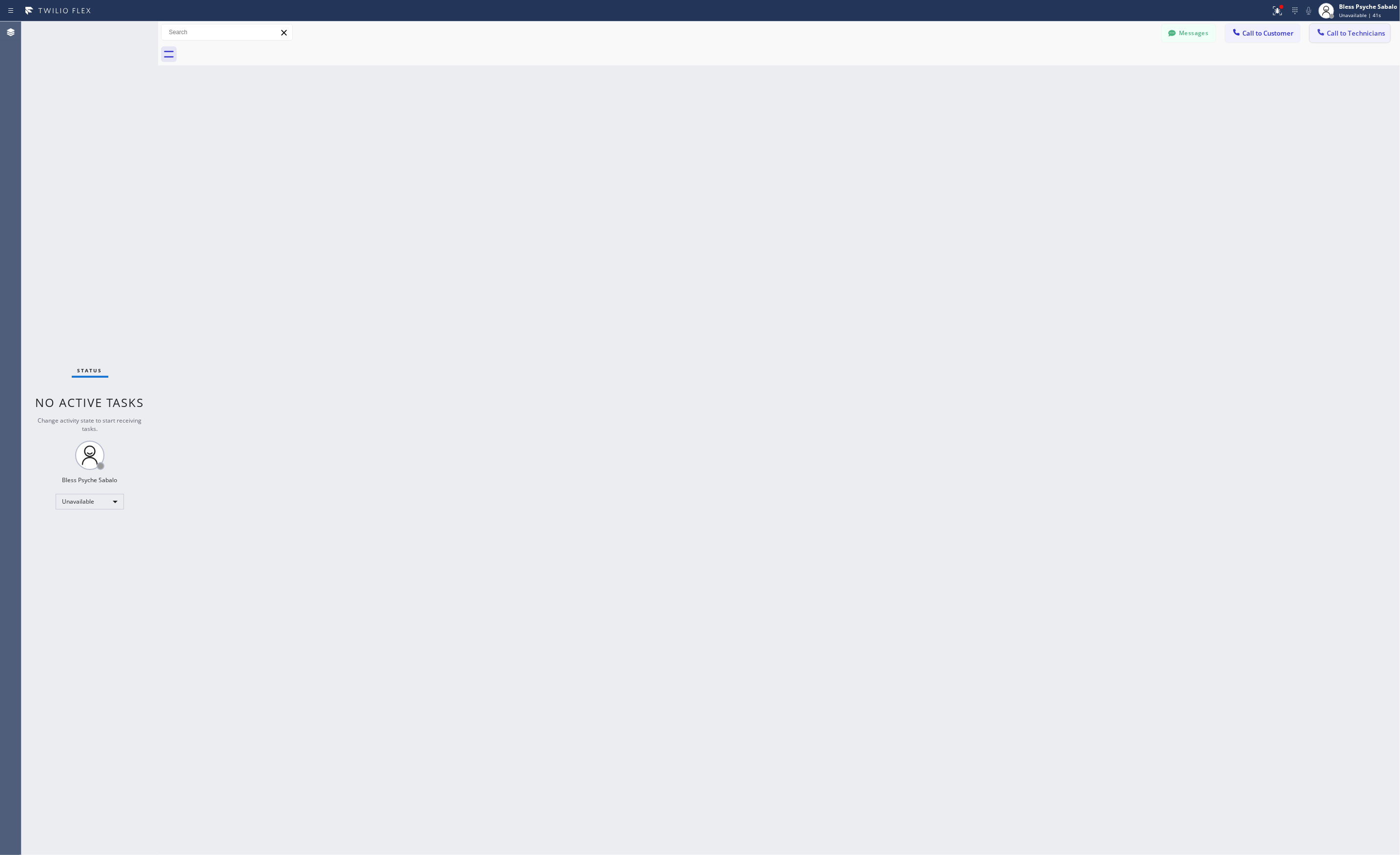
click at [1347, 38] on button "Call to Technicians" at bounding box center [1350, 33] width 80 height 19
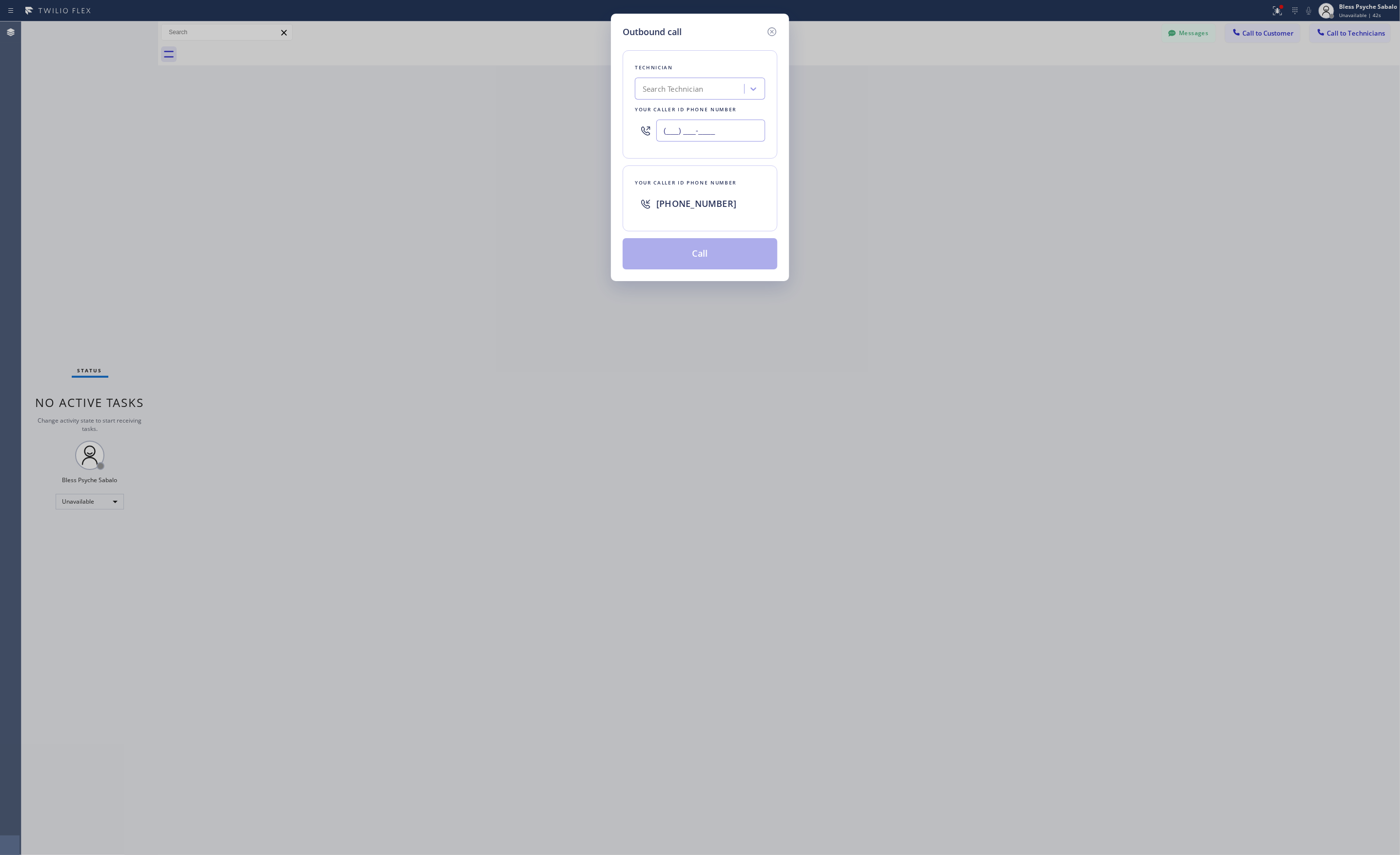
click at [706, 128] on input "(___) ___-____" at bounding box center [710, 130] width 109 height 22
paste input "714) 281-1361"
click at [675, 249] on button "Call" at bounding box center [700, 254] width 155 height 31
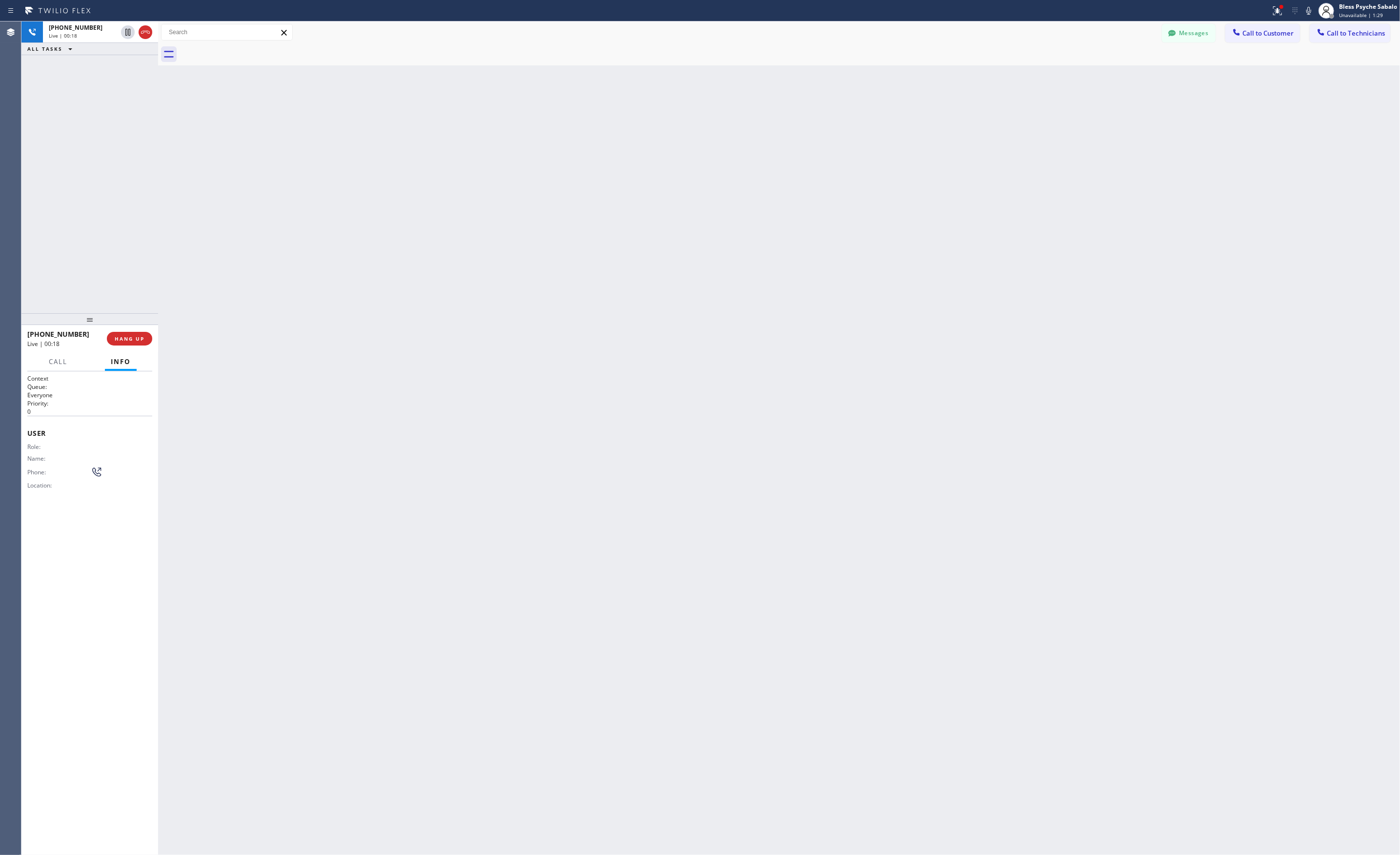
click at [449, 177] on div "Back to Dashboard Change Sender ID Customers Technicians RB Rafael Bayona 08/25…" at bounding box center [779, 438] width 1242 height 833
click at [141, 342] on button "COMPLETE" at bounding box center [128, 338] width 49 height 14
click at [245, 334] on div "Back to Dashboard Change Sender ID Customers Technicians RB Rafael Bayona 08/25…" at bounding box center [779, 438] width 1242 height 833
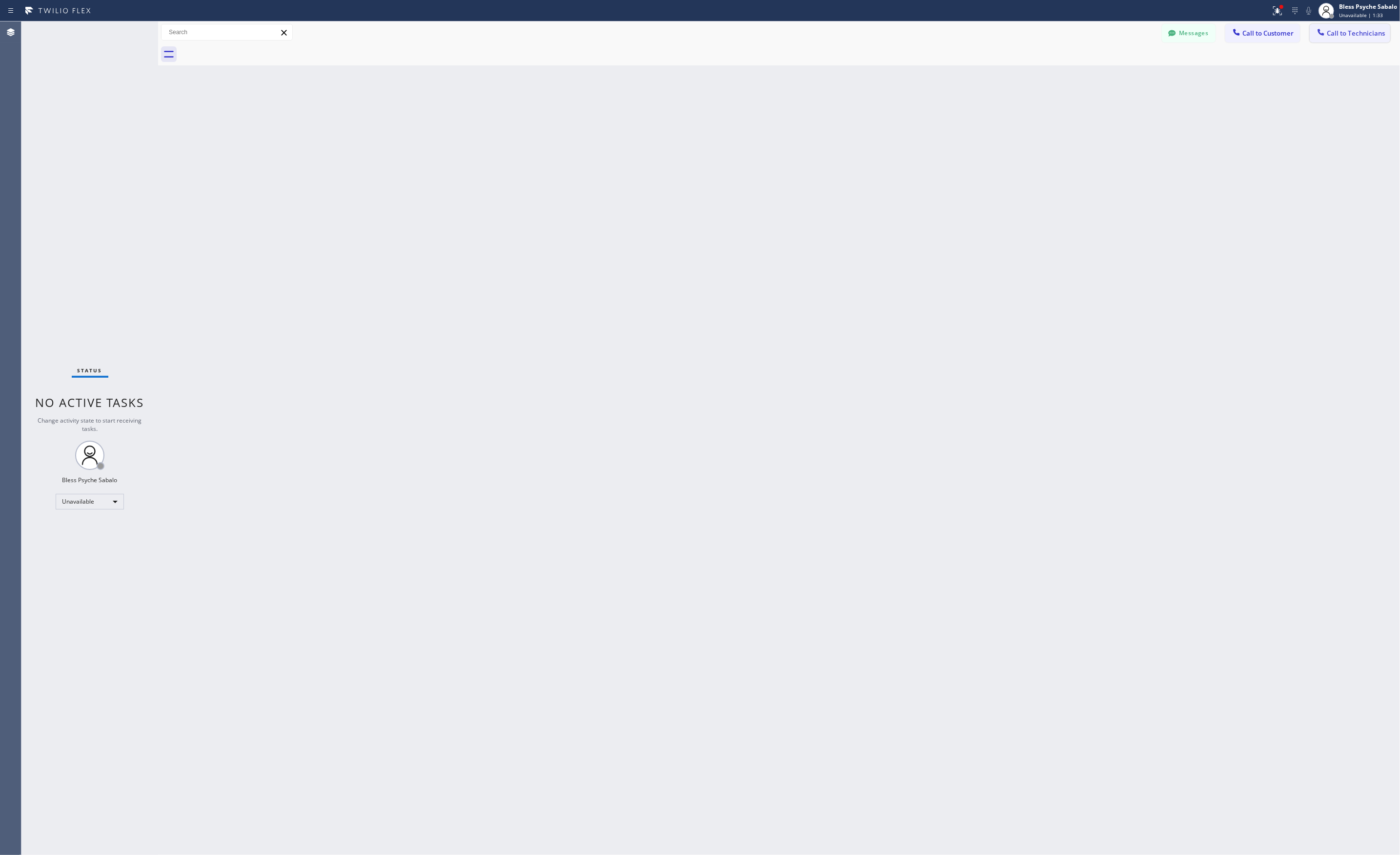
click at [1338, 30] on span "Call to Technicians" at bounding box center [1356, 33] width 58 height 9
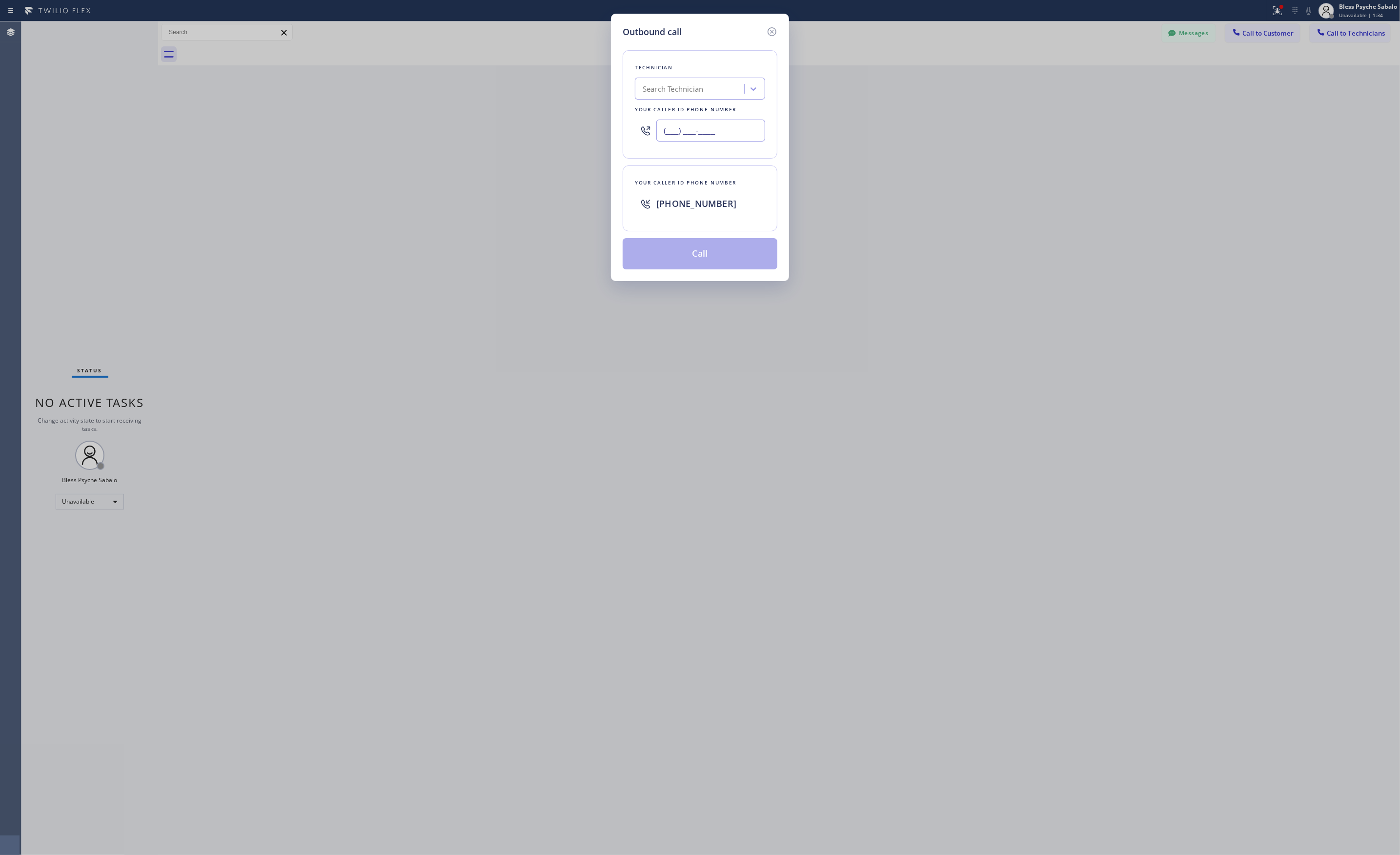
click at [757, 137] on input "(___) ___-____" at bounding box center [710, 130] width 109 height 22
paste input "714) 281-1361"
type input "(714) 281-1361"
click at [700, 248] on button "Call" at bounding box center [700, 254] width 155 height 31
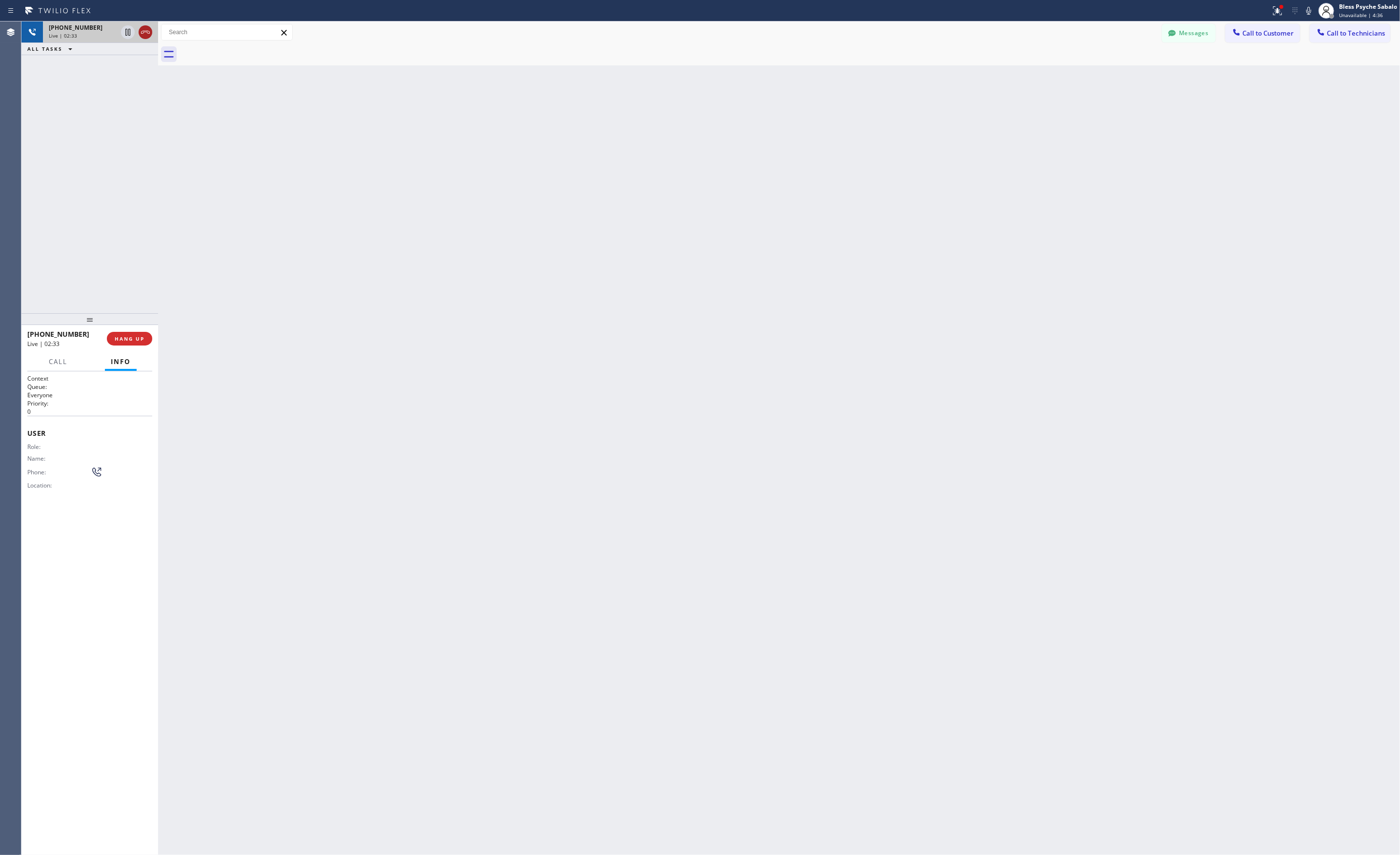
click at [147, 32] on icon at bounding box center [146, 32] width 12 height 12
drag, startPoint x: 211, startPoint y: 179, endPoint x: 46, endPoint y: 98, distance: 183.8
click at [204, 174] on div "Back to Dashboard Change Sender ID Customers Technicians RB Rafael Bayona 08/25…" at bounding box center [779, 438] width 1242 height 833
click at [137, 342] on button "COMPLETE" at bounding box center [128, 338] width 49 height 14
click at [131, 336] on span "COMPLETE" at bounding box center [128, 338] width 34 height 7
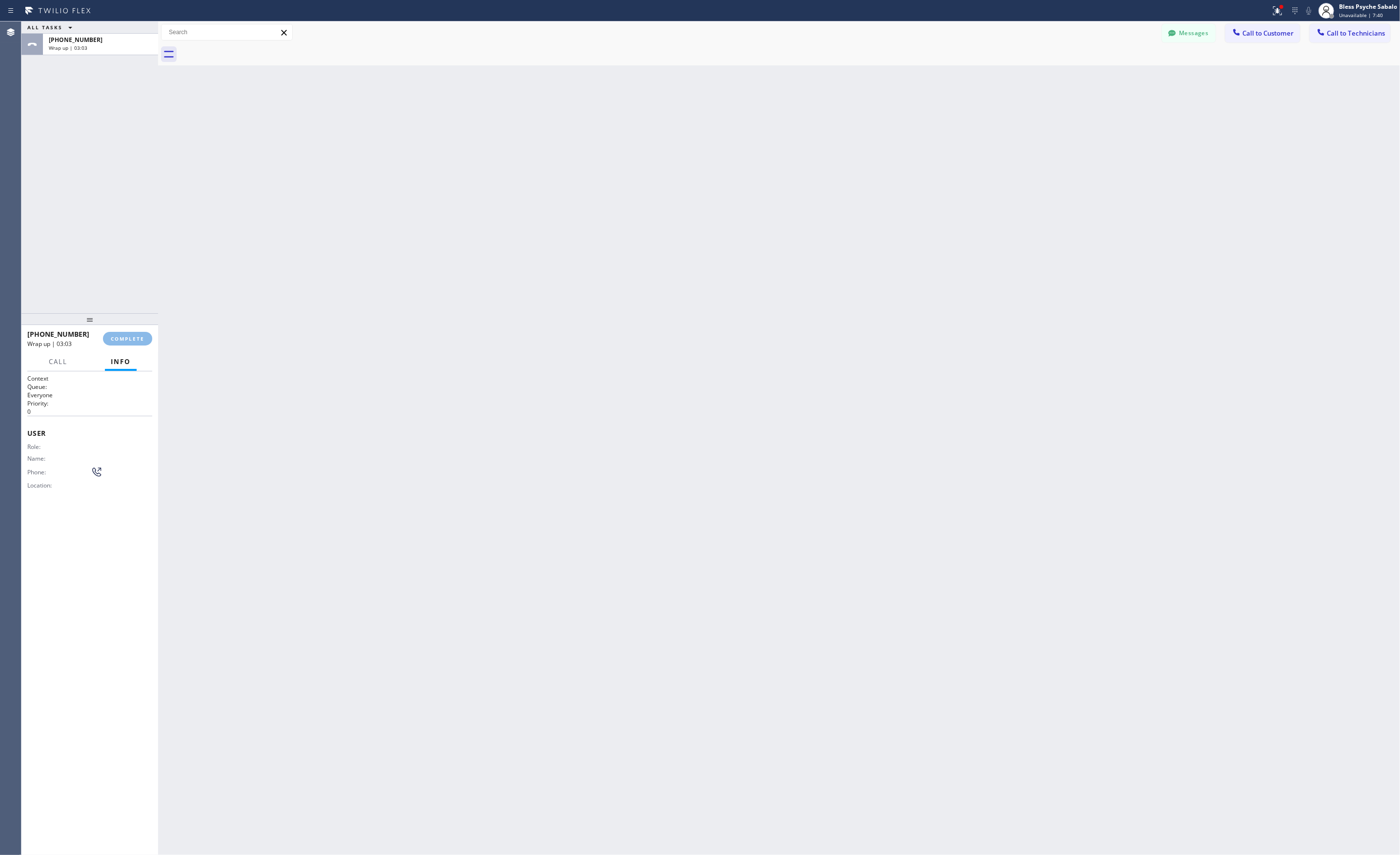
click at [128, 346] on div "+17142811361 Wrap up | 03:03 COMPLETE" at bounding box center [90, 339] width 125 height 25
click at [101, 53] on div "+17142811361 Wrap up | 03:04" at bounding box center [99, 44] width 112 height 22
click at [124, 342] on button "COMPLETE" at bounding box center [128, 338] width 49 height 14
click at [285, 28] on icon at bounding box center [284, 33] width 12 height 12
click at [98, 47] on div "Wrap up | 03:10" at bounding box center [100, 47] width 104 height 7
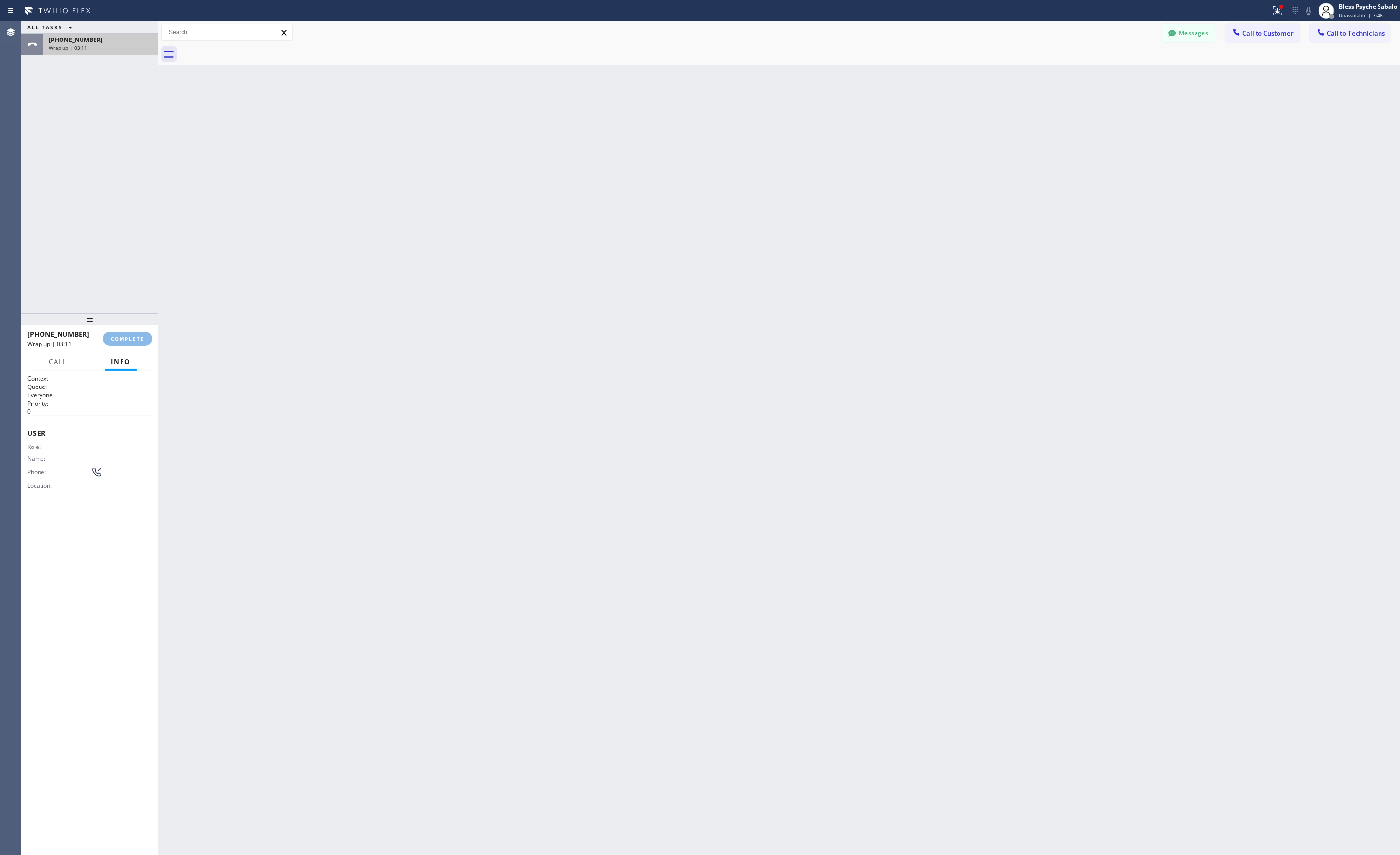
click at [38, 45] on icon at bounding box center [32, 44] width 12 height 12
click at [30, 42] on icon at bounding box center [32, 44] width 12 height 12
click at [64, 28] on icon at bounding box center [70, 28] width 12 height 12
click at [70, 34] on button "ALL TASKS" at bounding box center [56, 39] width 70 height 13
click at [64, 28] on icon at bounding box center [70, 28] width 12 height 12
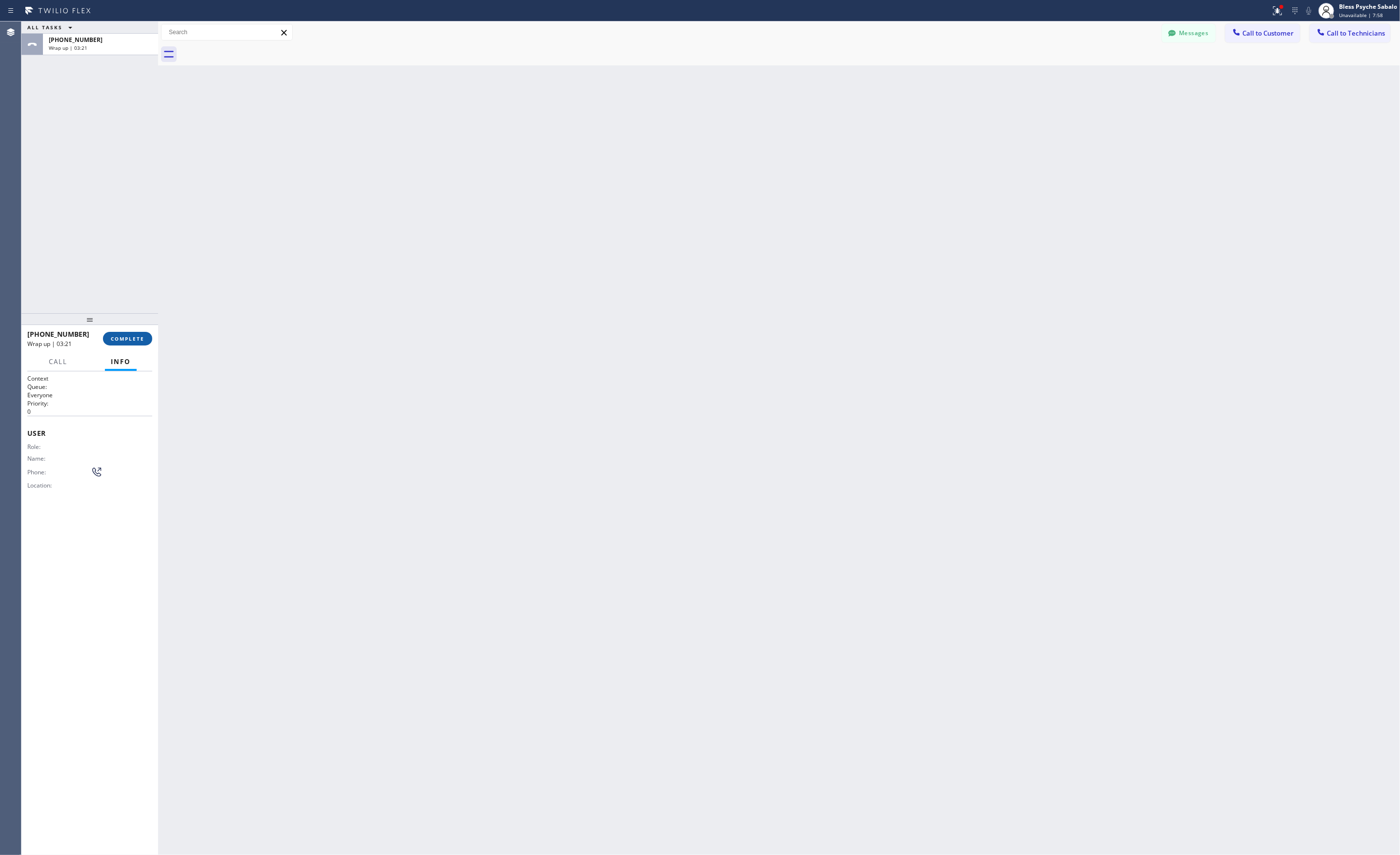
click at [131, 344] on button "COMPLETE" at bounding box center [128, 338] width 49 height 14
click at [91, 323] on div at bounding box center [90, 319] width 137 height 12
drag, startPoint x: 91, startPoint y: 323, endPoint x: 137, endPoint y: 252, distance: 84.6
click at [137, 252] on div at bounding box center [90, 248] width 137 height 12
click at [130, 274] on div "+17142811361 Wrap up | 03:24 COMPLETE" at bounding box center [90, 267] width 125 height 25
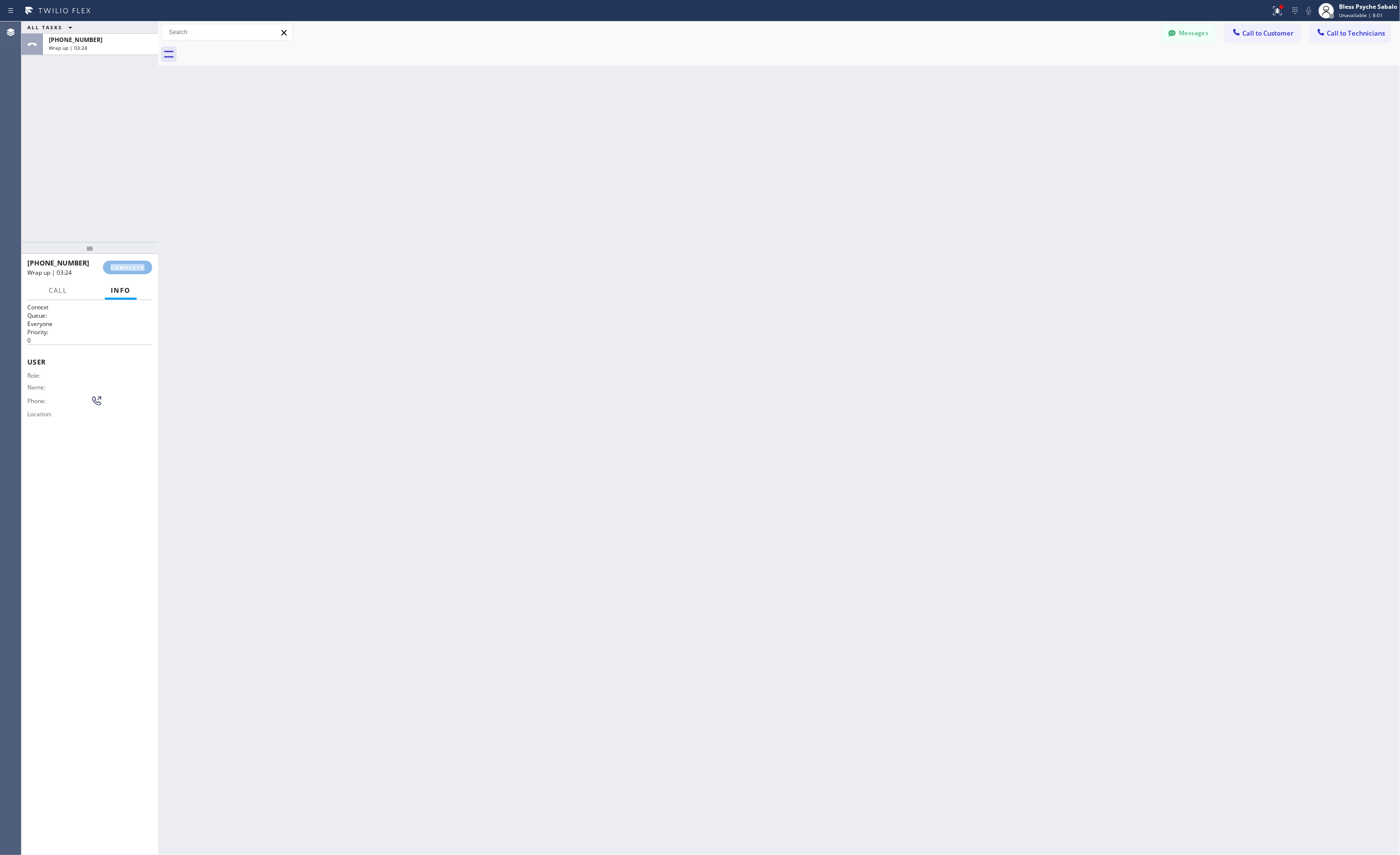
click at [130, 274] on div "+17142811361 Wrap up | 03:24 COMPLETE" at bounding box center [90, 267] width 125 height 25
click at [128, 269] on span "COMPLETE" at bounding box center [128, 267] width 34 height 7
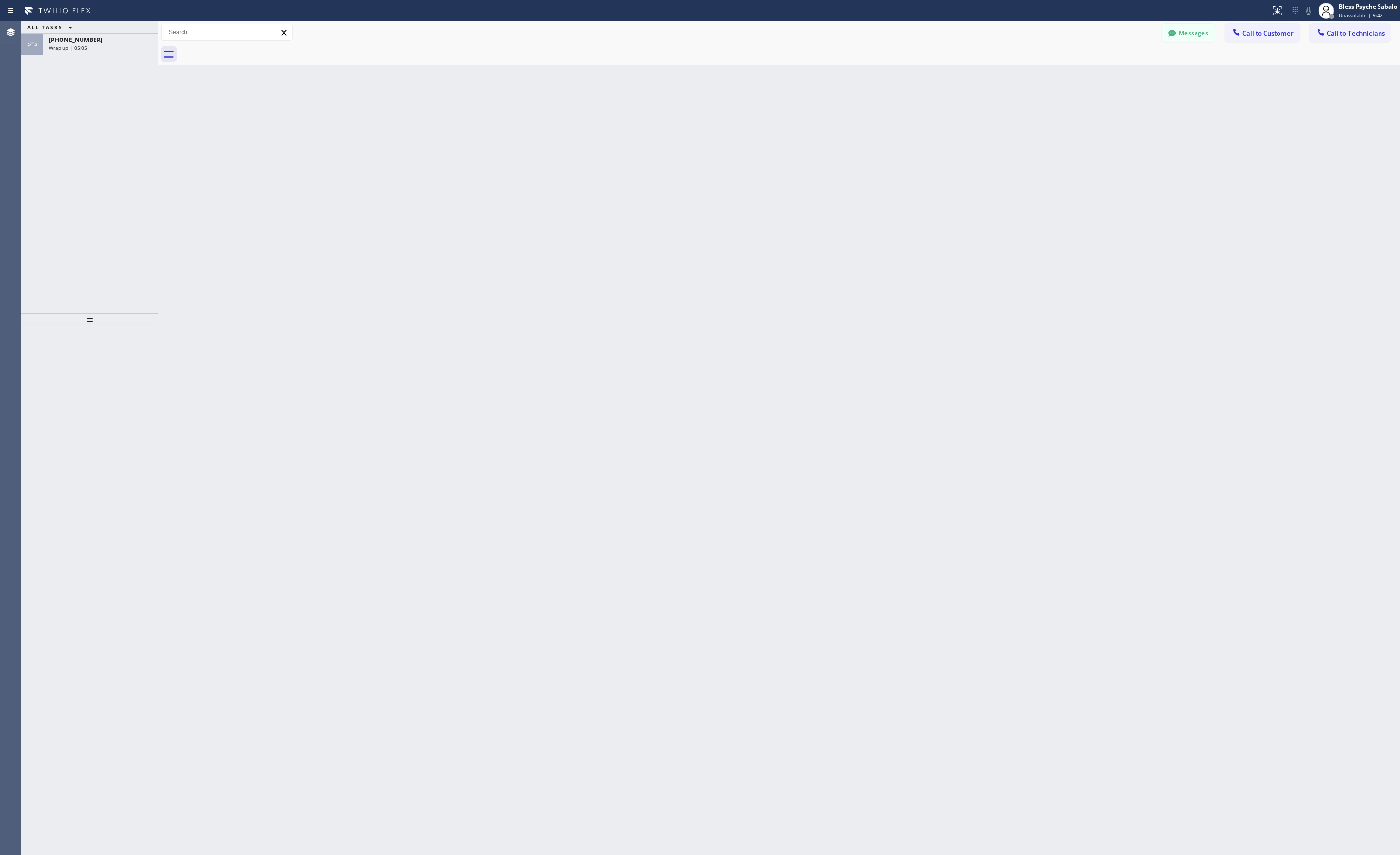
click at [281, 32] on icon at bounding box center [284, 33] width 12 height 12
click at [68, 41] on span "[PHONE_NUMBER]" at bounding box center [76, 40] width 54 height 8
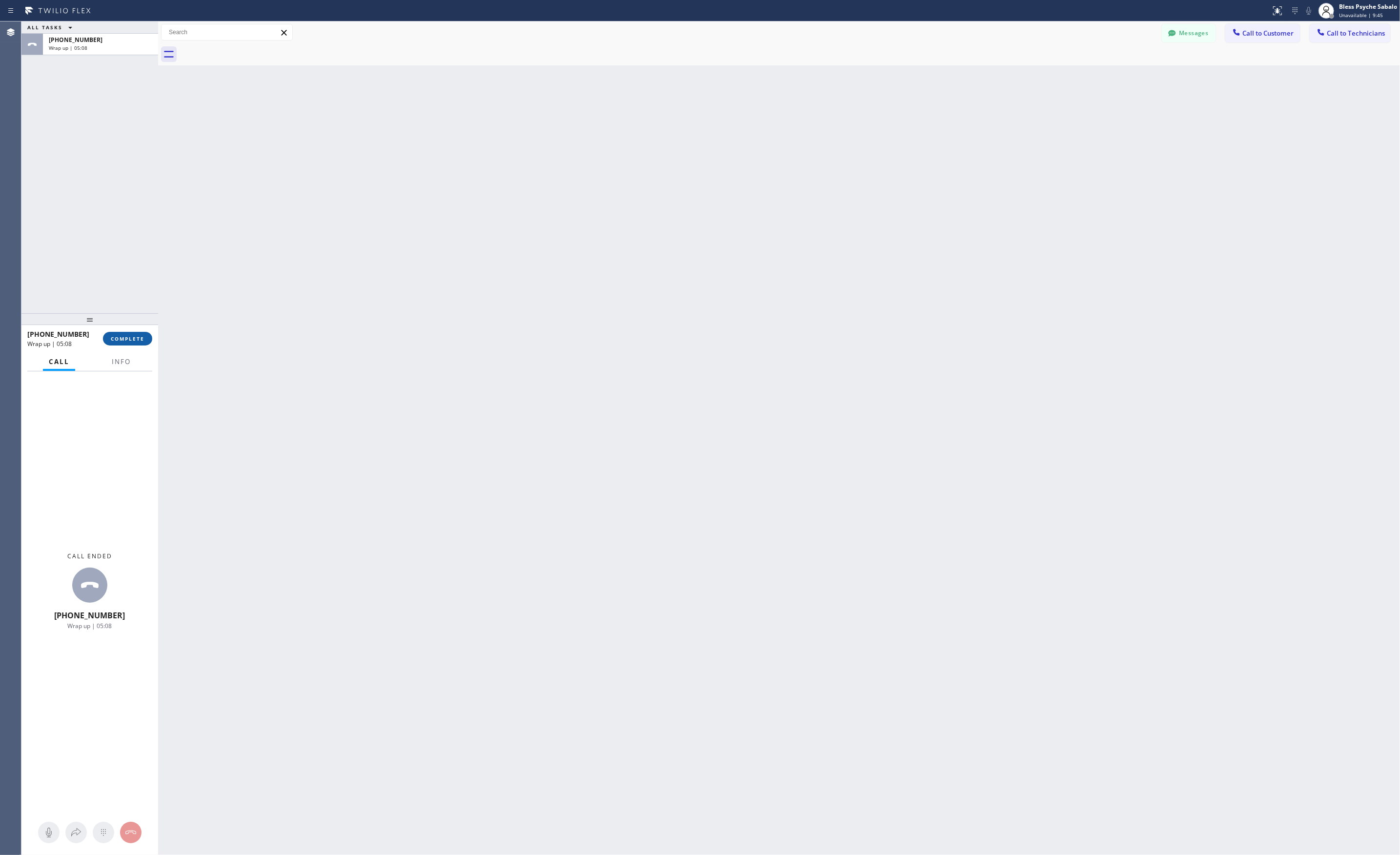
click at [123, 339] on span "COMPLETE" at bounding box center [128, 338] width 34 height 7
